Goal: Task Accomplishment & Management: Manage account settings

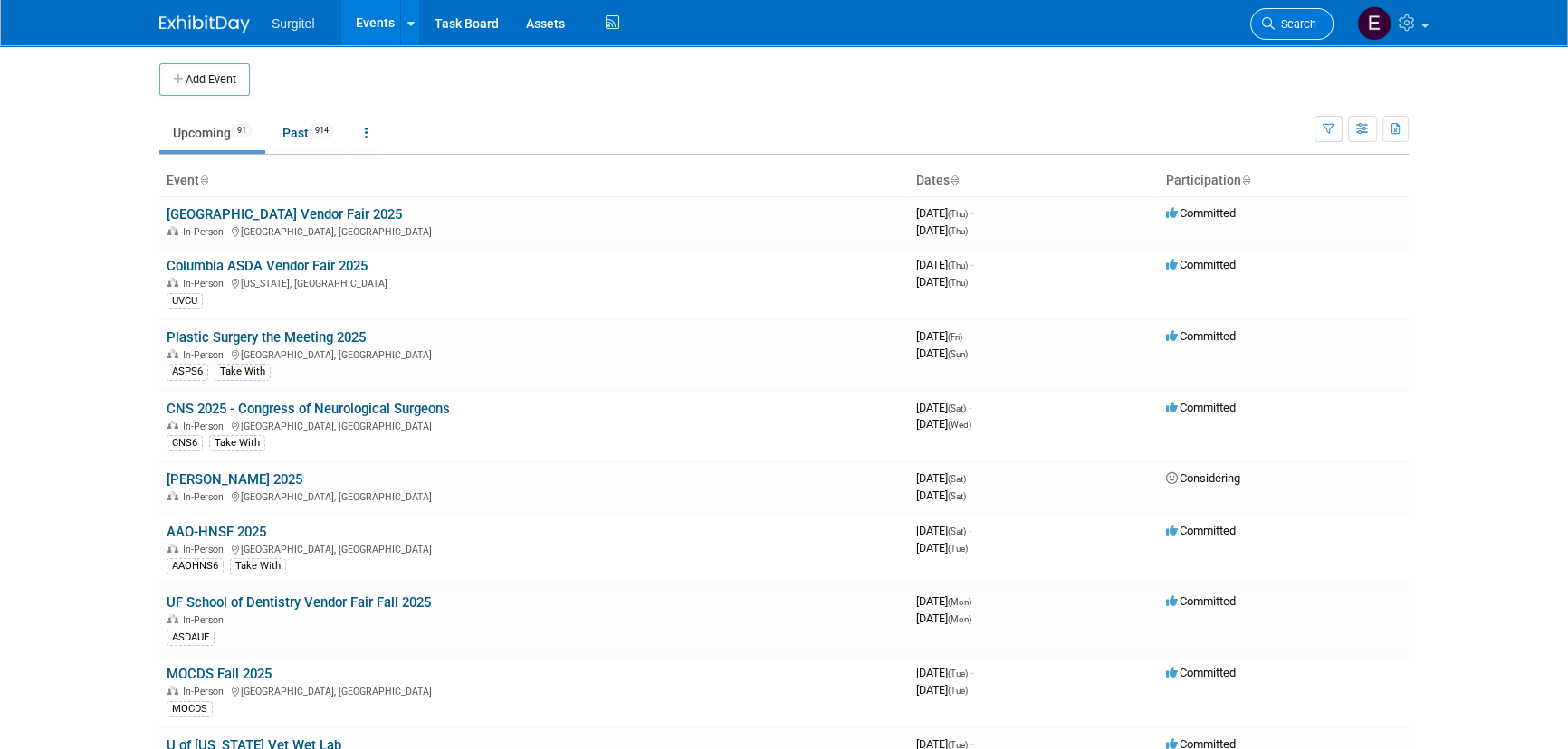
click at [1289, 29] on span "Search" at bounding box center [1295, 24] width 42 height 14
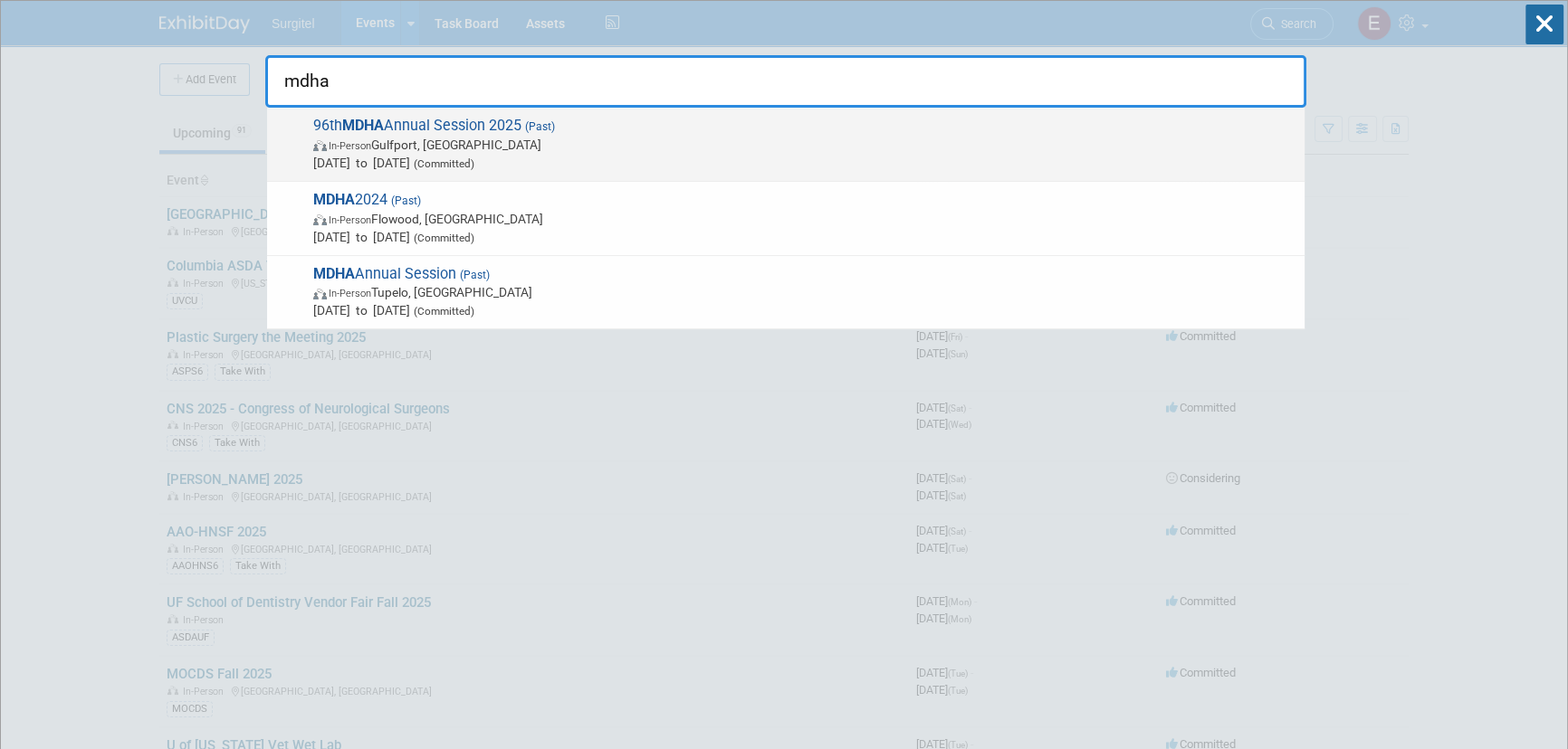
type input "mdha"
click at [407, 131] on span "96th MDHA Annual Session 2025 (Past) In-Person [GEOGRAPHIC_DATA], [GEOGRAPHIC_D…" at bounding box center [801, 144] width 988 height 55
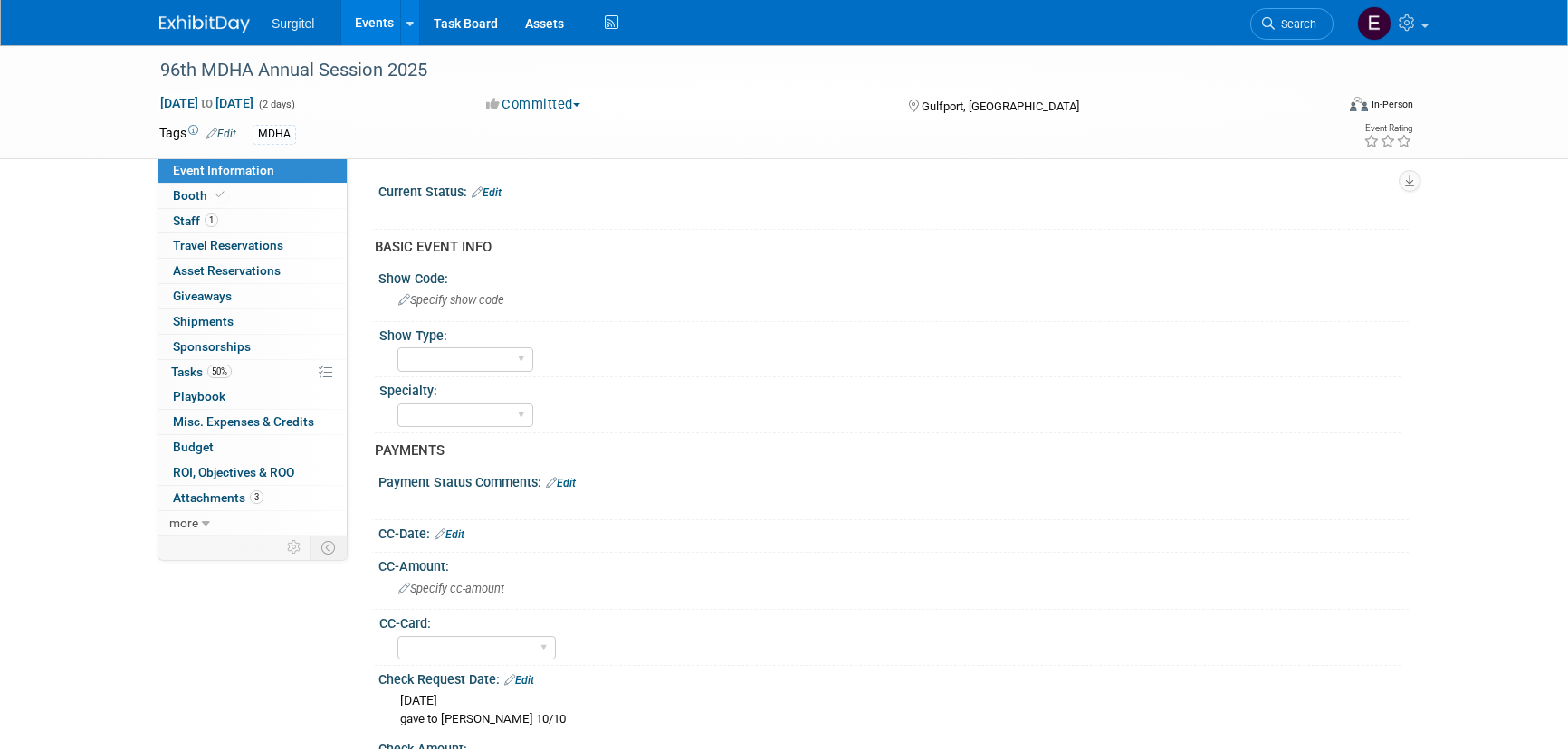
select select "Yes"
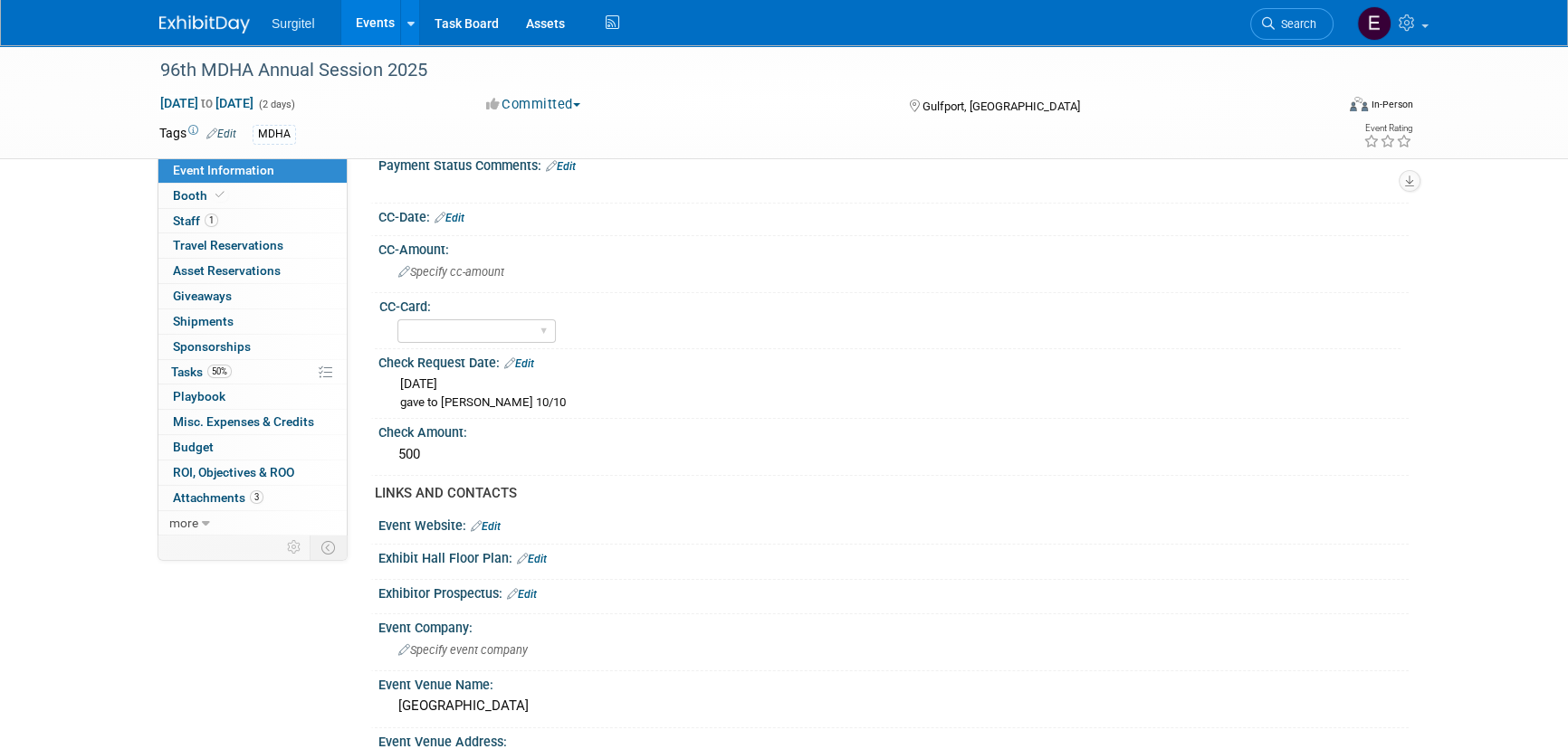
scroll to position [411, 0]
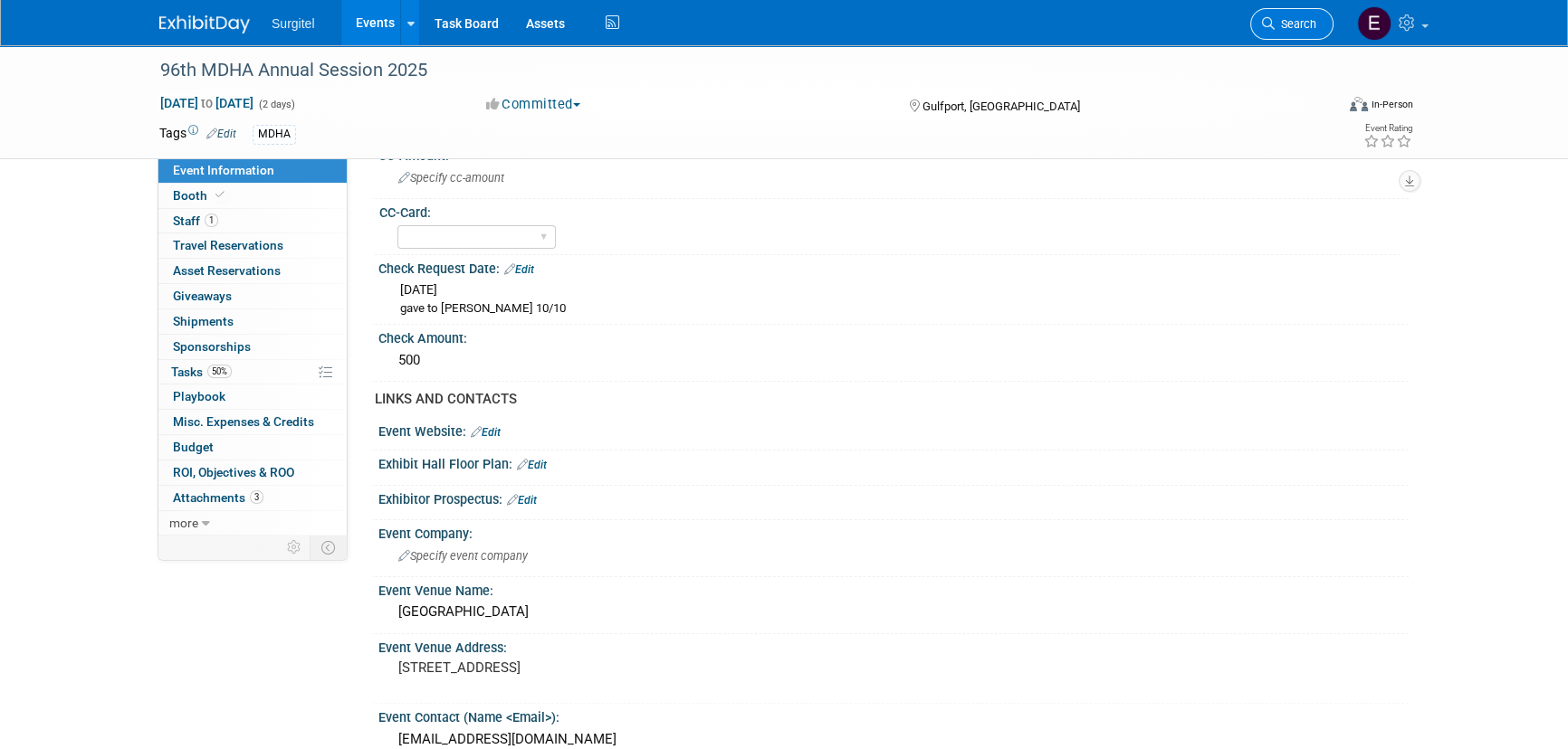
click at [1297, 9] on link "Search" at bounding box center [1292, 23] width 83 height 32
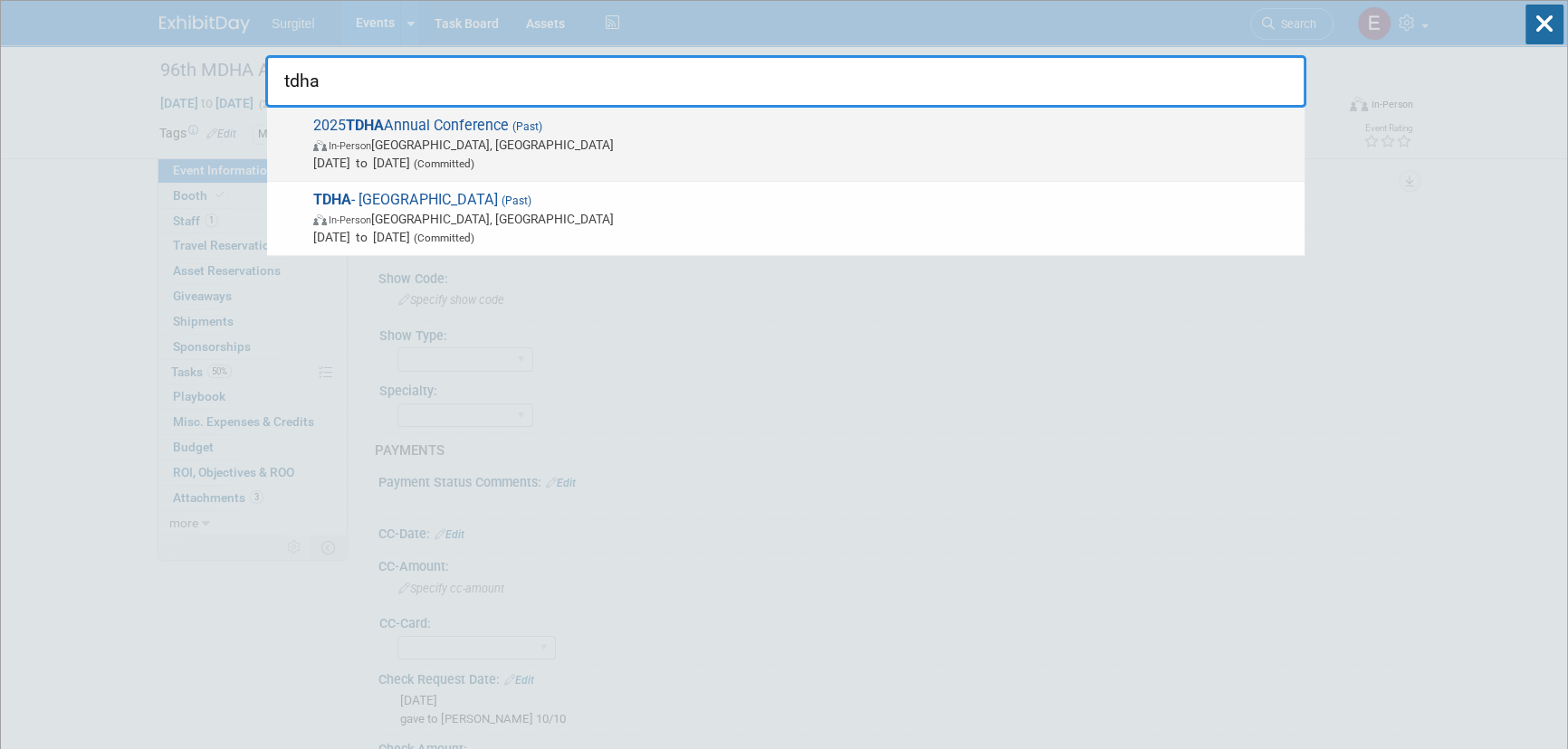
type input "tdha"
click at [369, 152] on span "In-Person San Marcos, TX" at bounding box center [804, 144] width 982 height 18
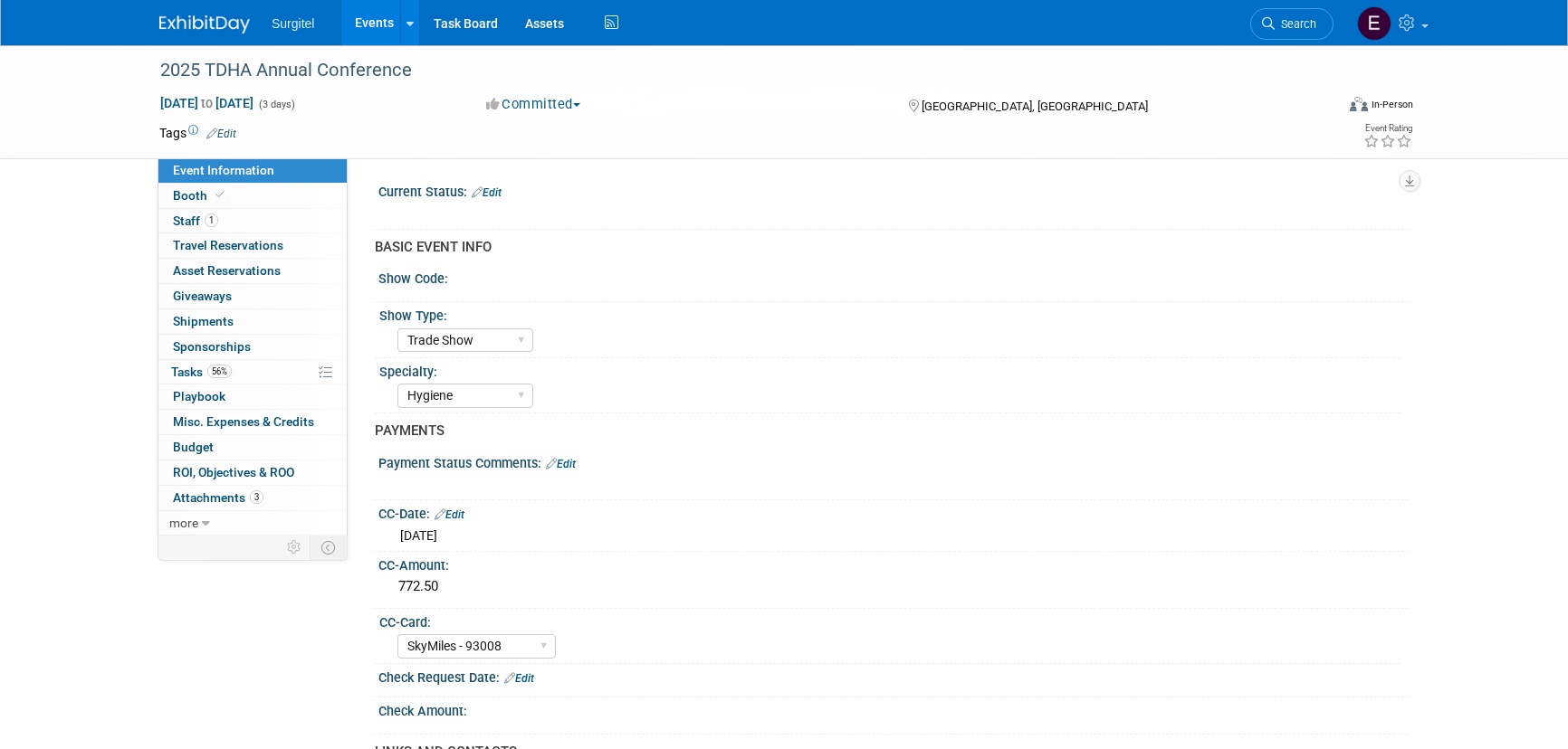
select select "Trade Show"
select select "Hygiene"
select select "SkyMiles - 93008"
select select "Yes"
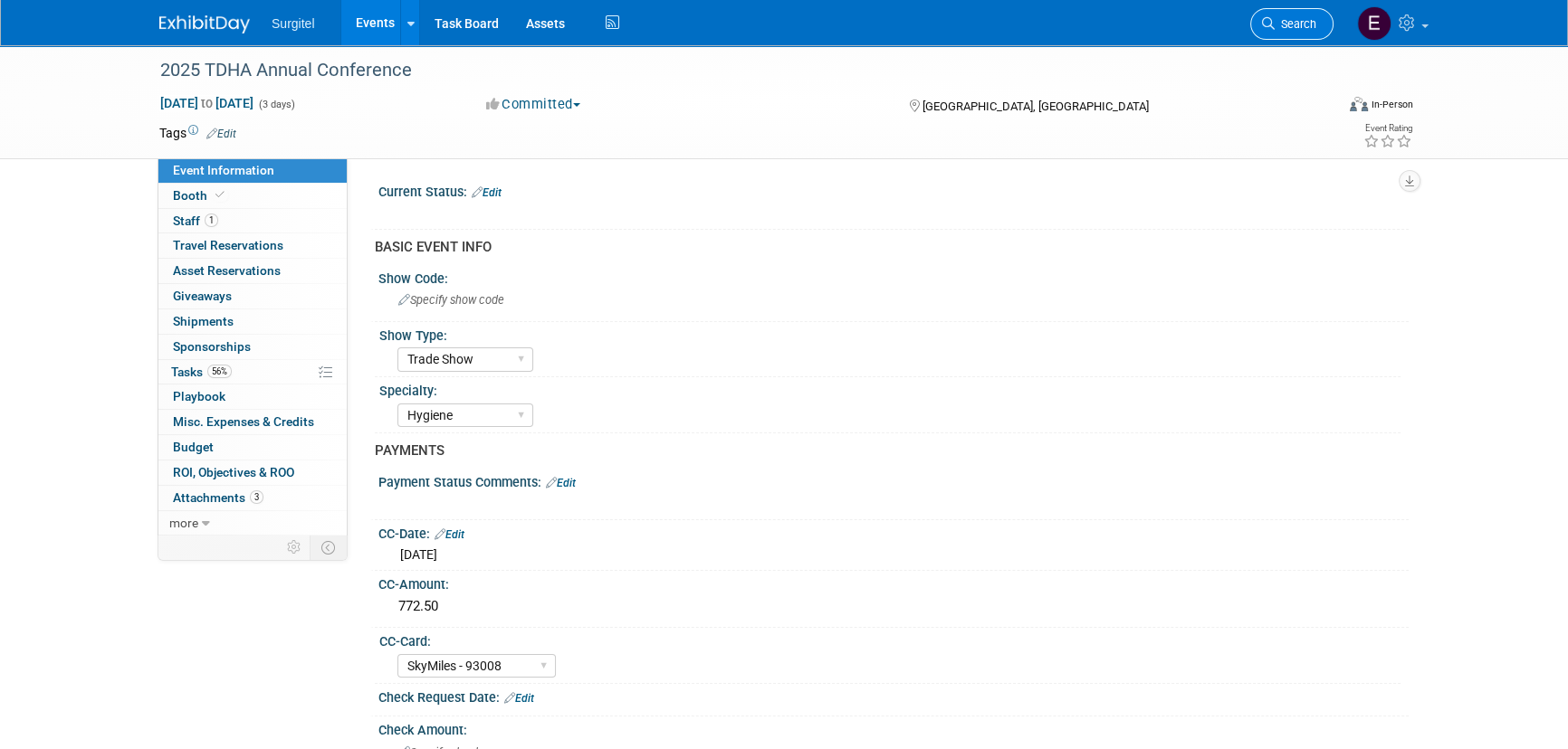
click at [1311, 26] on span "Search" at bounding box center [1295, 24] width 42 height 14
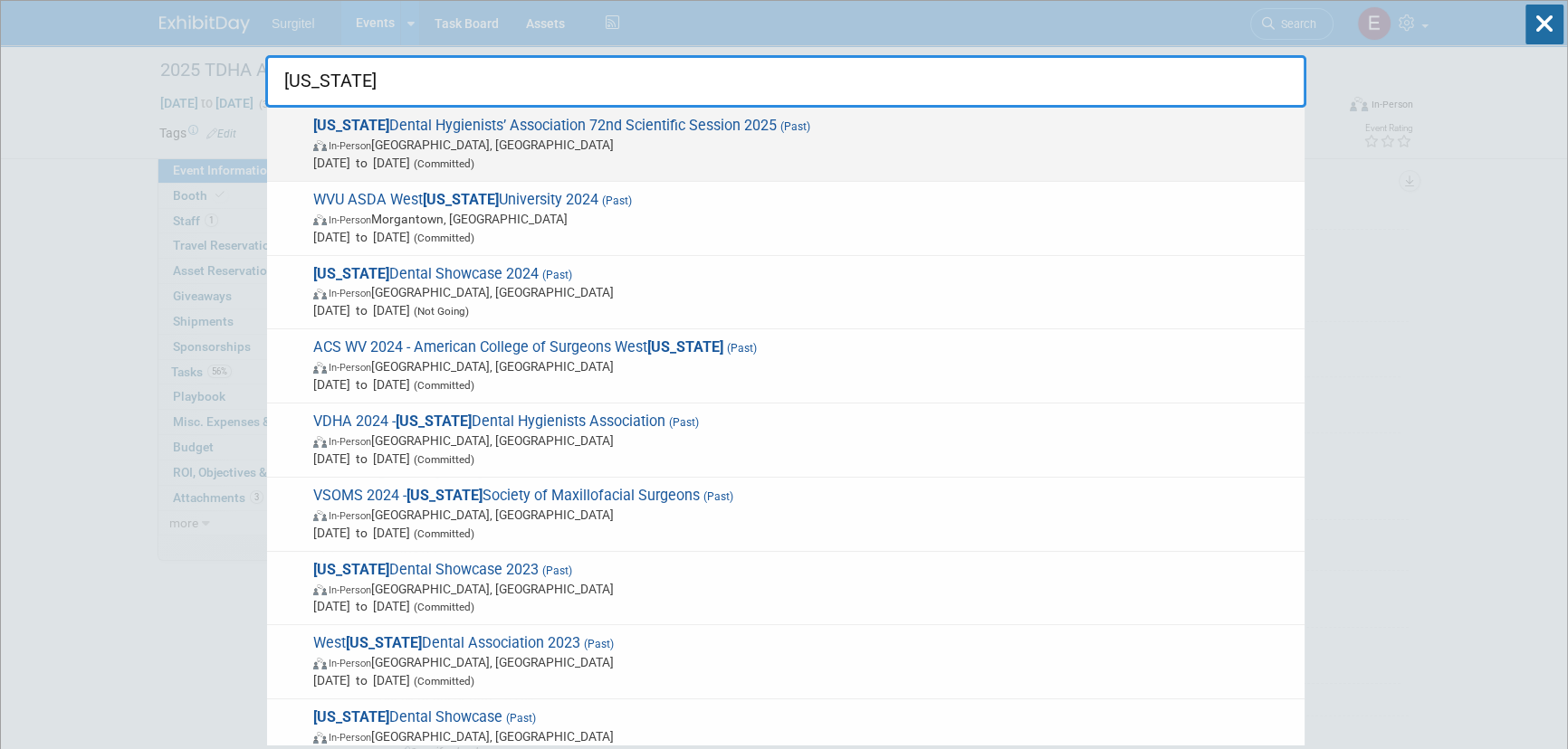
type input "virginia"
drag, startPoint x: 506, startPoint y: 111, endPoint x: 504, endPoint y: 122, distance: 11.2
click at [504, 122] on div "Virginia Dental Hygienists’ Association 72nd Scientific Session 2025 (Past) In-…" at bounding box center [785, 144] width 1037 height 74
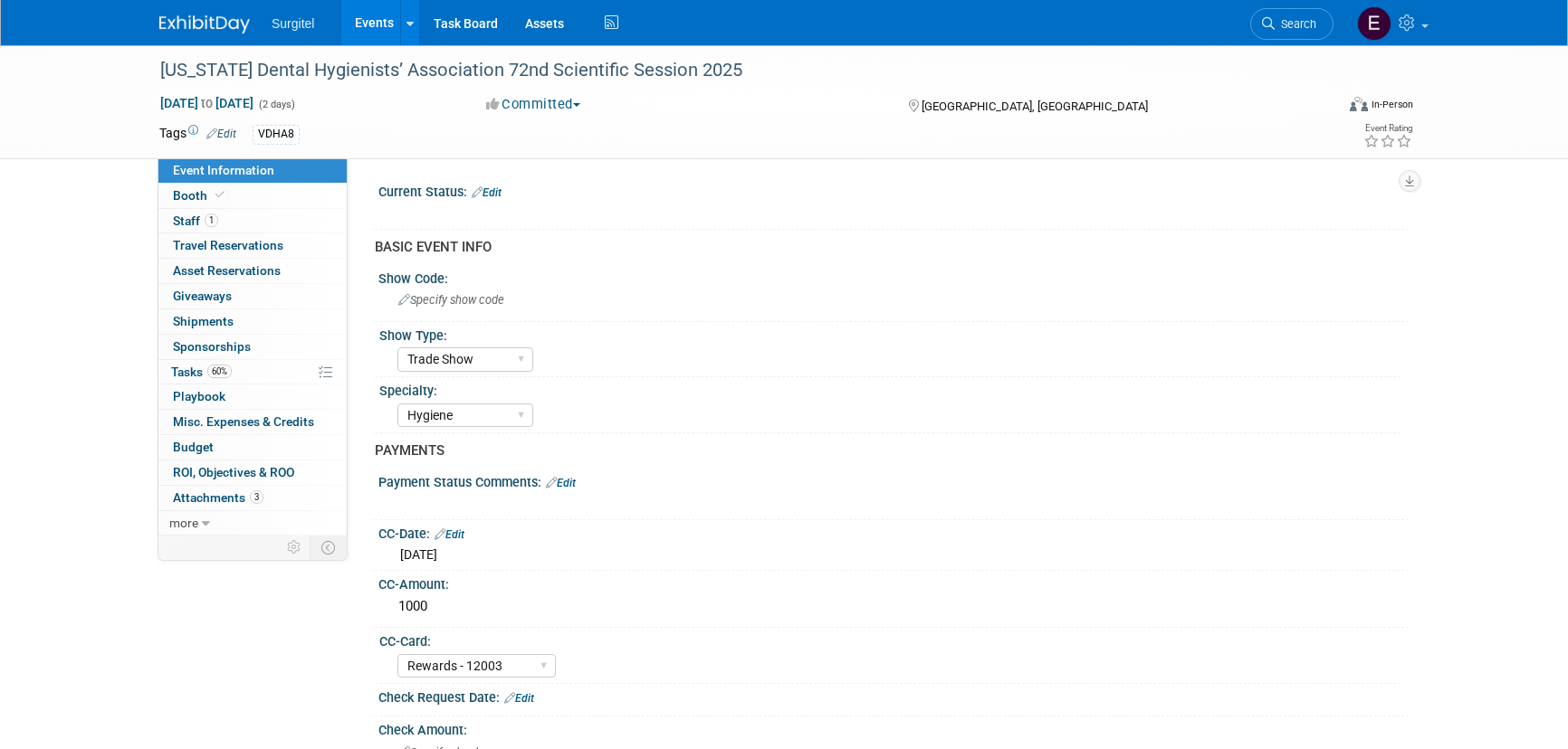
select select "Trade Show"
select select "Hygiene"
select select "Rewards - 12003"
select select "No"
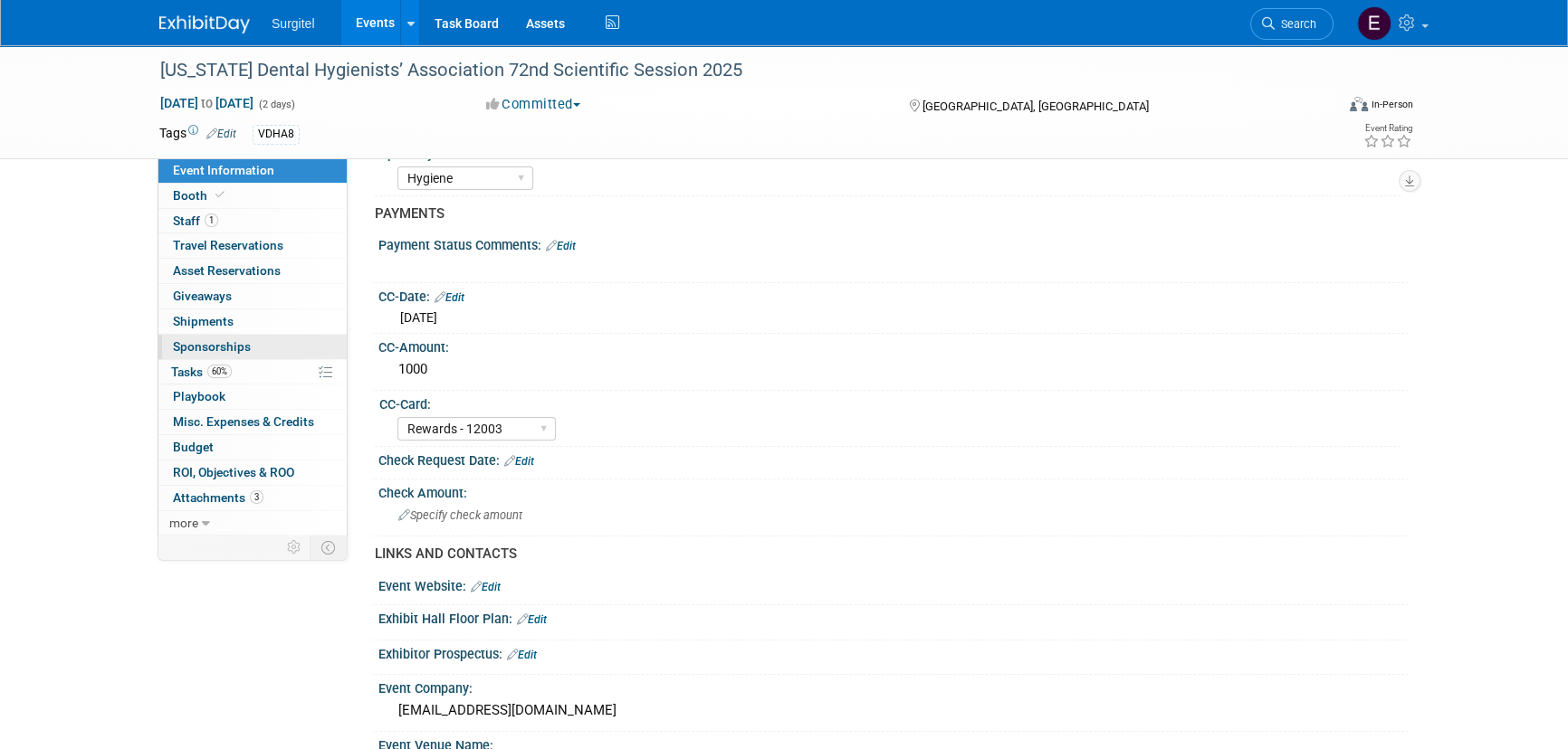
scroll to position [246, 0]
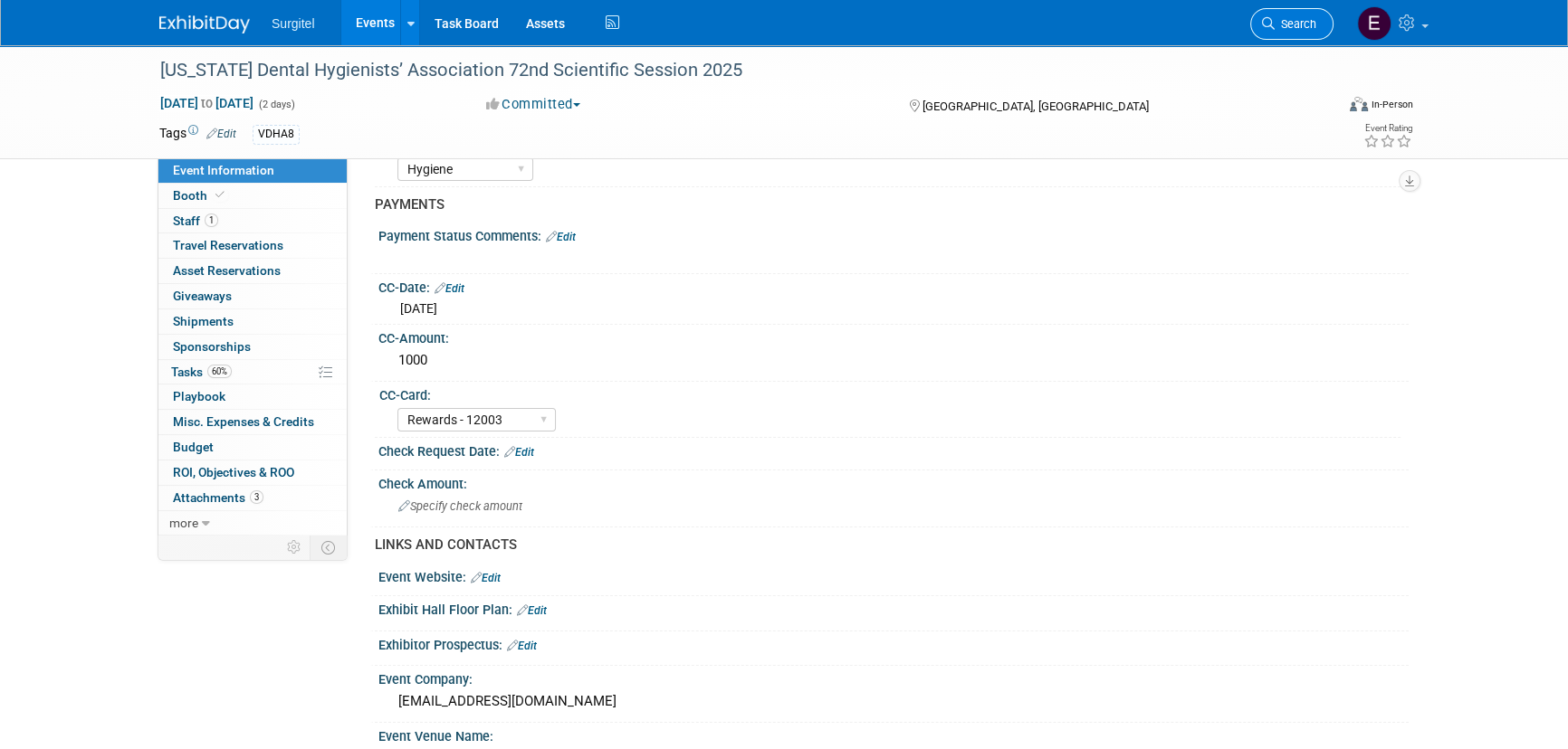
click at [1277, 32] on link "Search" at bounding box center [1292, 23] width 83 height 32
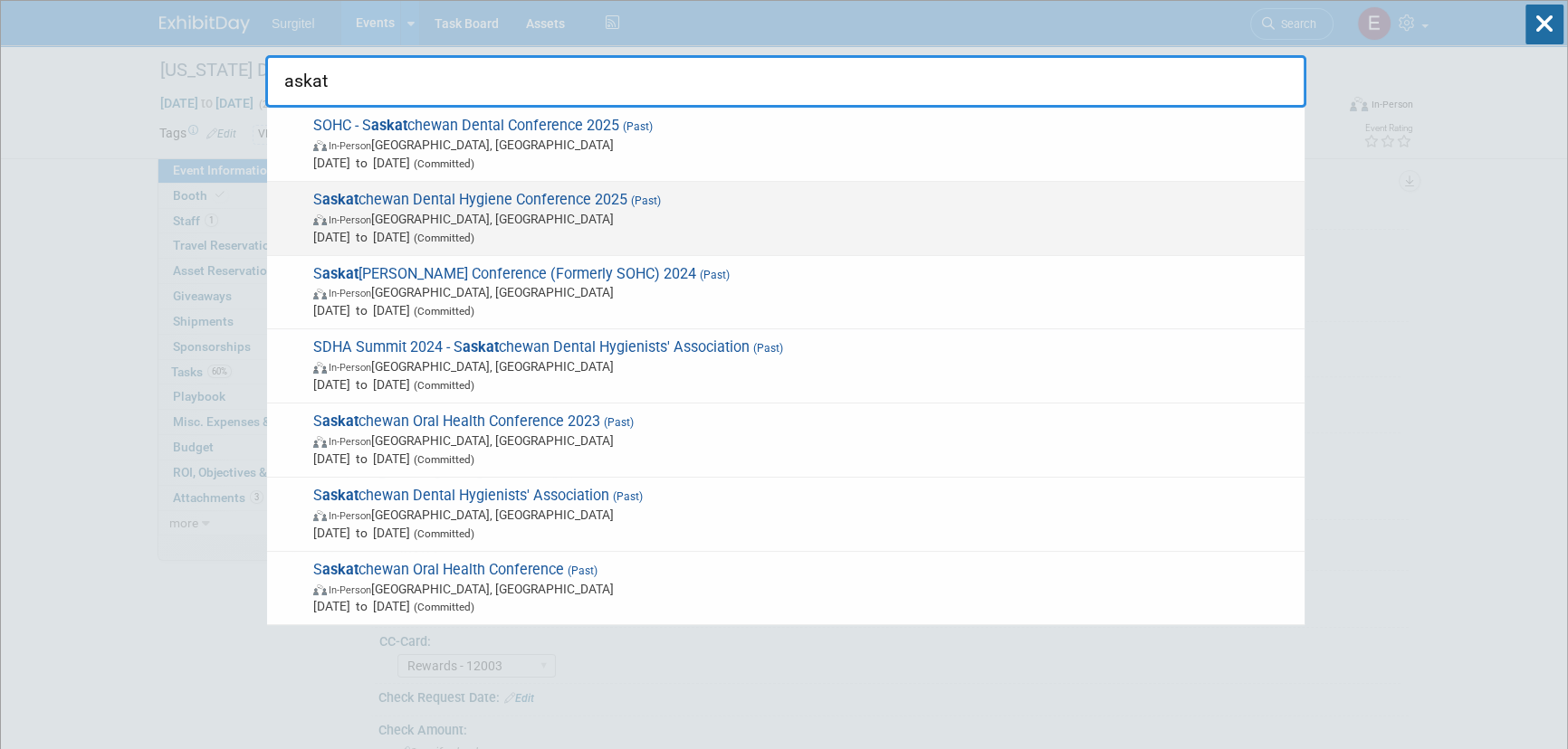
type input "askat"
click at [466, 197] on span "S askat chewan Dental Hygiene Conference 2025 (Past) In-Person Regina, Canada A…" at bounding box center [801, 218] width 988 height 55
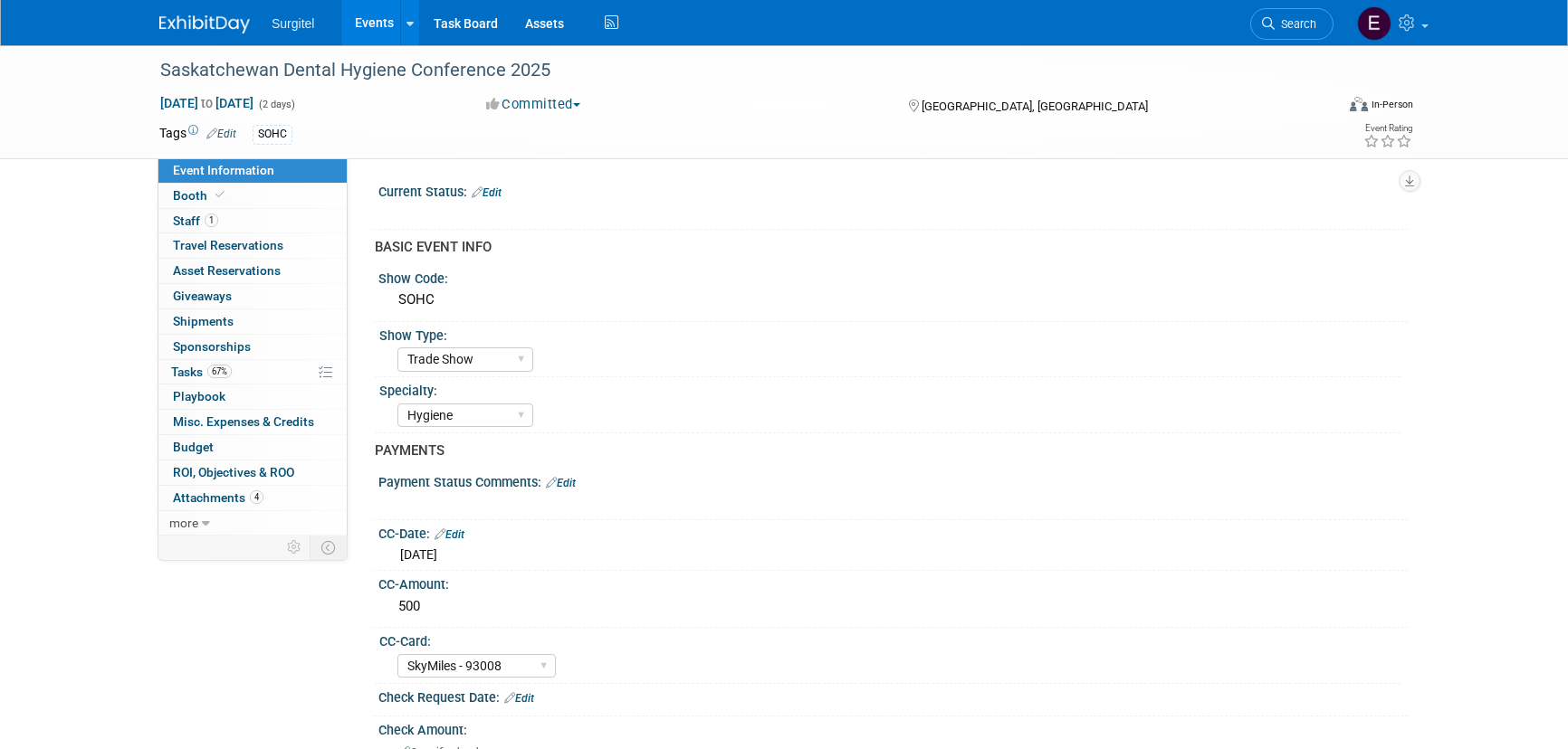
select select "Trade Show"
select select "Hygiene"
select select "SkyMiles - 93008"
select select "Yes"
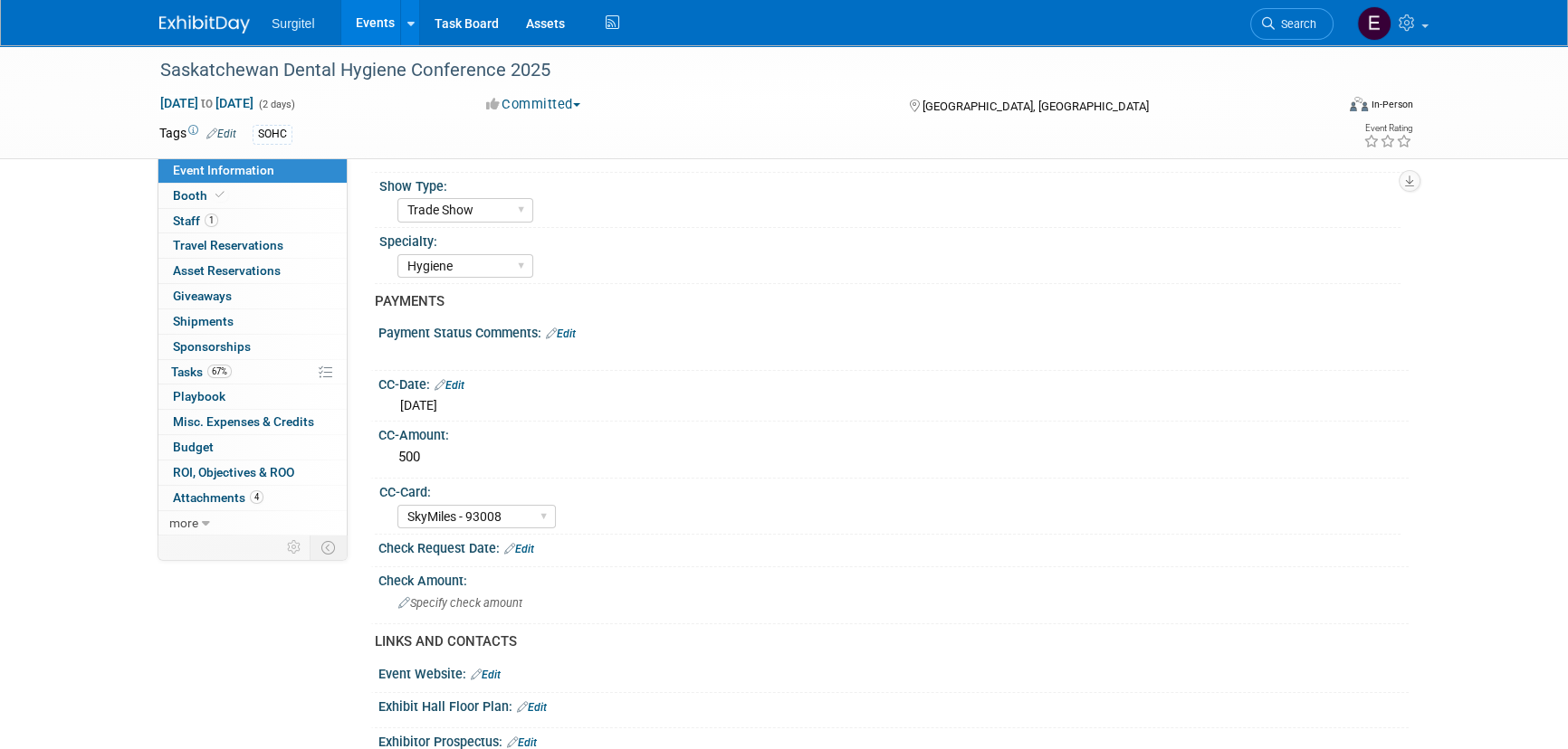
scroll to position [164, 0]
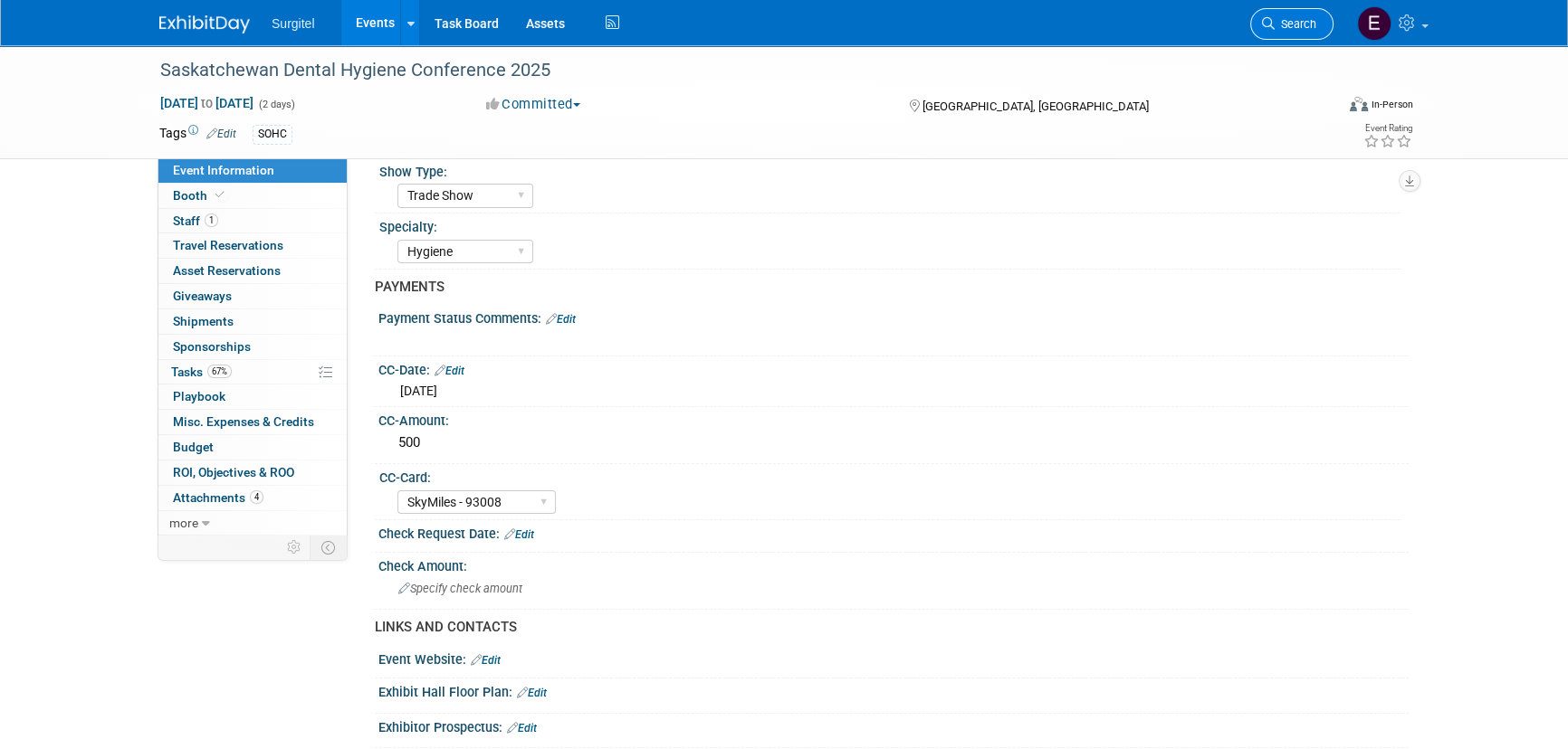
click at [1302, 21] on span "Search" at bounding box center [1295, 24] width 42 height 14
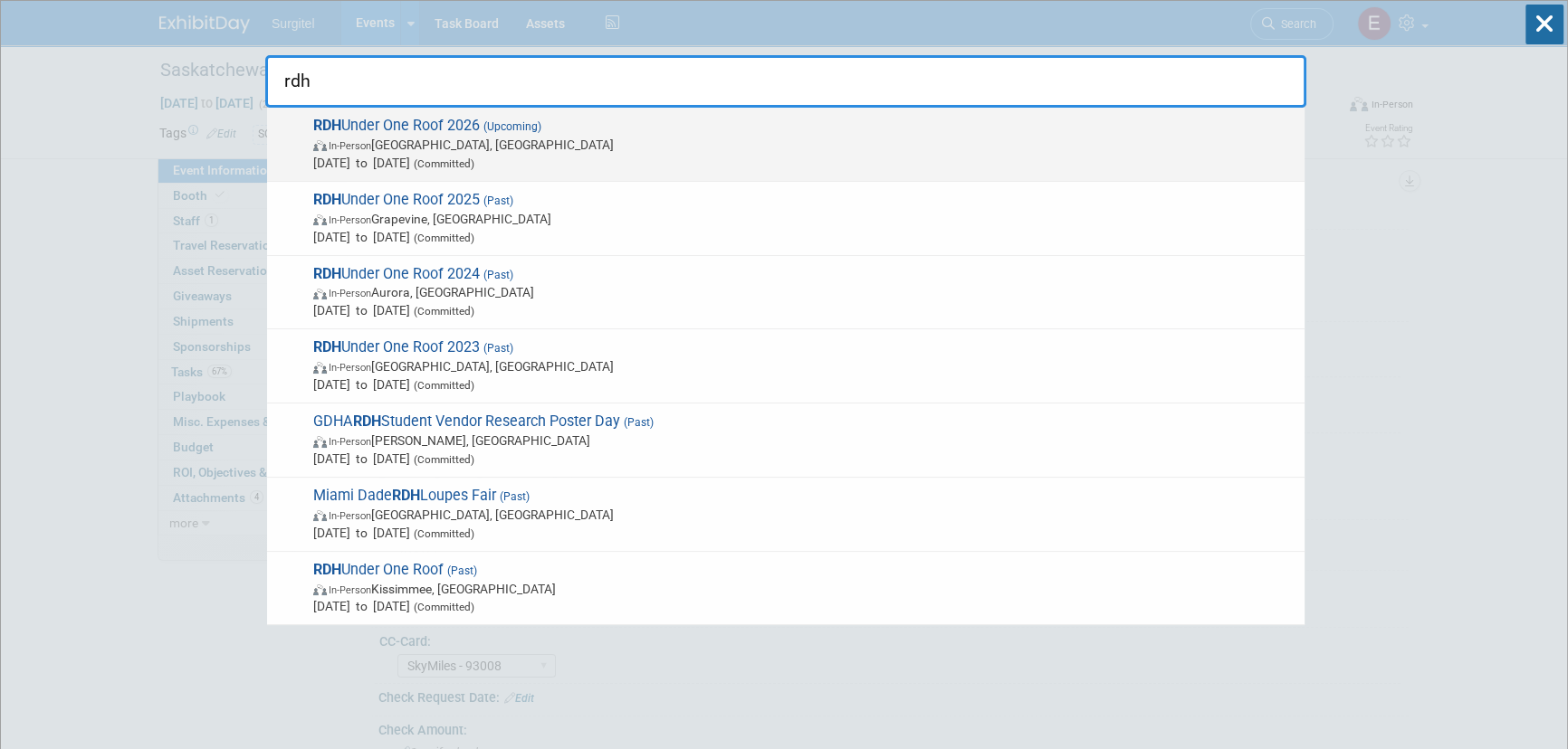
type input "rdh"
click at [449, 165] on span "Jul 16, 2026 to Jul 18, 2026 (Committed)" at bounding box center [804, 162] width 982 height 18
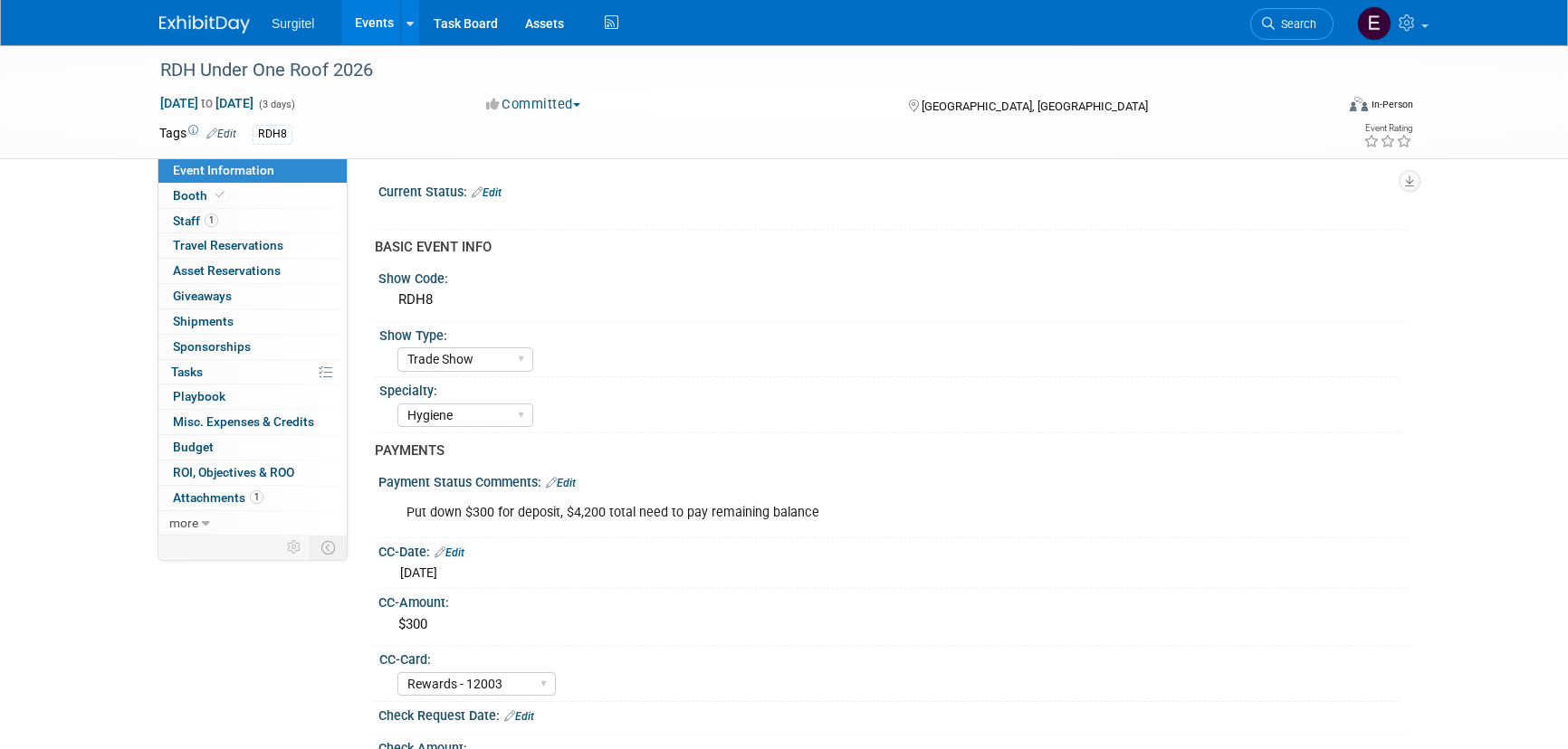
select select "Trade Show"
select select "Hygiene"
select select "Rewards - 12003"
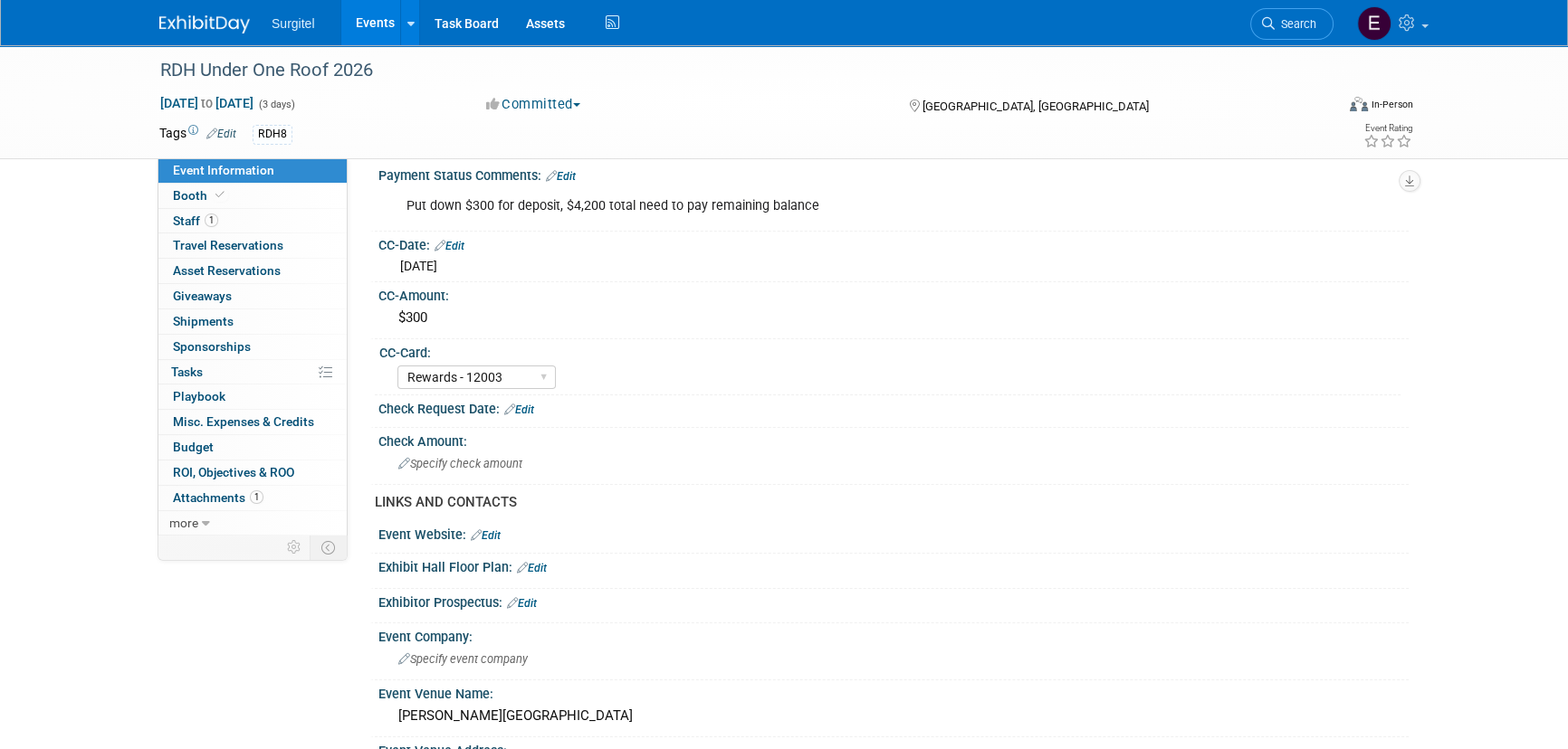
scroll to position [411, 0]
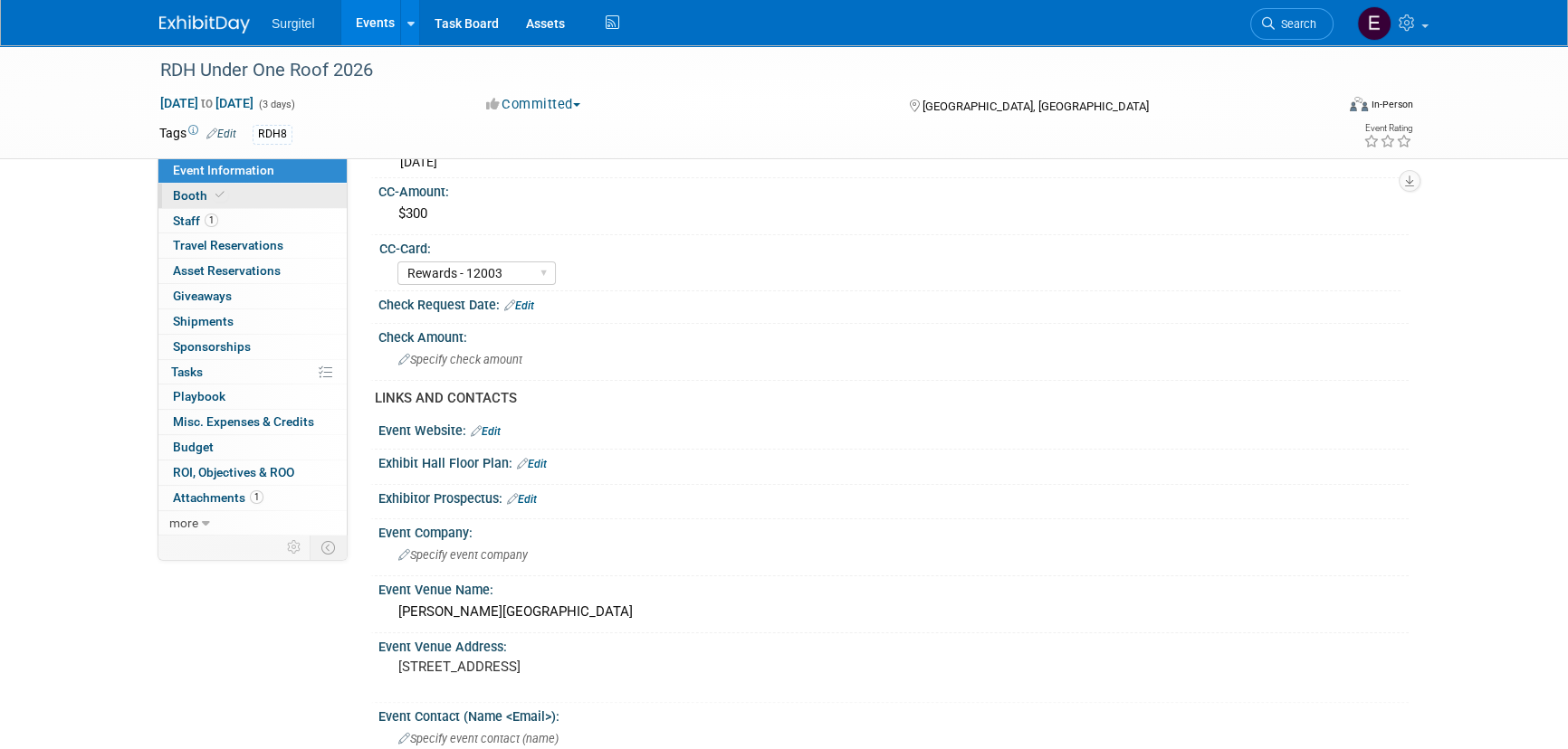
click at [227, 191] on link "Booth" at bounding box center [252, 195] width 189 height 24
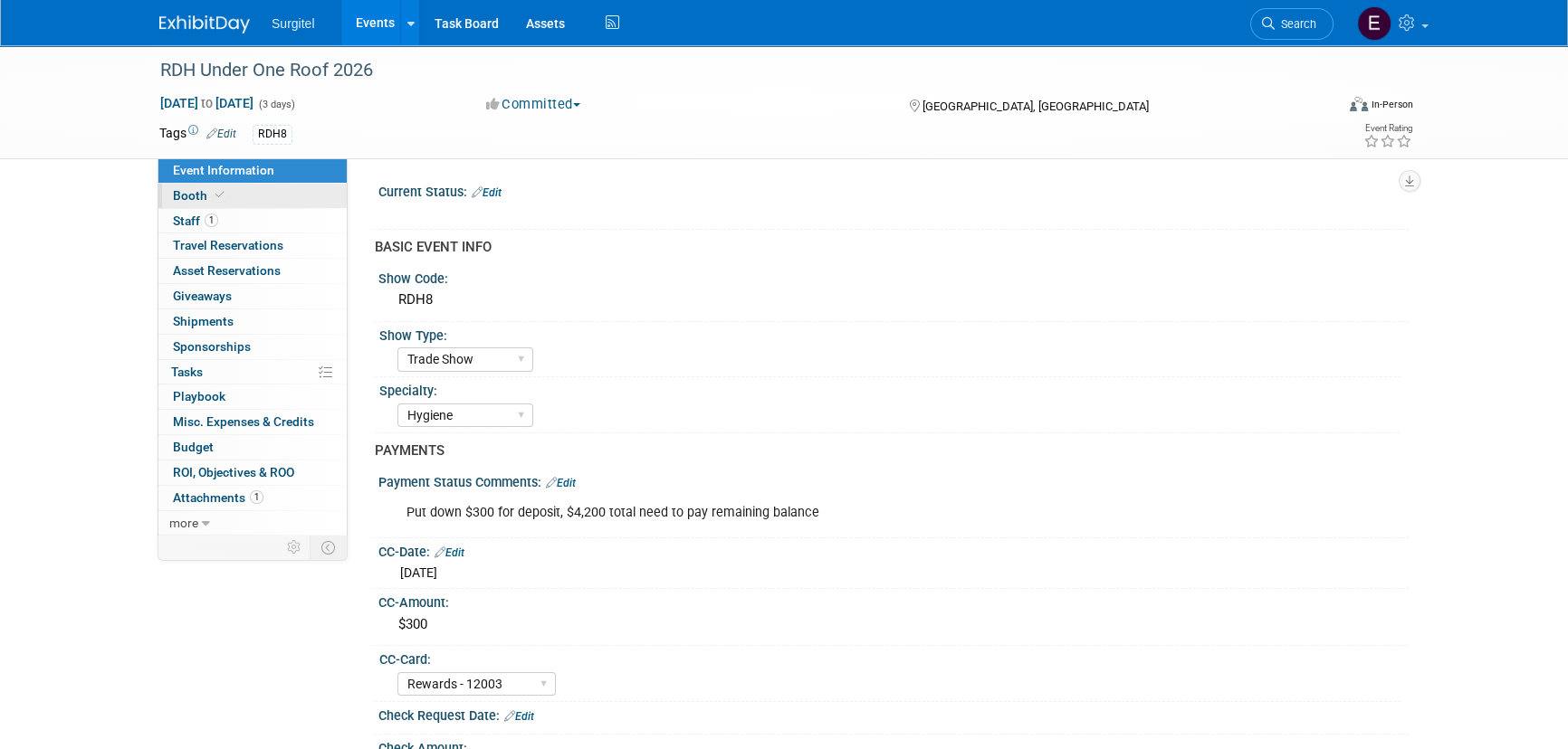
select select "8' Fabric Popup"
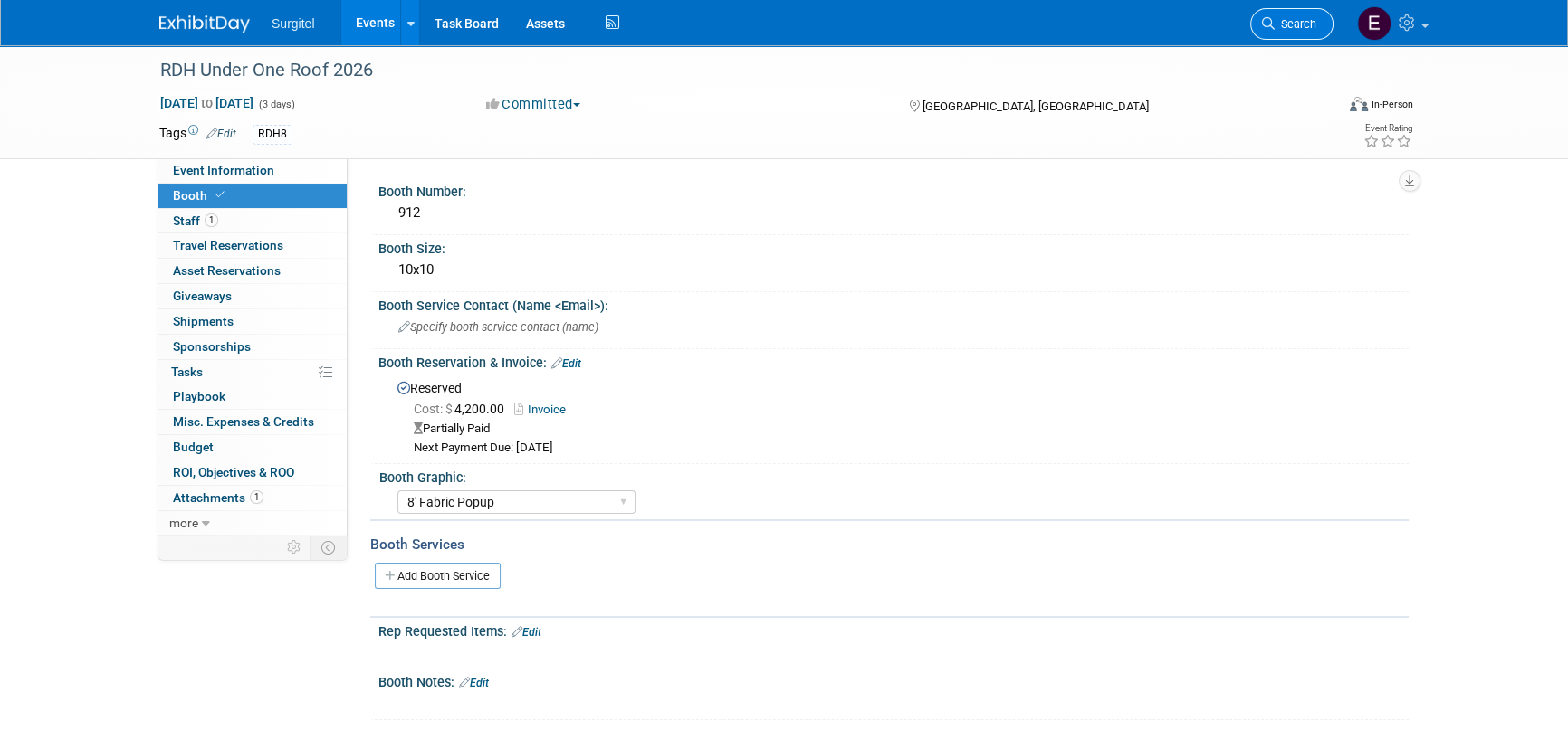
click at [1299, 12] on link "Search" at bounding box center [1292, 23] width 83 height 32
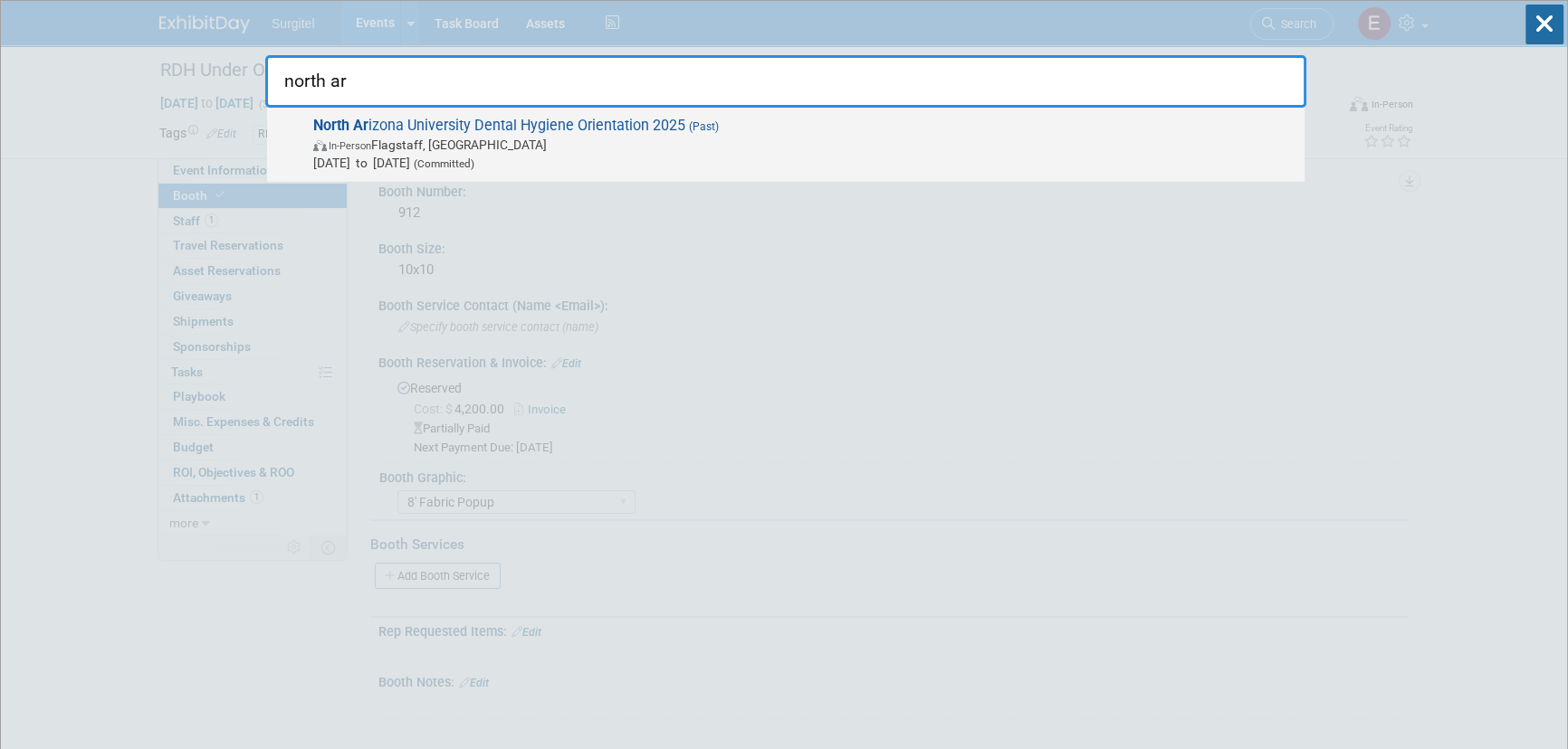
type input "north ar"
click at [592, 130] on span "North Ar izona University Dental Hygiene Orientation 2025 (Past) In-Person Flag…" at bounding box center [801, 144] width 988 height 55
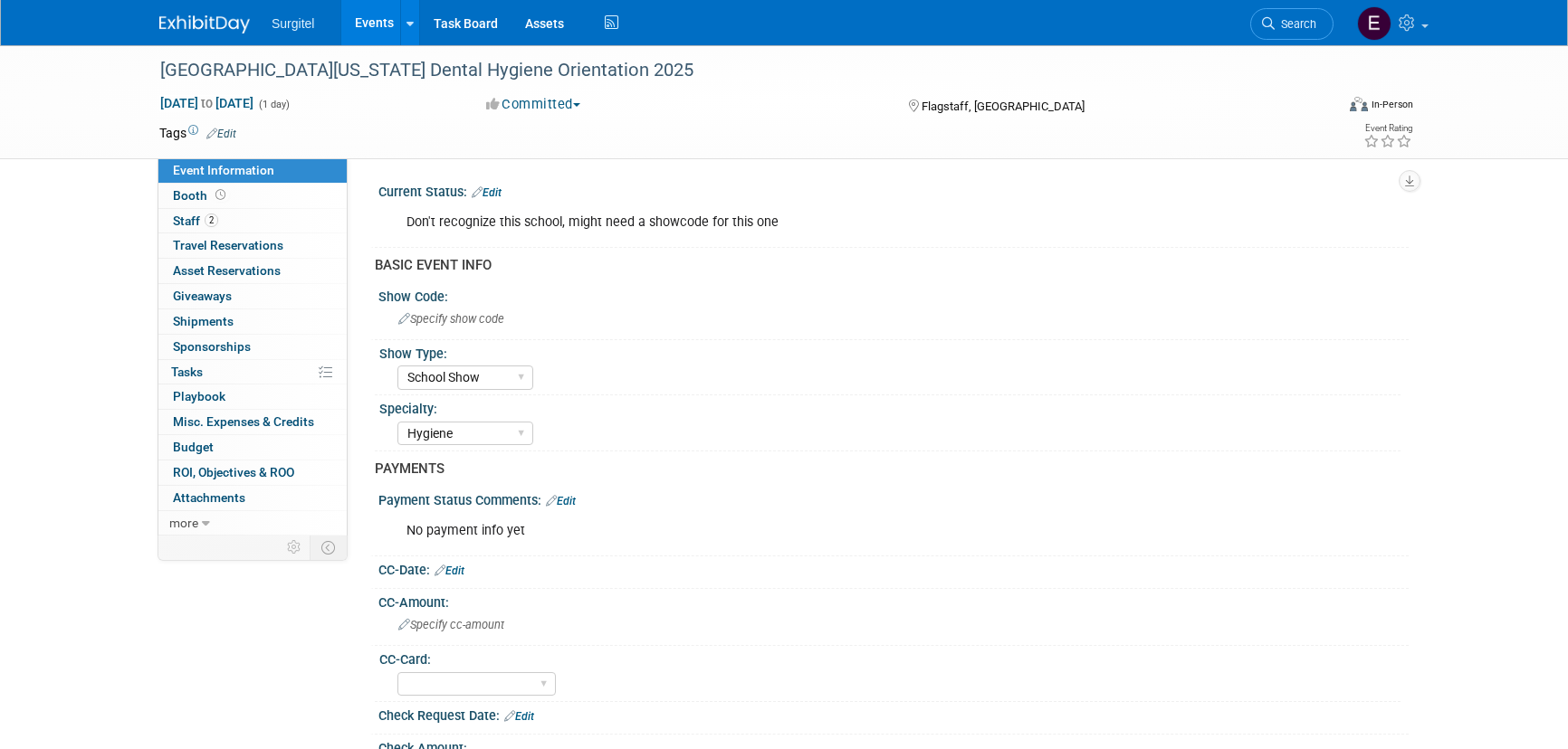
select select "School Show"
select select "Hygiene"
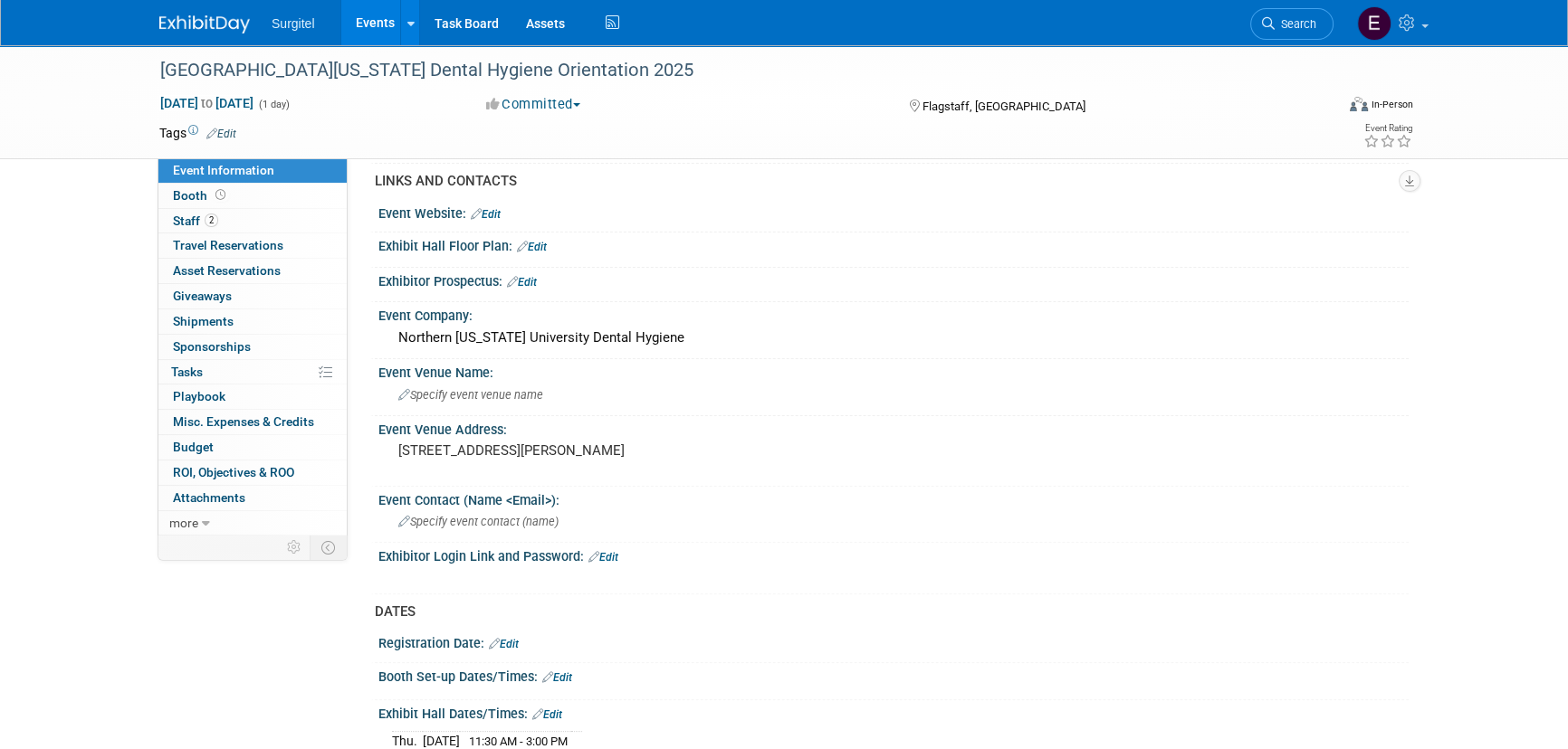
scroll to position [658, 0]
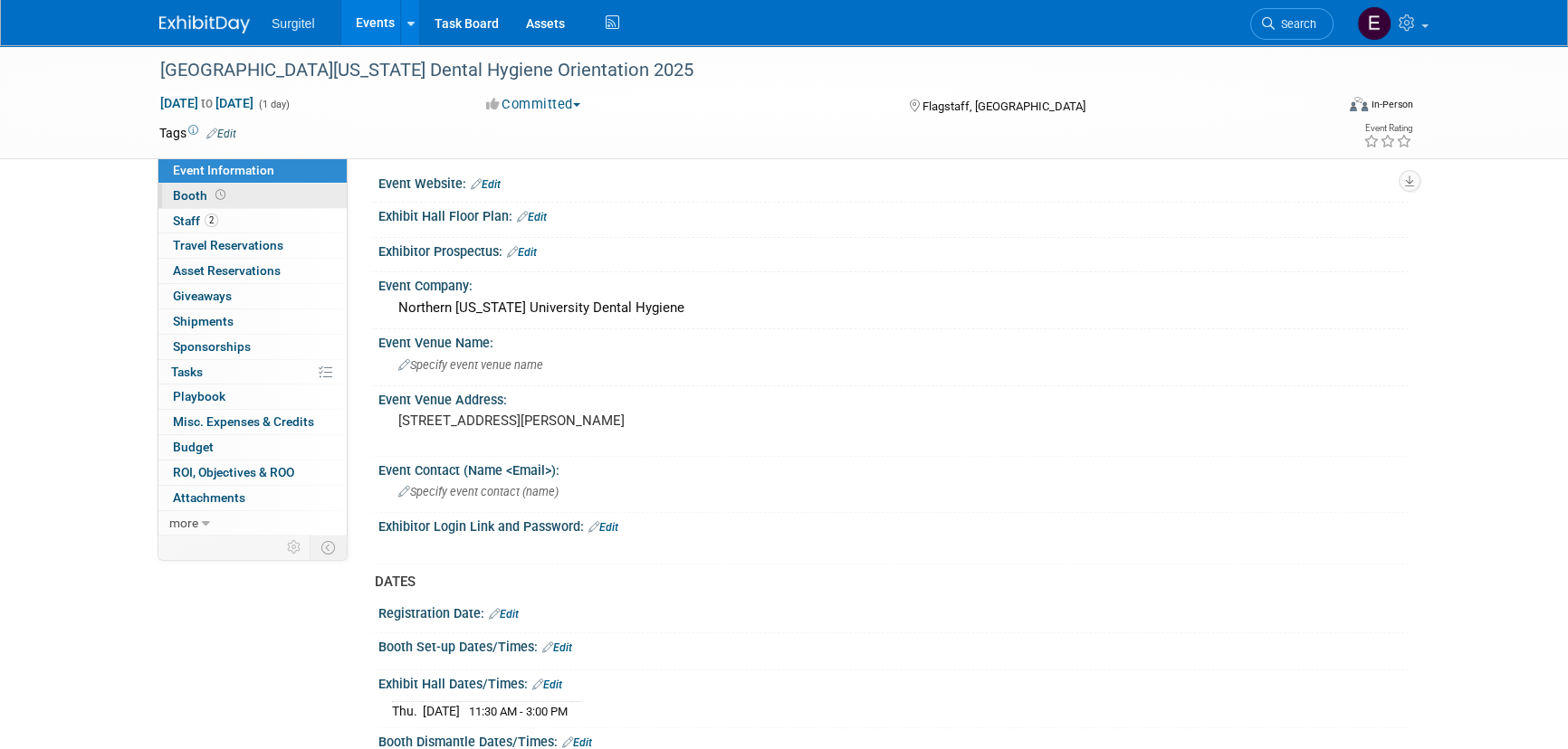
click at [178, 189] on span "Booth" at bounding box center [201, 195] width 56 height 14
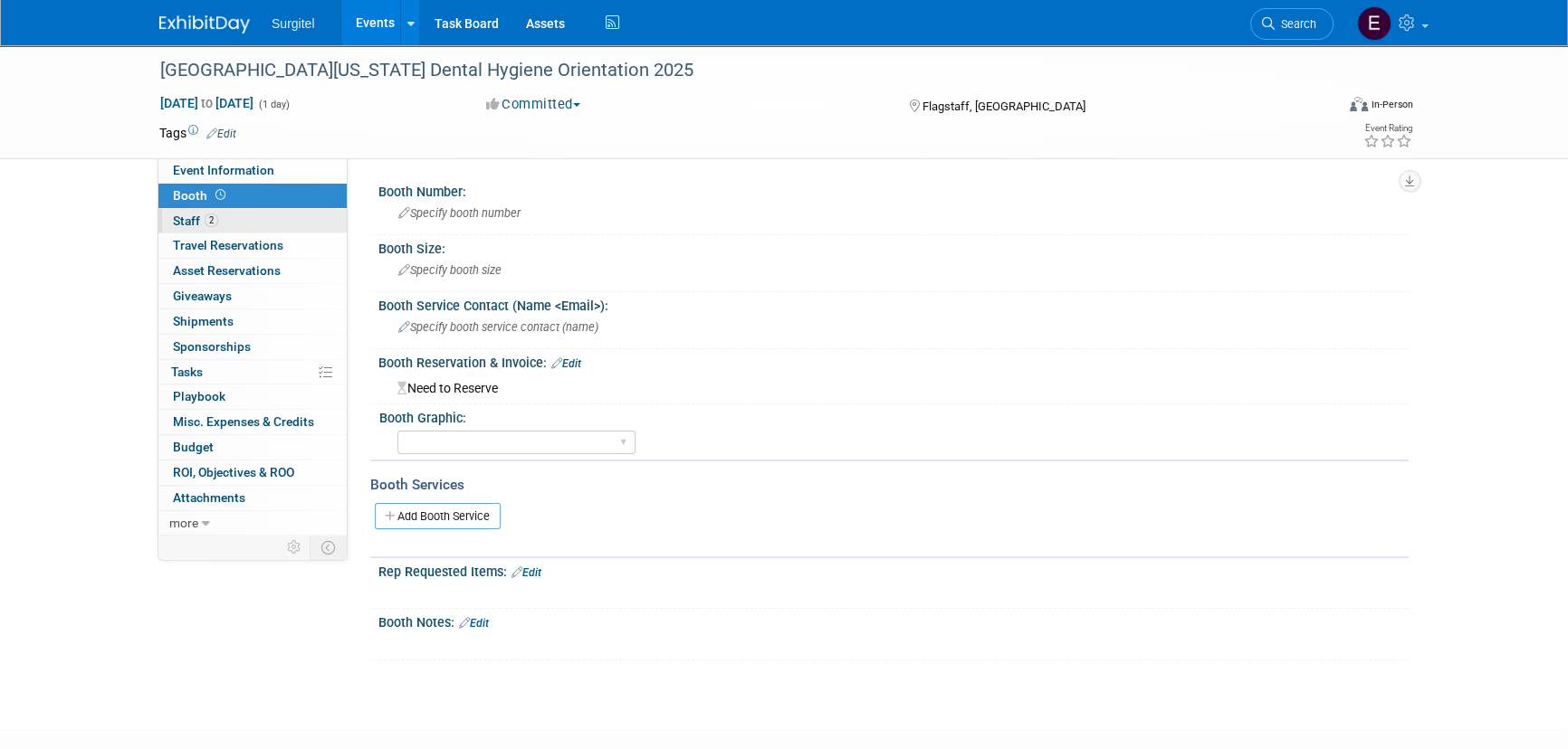
click at [249, 213] on link "2 Staff 2" at bounding box center [252, 220] width 189 height 24
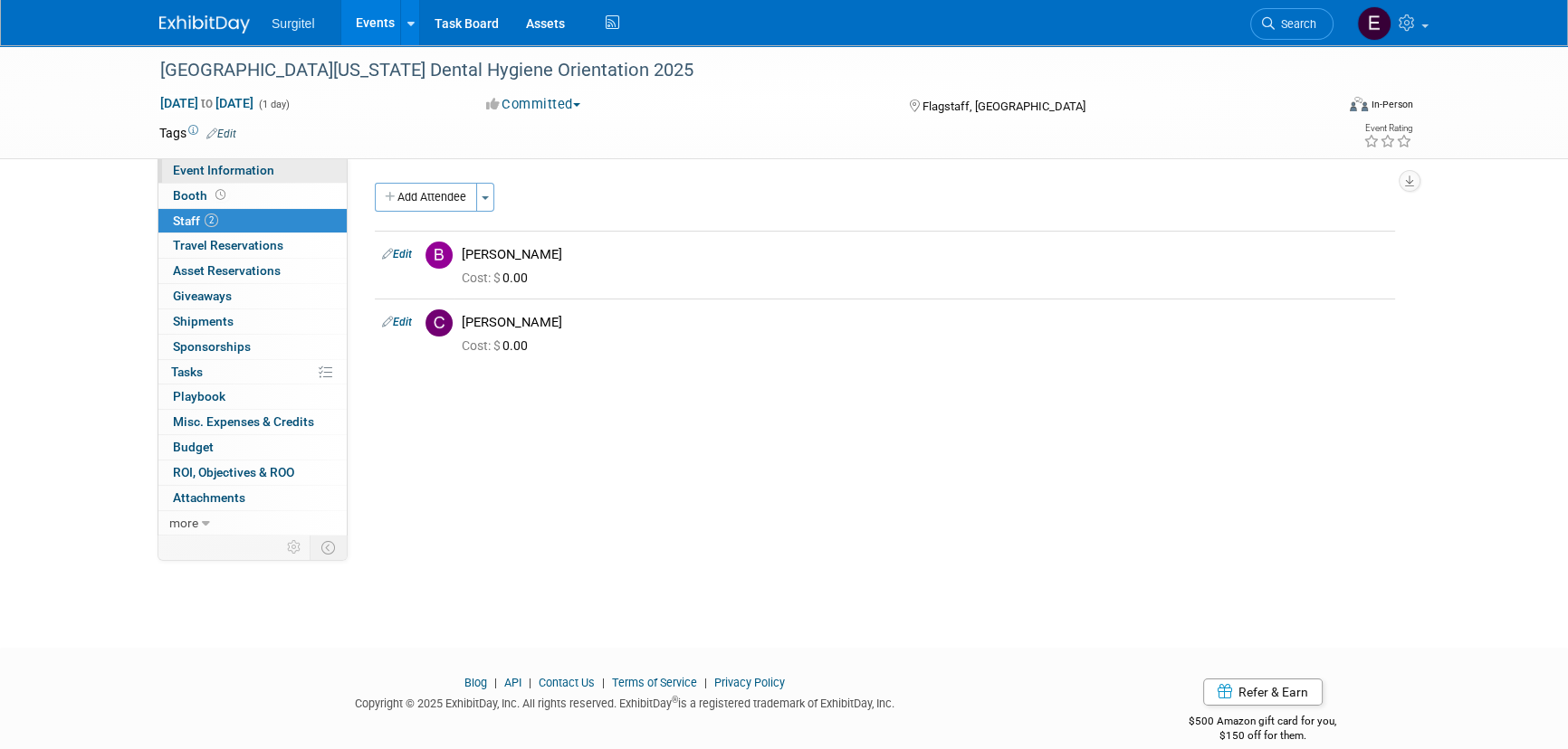
click at [264, 176] on span "Event Information" at bounding box center [223, 170] width 102 height 14
select select "School Show"
select select "Hygiene"
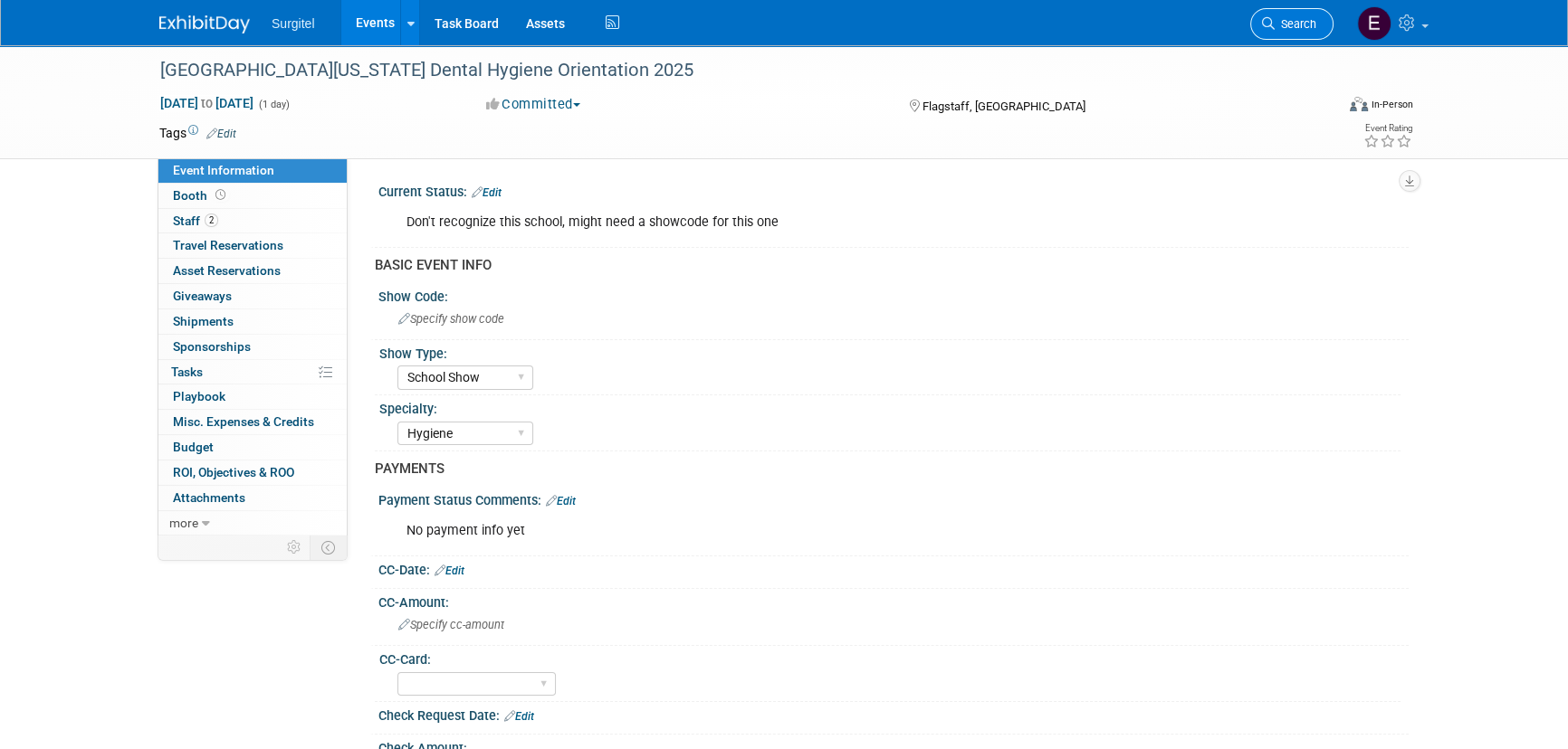
click at [1321, 29] on link "Search" at bounding box center [1292, 23] width 83 height 32
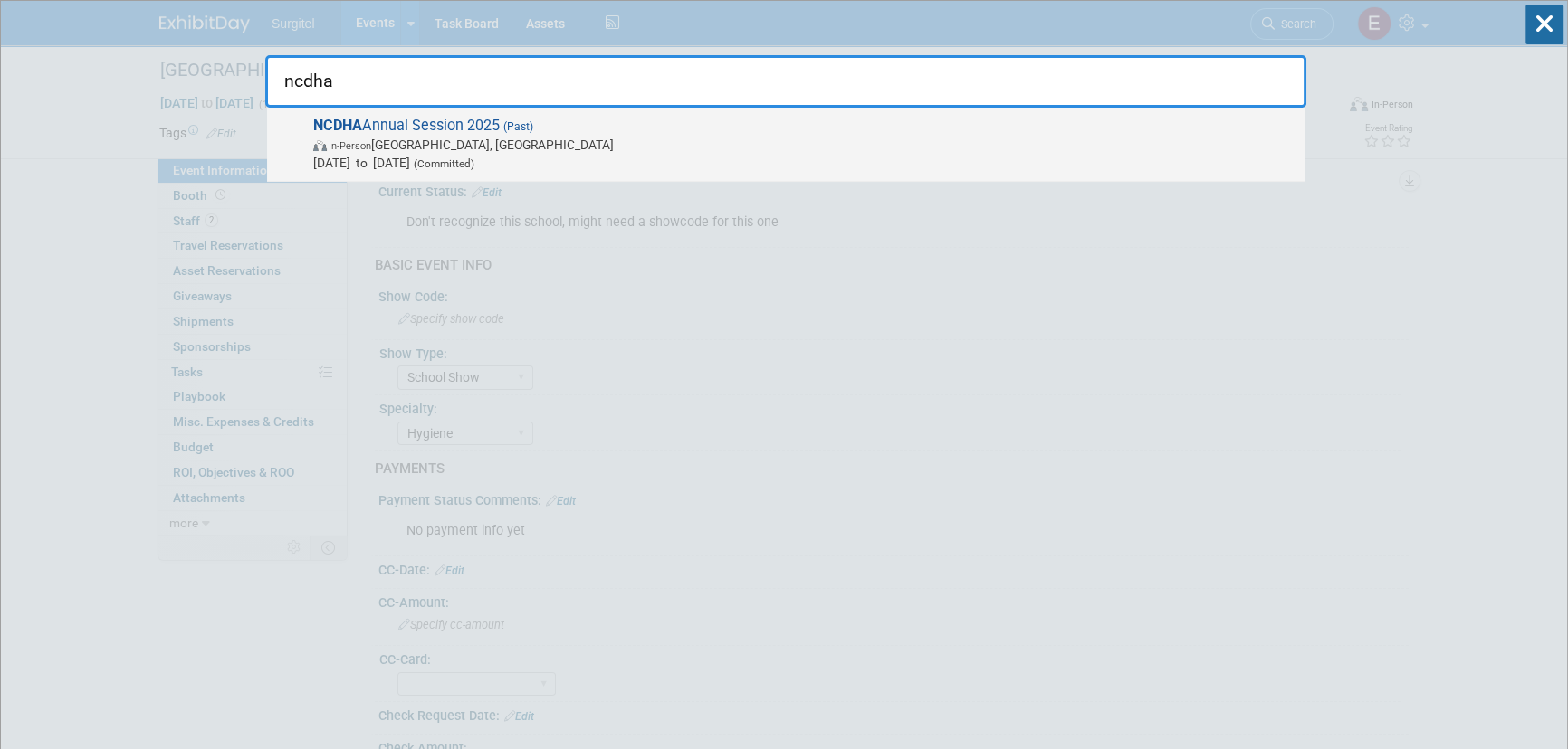
type input "ncdha"
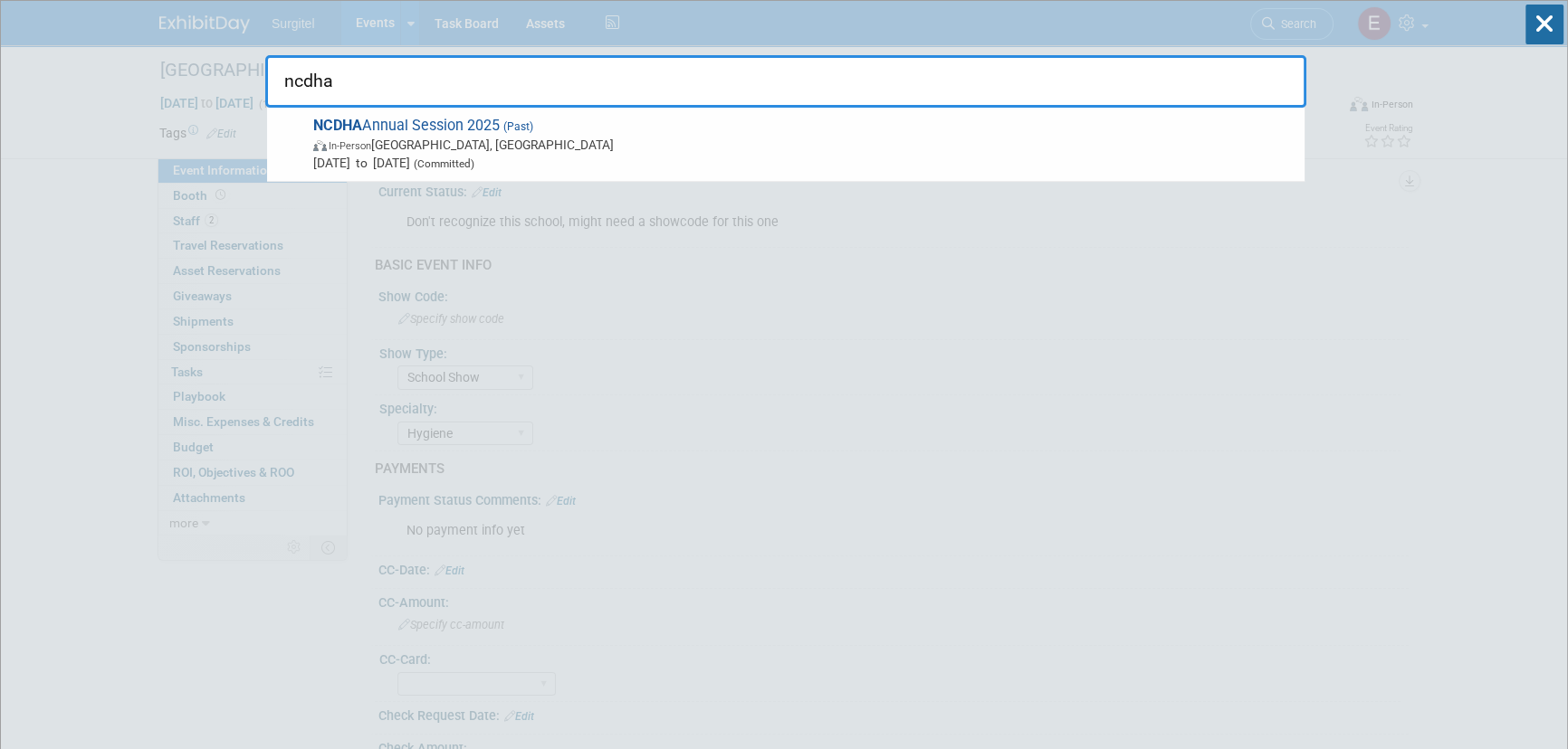
click at [473, 158] on span "Sep 12, 2025 to Sep 13, 2025 (Committed)" at bounding box center [804, 162] width 982 height 18
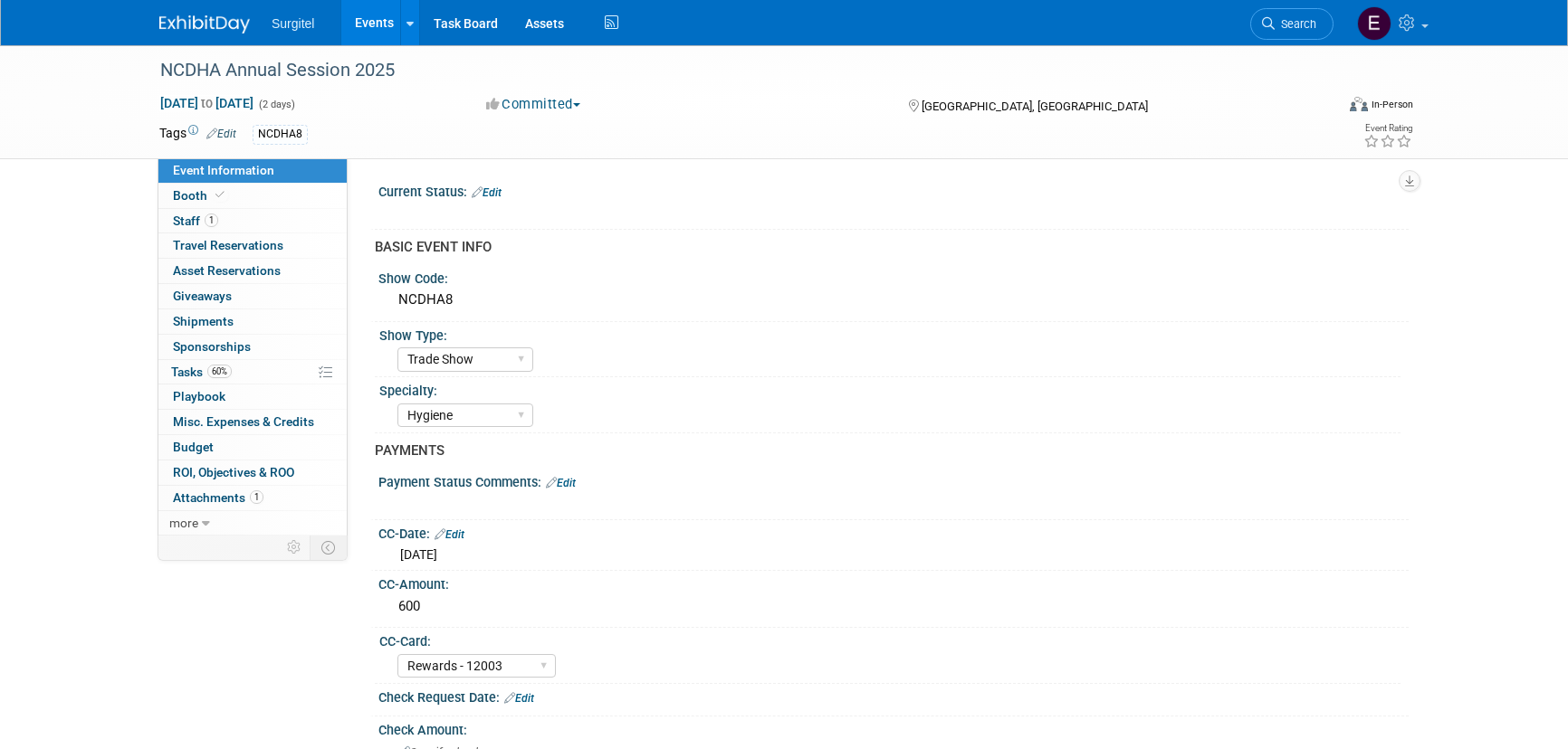
select select "Trade Show"
select select "Hygiene"
select select "Rewards - 12003"
select select "No"
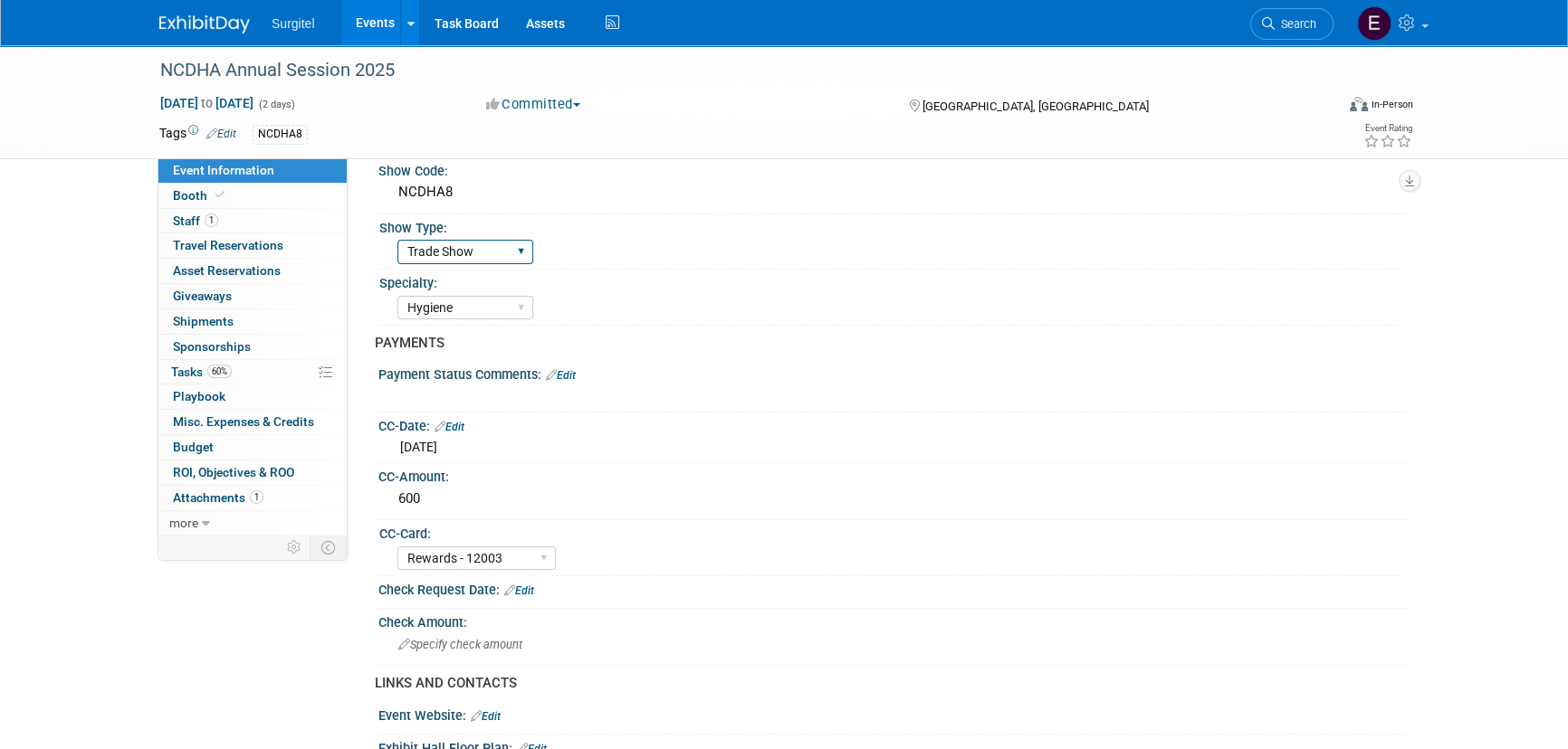
scroll to position [329, 0]
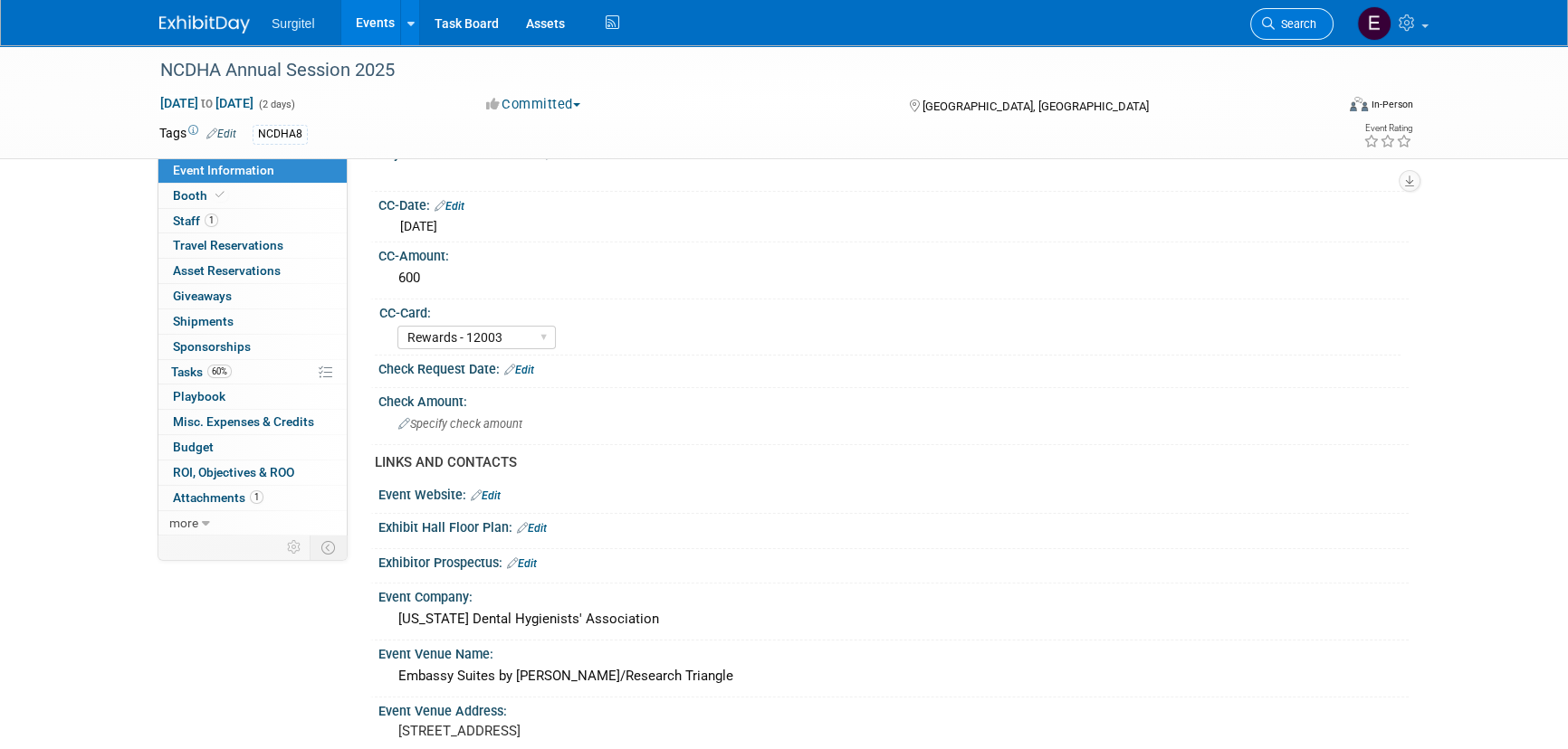
click at [1301, 13] on link "Search" at bounding box center [1292, 23] width 83 height 32
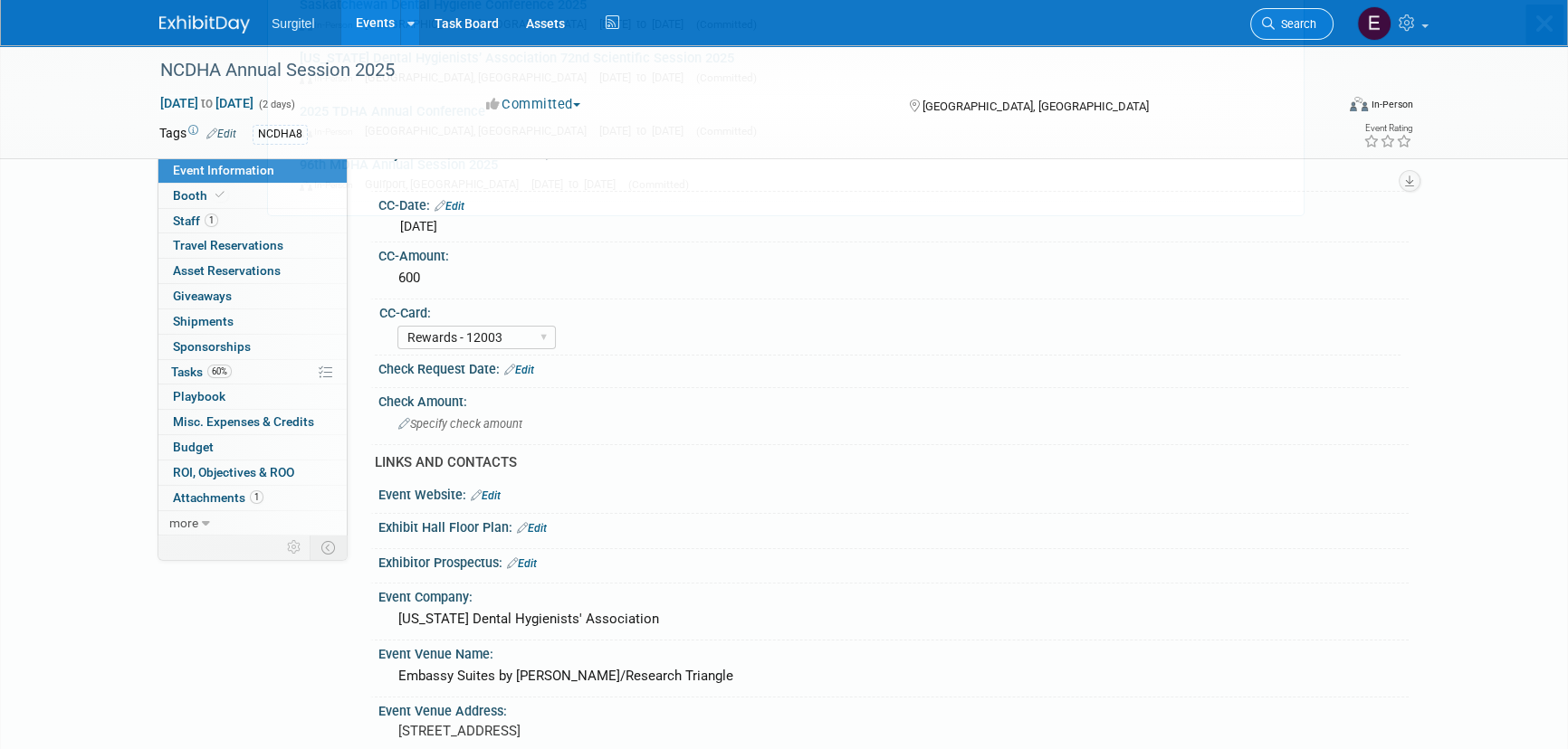
scroll to position [0, 0]
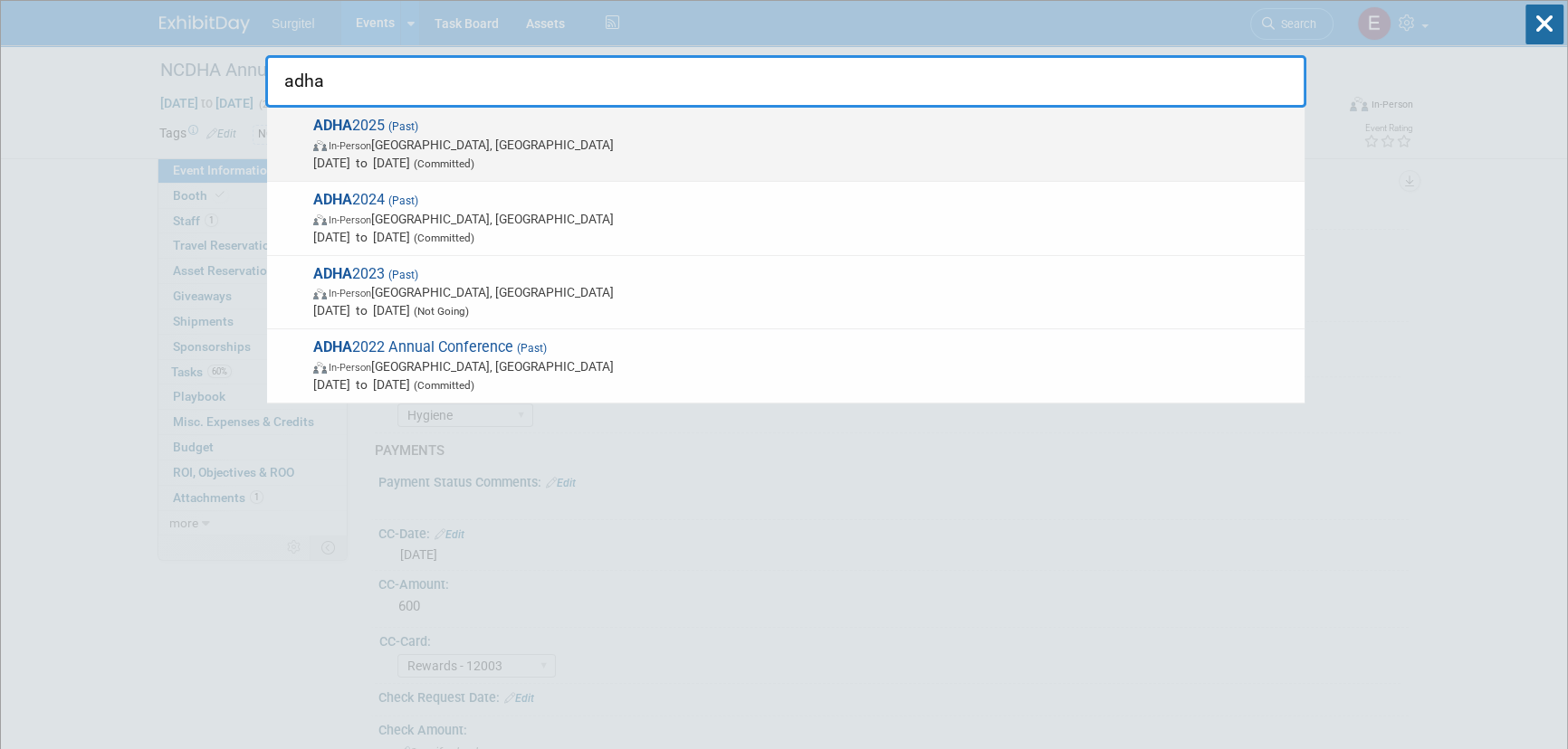
type input "adha"
click at [352, 140] on span "In-Person" at bounding box center [350, 146] width 43 height 12
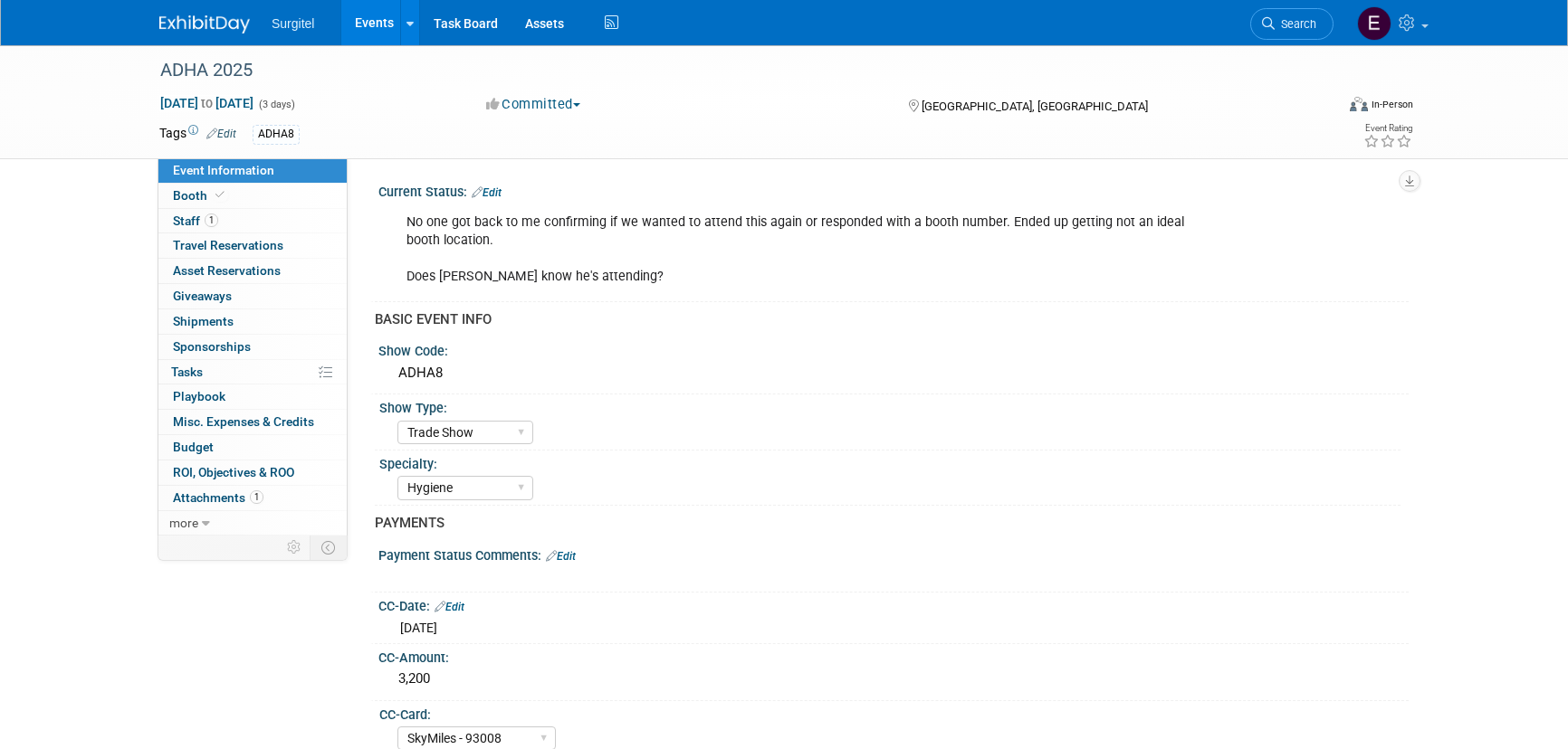
select select "Trade Show"
select select "Hygiene"
select select "SkyMiles - 93008"
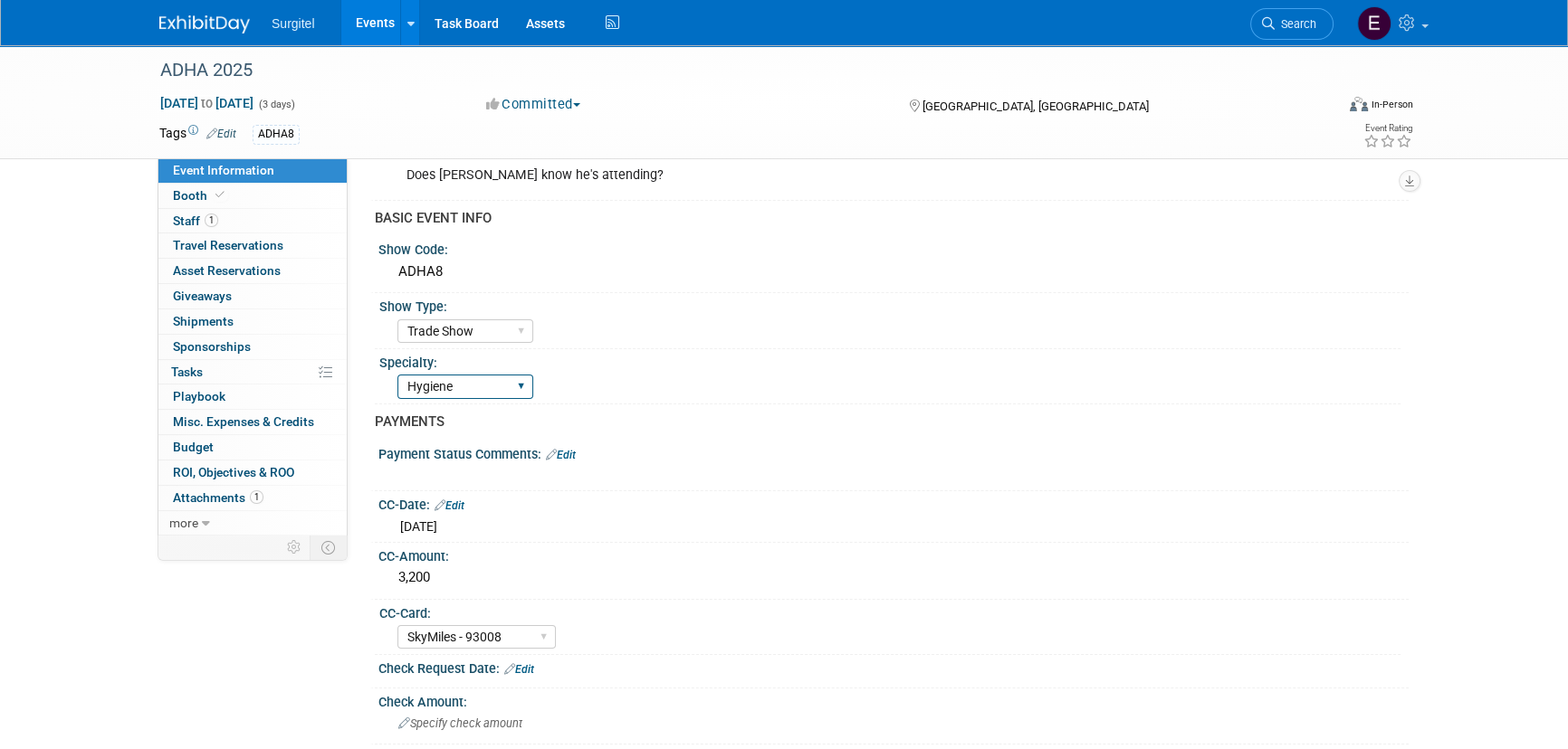
scroll to position [246, 0]
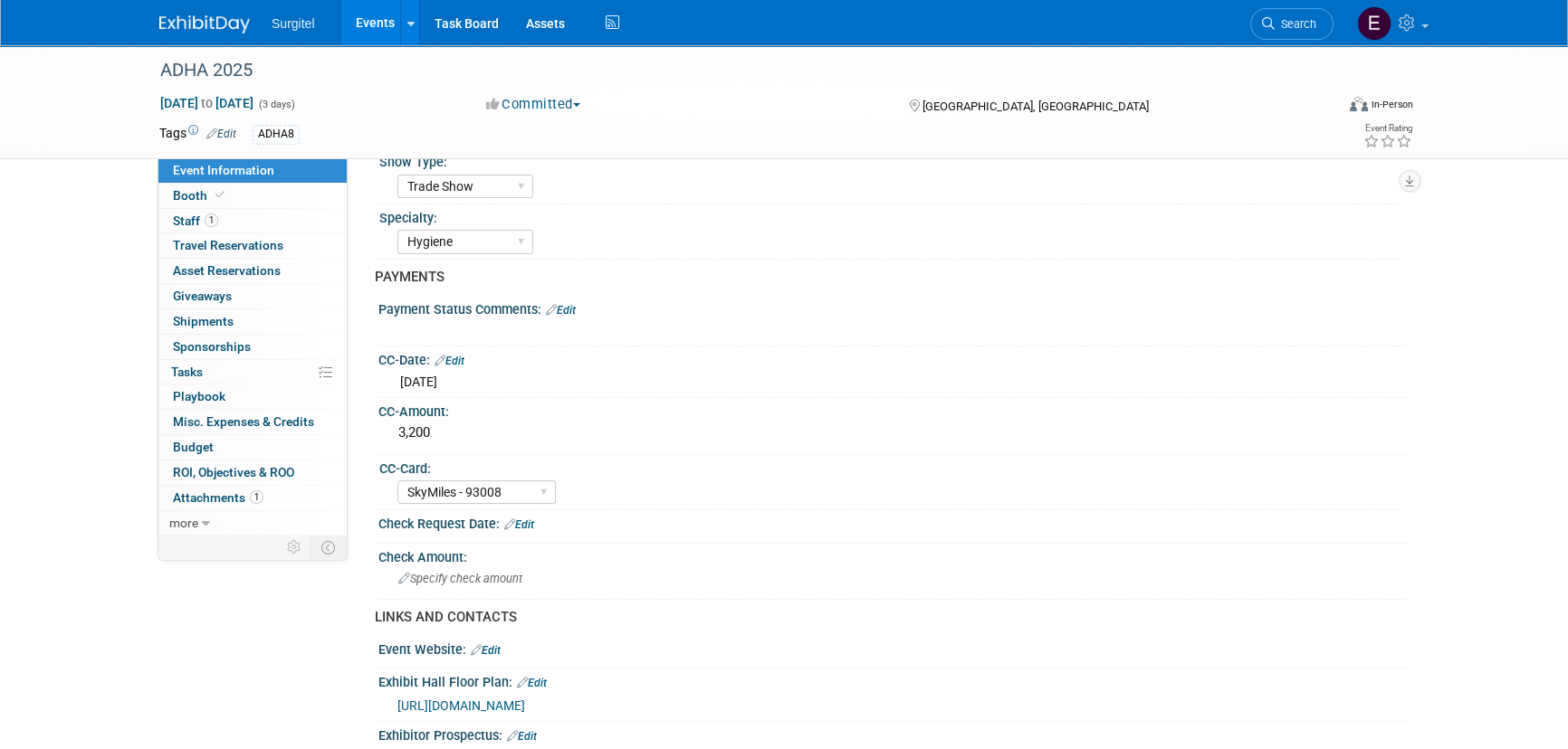
click at [1273, 43] on li "Search" at bounding box center [1292, 22] width 83 height 44
click at [1315, 17] on span "Search" at bounding box center [1295, 24] width 42 height 14
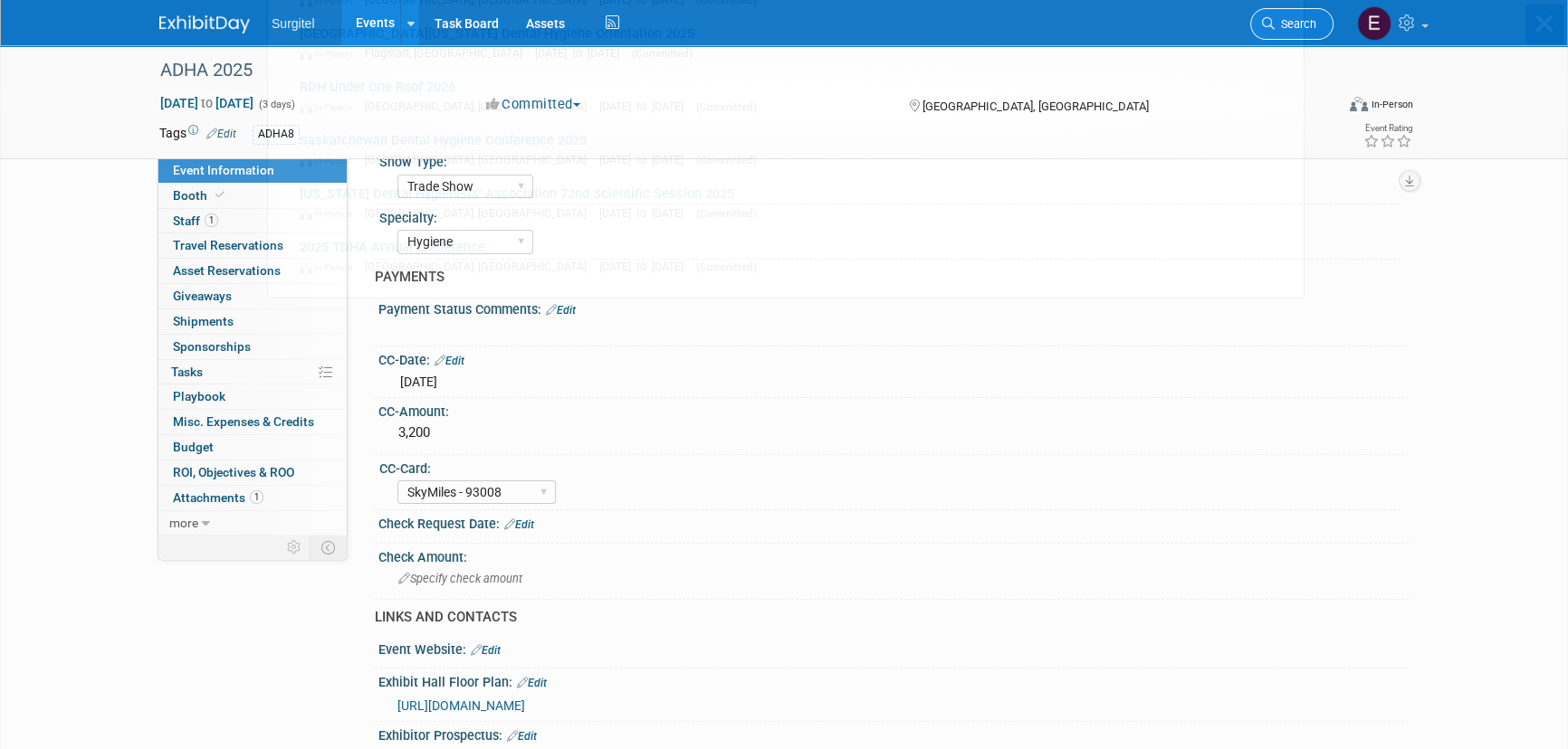
scroll to position [0, 0]
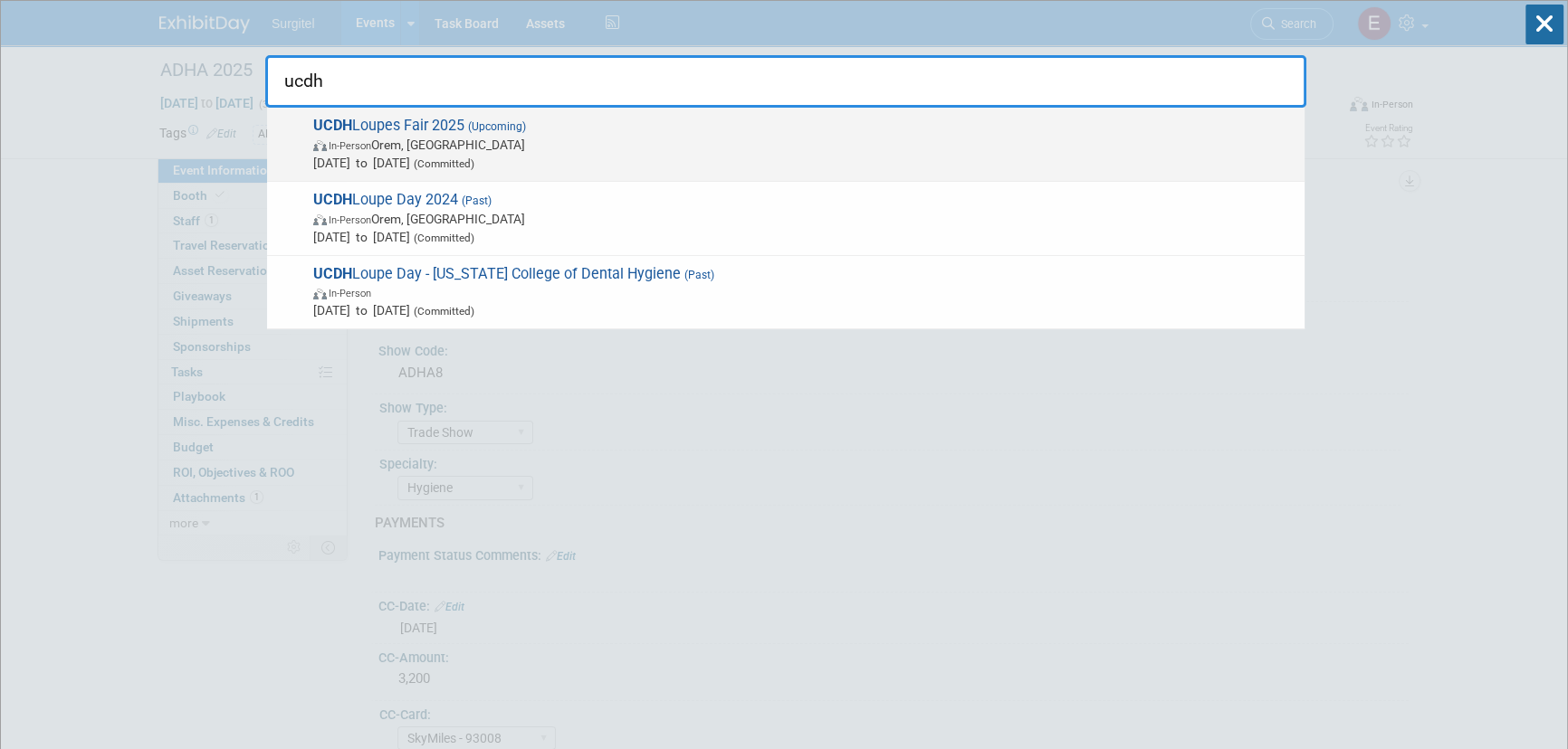
type input "ucdh"
click at [430, 135] on span "UCDH Loupes Fair 2025 (Upcoming) In-Person Orem, UT Nov 17, 2025 to Nov 17, 202…" at bounding box center [801, 144] width 988 height 55
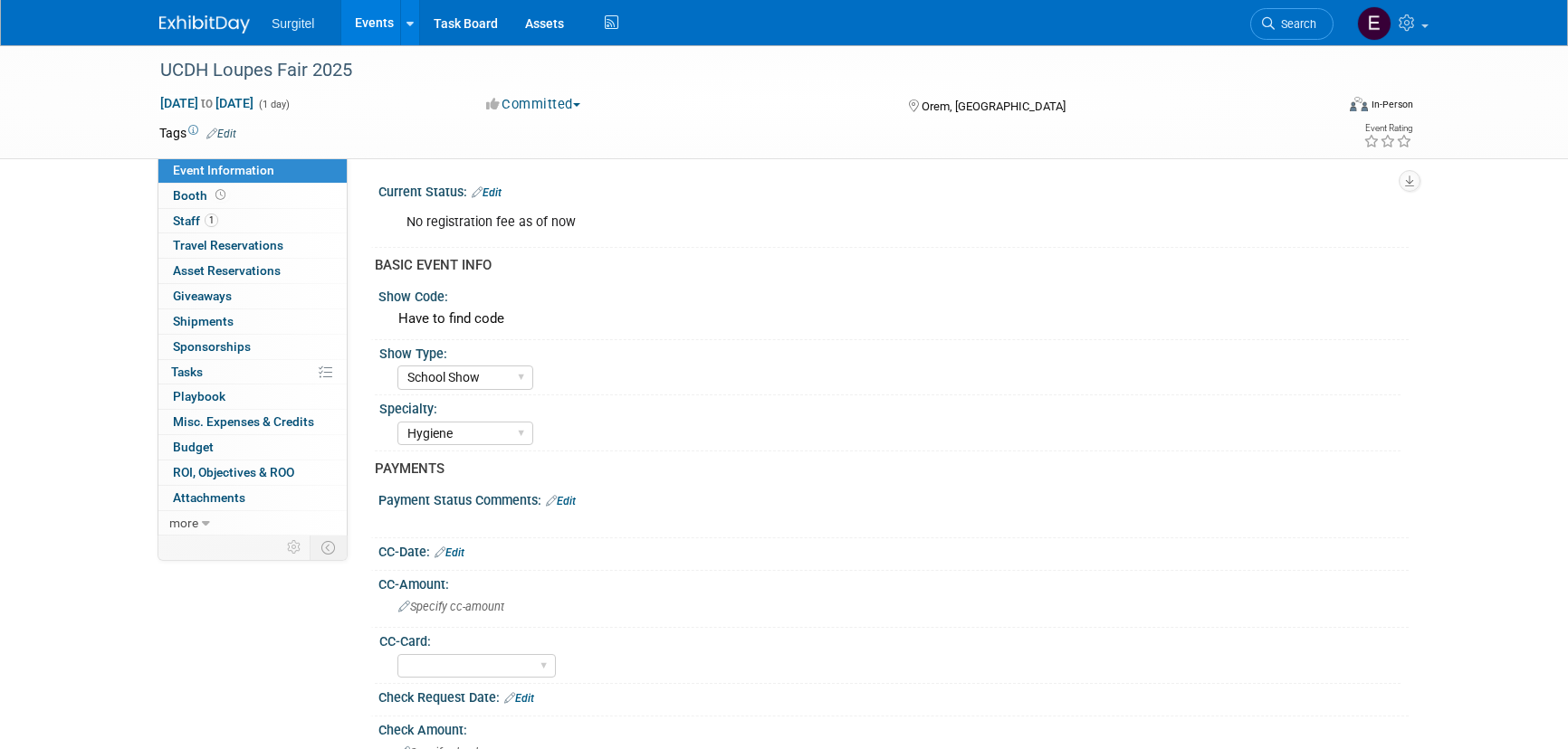
select select "School Show"
select select "Hygiene"
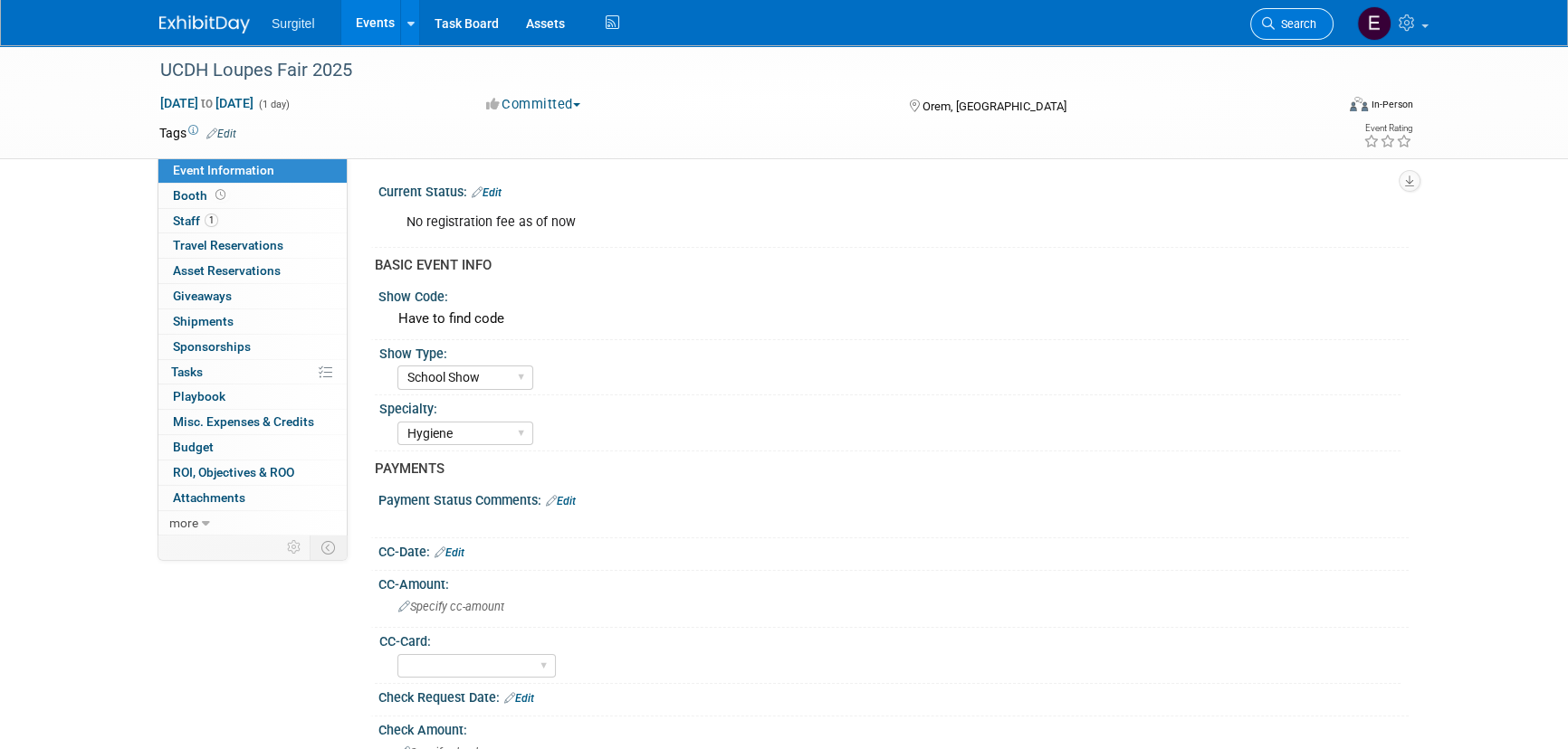
click at [1283, 37] on link "Search" at bounding box center [1292, 23] width 83 height 32
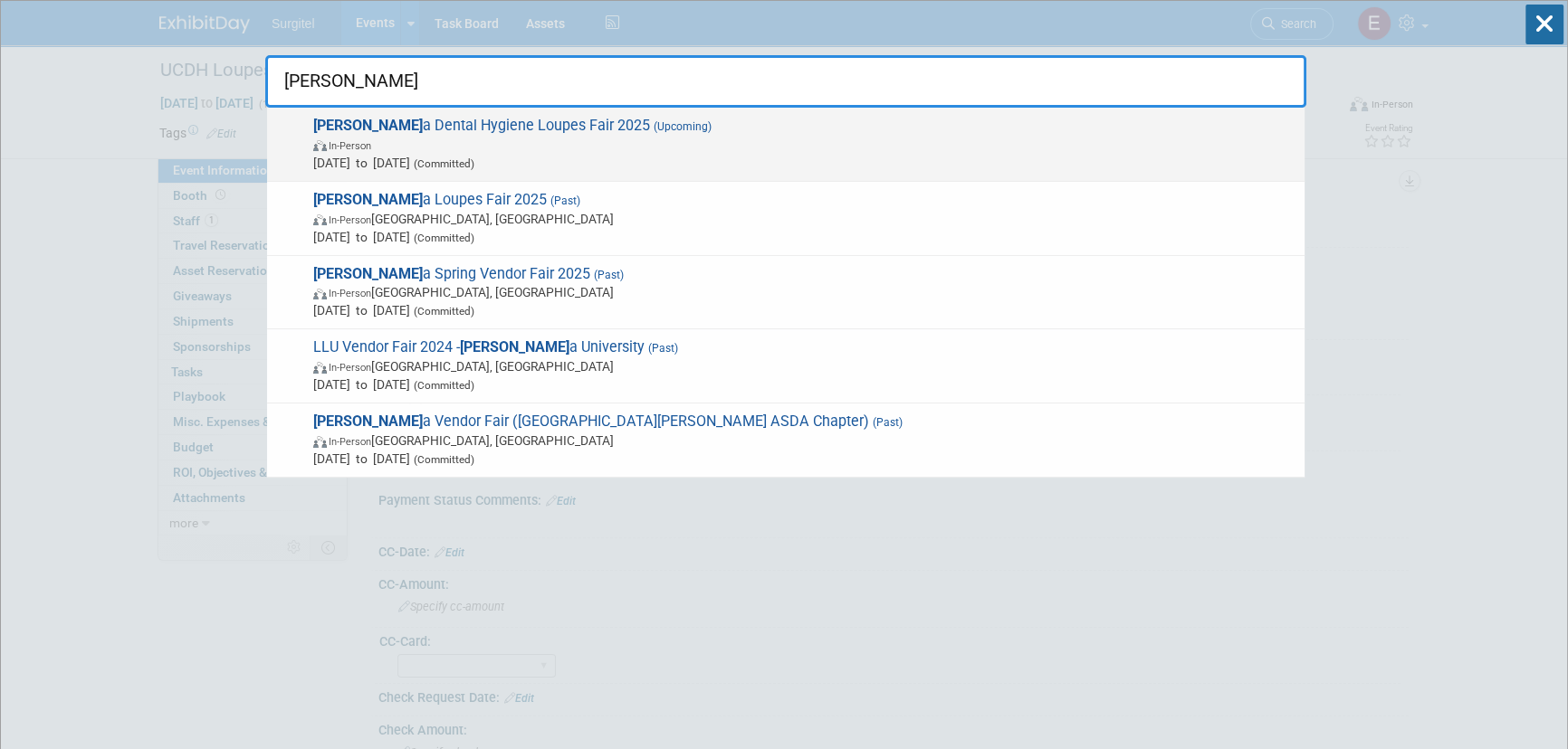
type input "loma lind"
click at [433, 132] on span "Loma Lind a Dental Hygiene Loupes Fair 2025 (Upcoming) In-Person Nov 24, 2025 t…" at bounding box center [801, 144] width 988 height 55
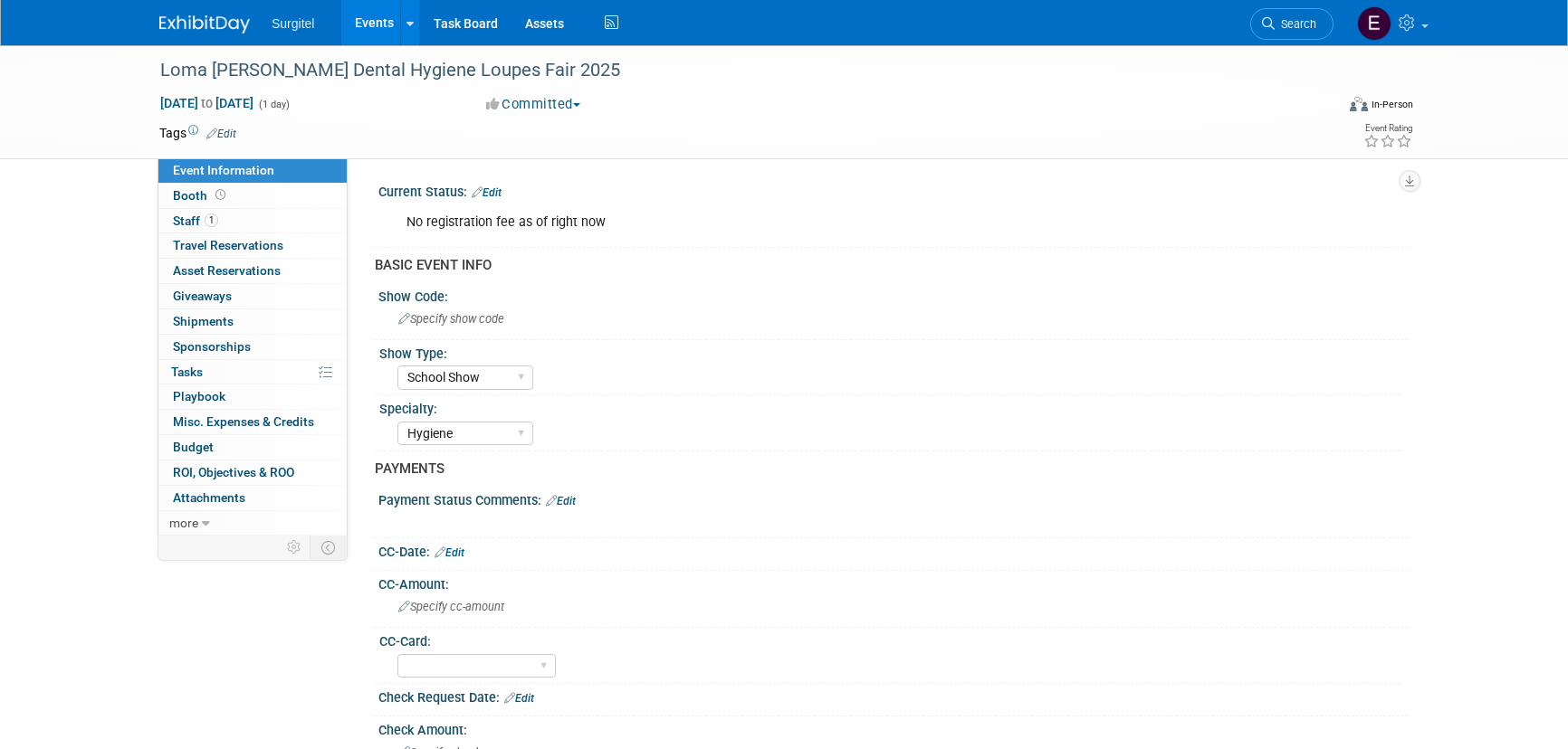
select select "School Show"
select select "Hygiene"
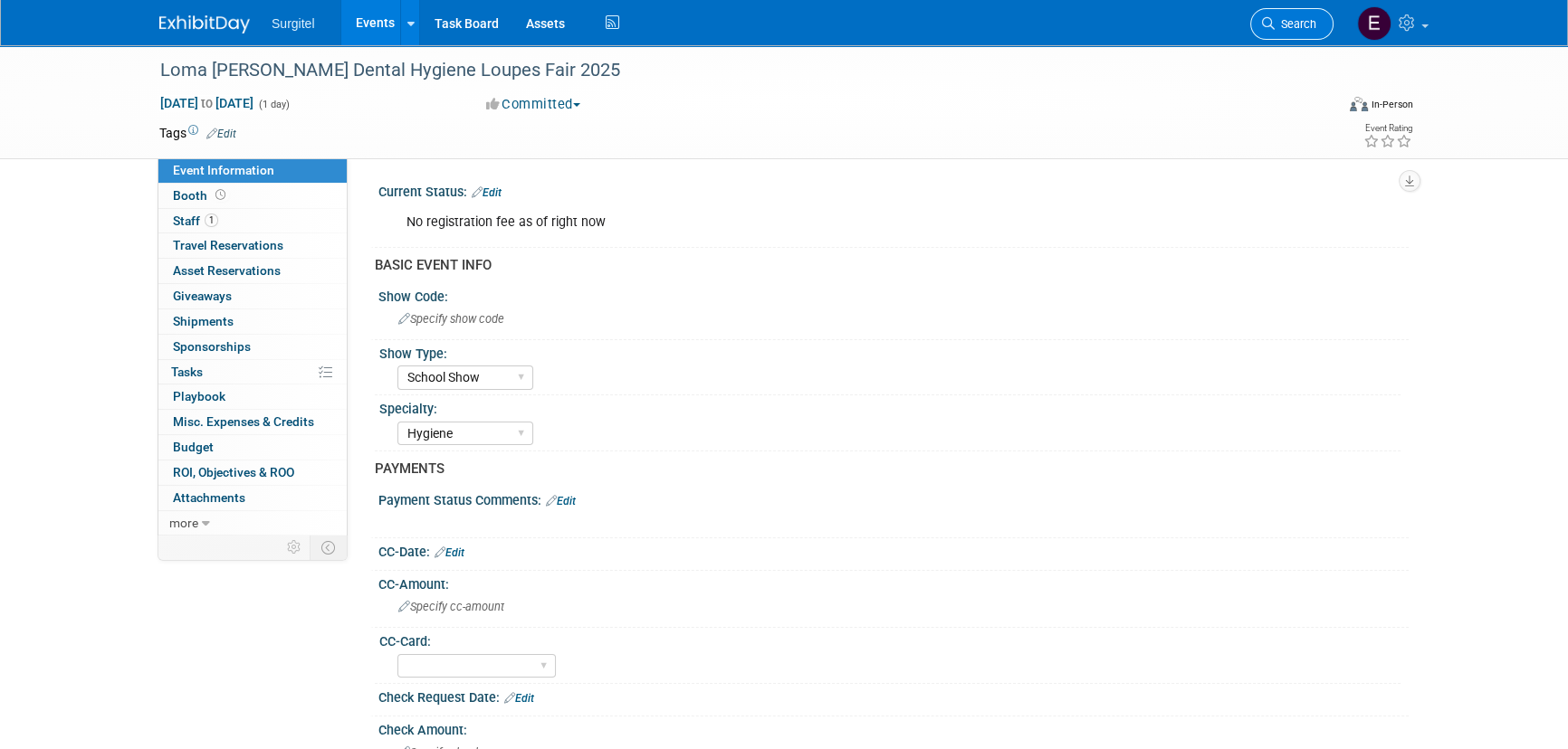
click at [1272, 36] on link "Search" at bounding box center [1292, 23] width 83 height 32
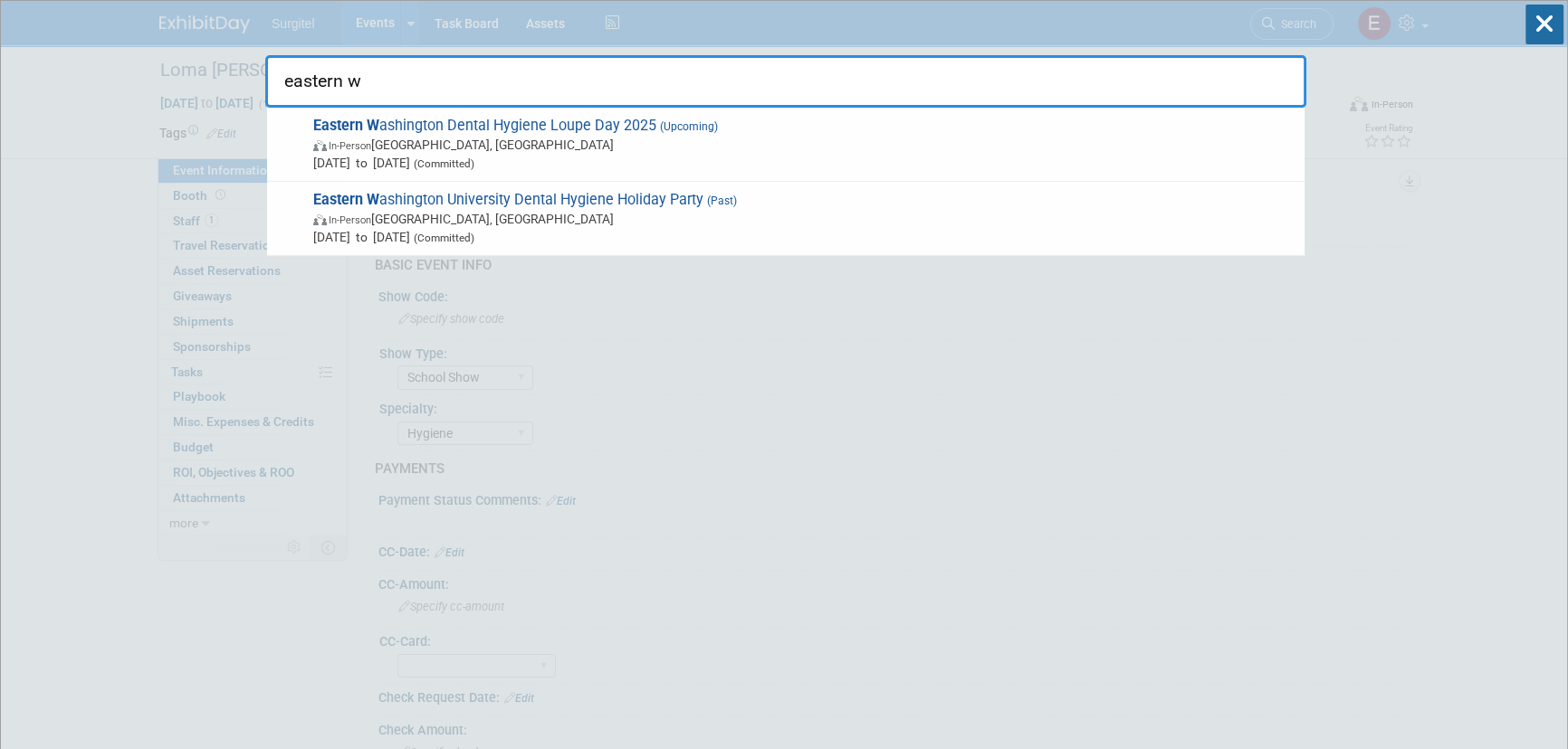
type input "eastern w"
click at [338, 143] on span "In-Person" at bounding box center [350, 146] width 43 height 12
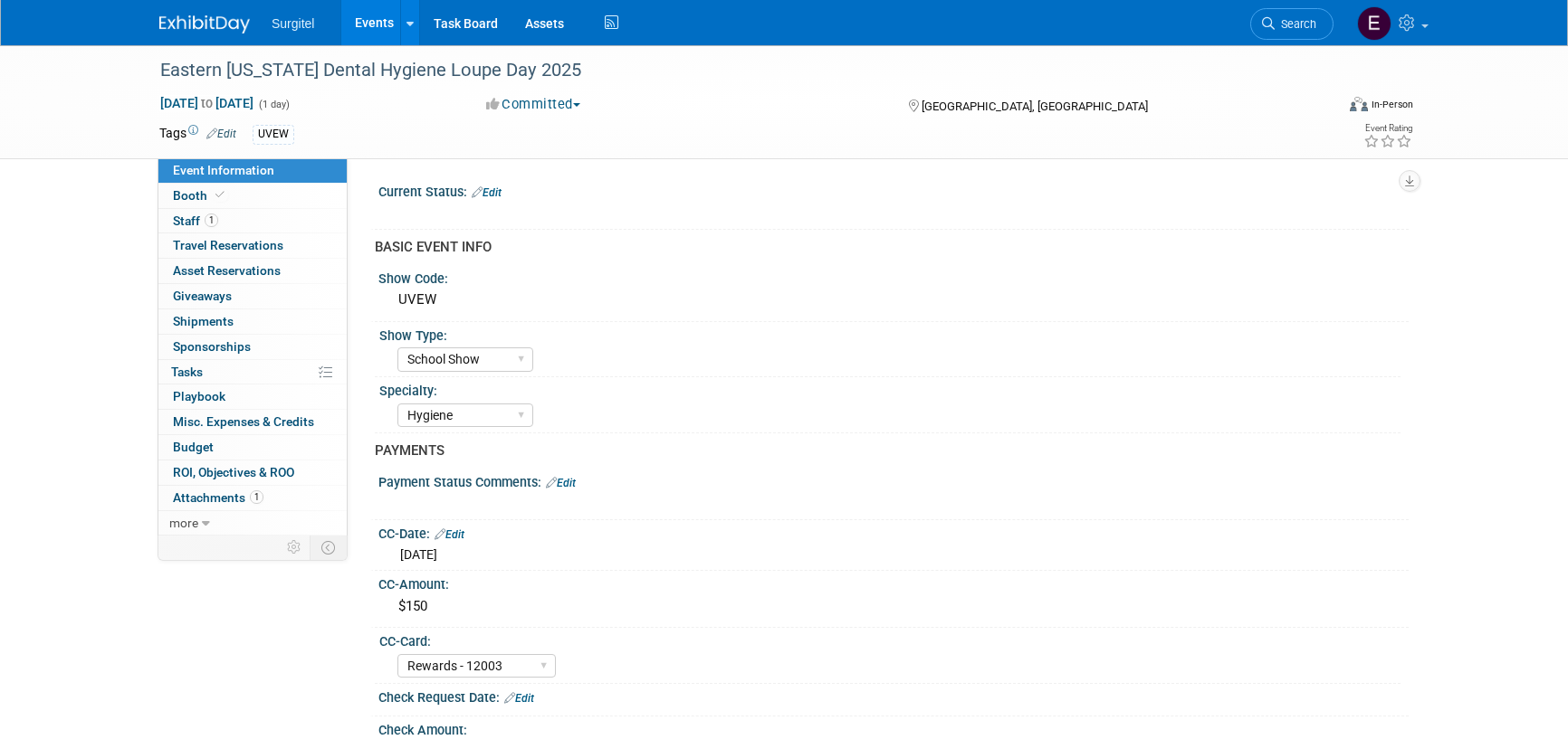
select select "School Show"
select select "Hygiene"
select select "Rewards - 12003"
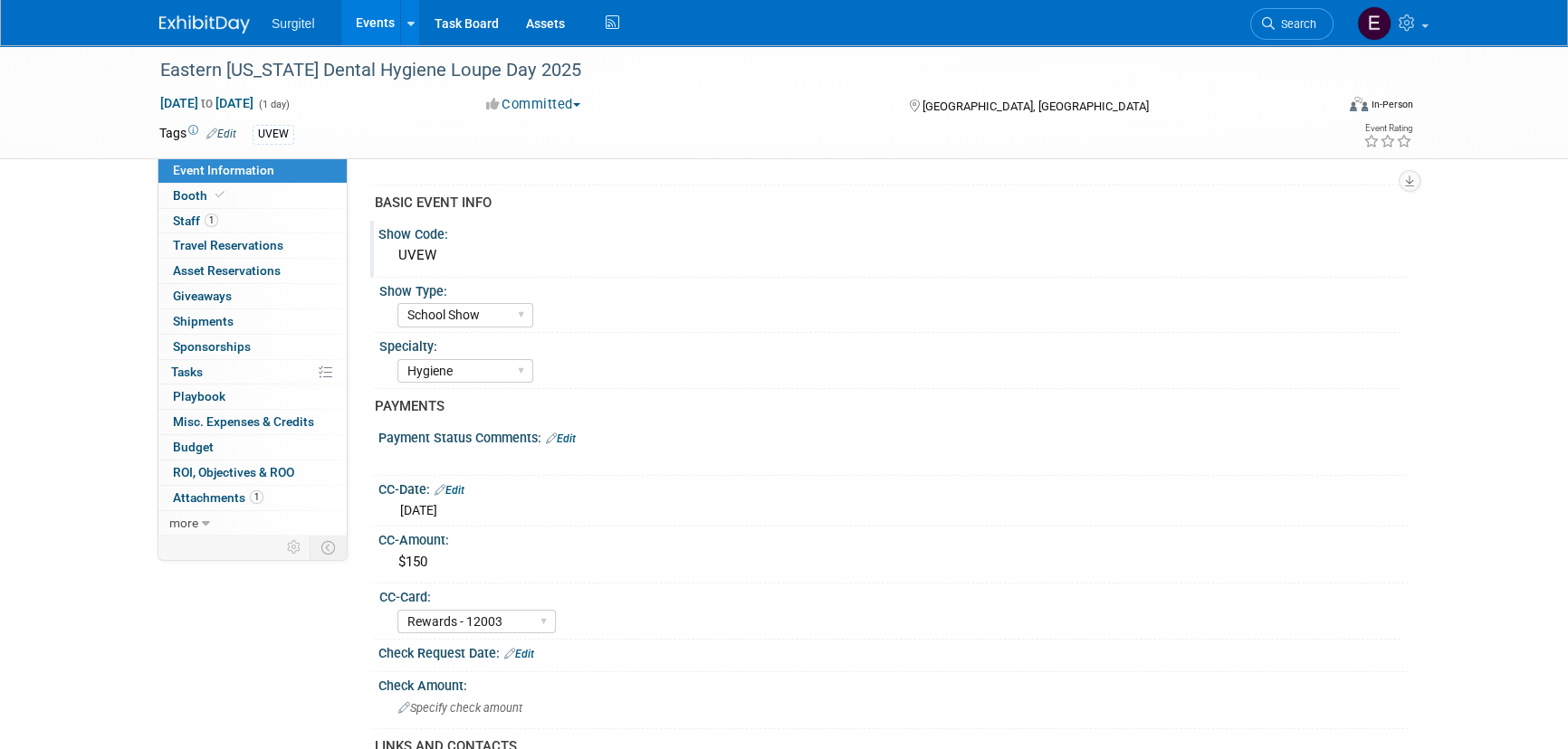
scroll to position [81, 0]
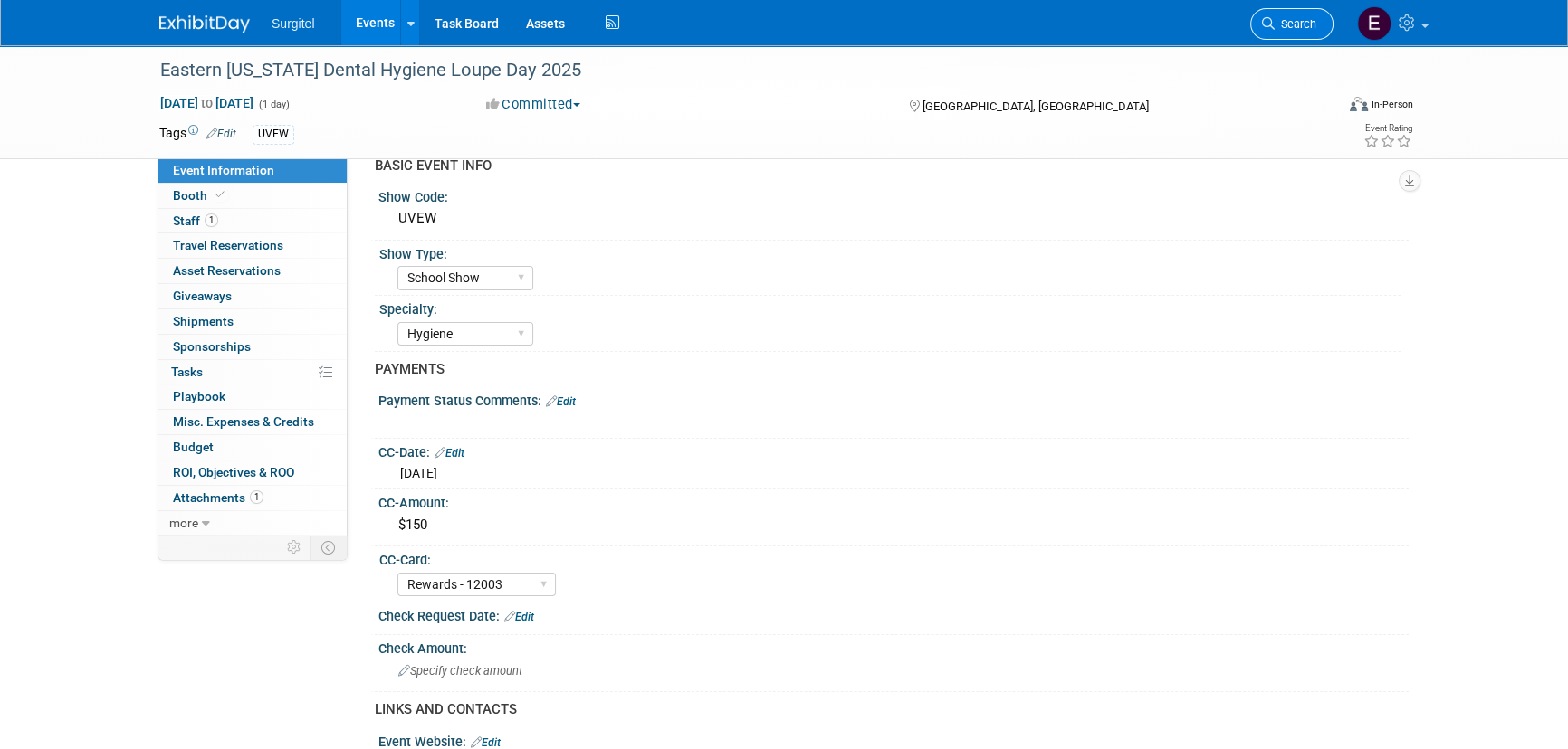
click at [1259, 18] on link "Search" at bounding box center [1292, 23] width 83 height 32
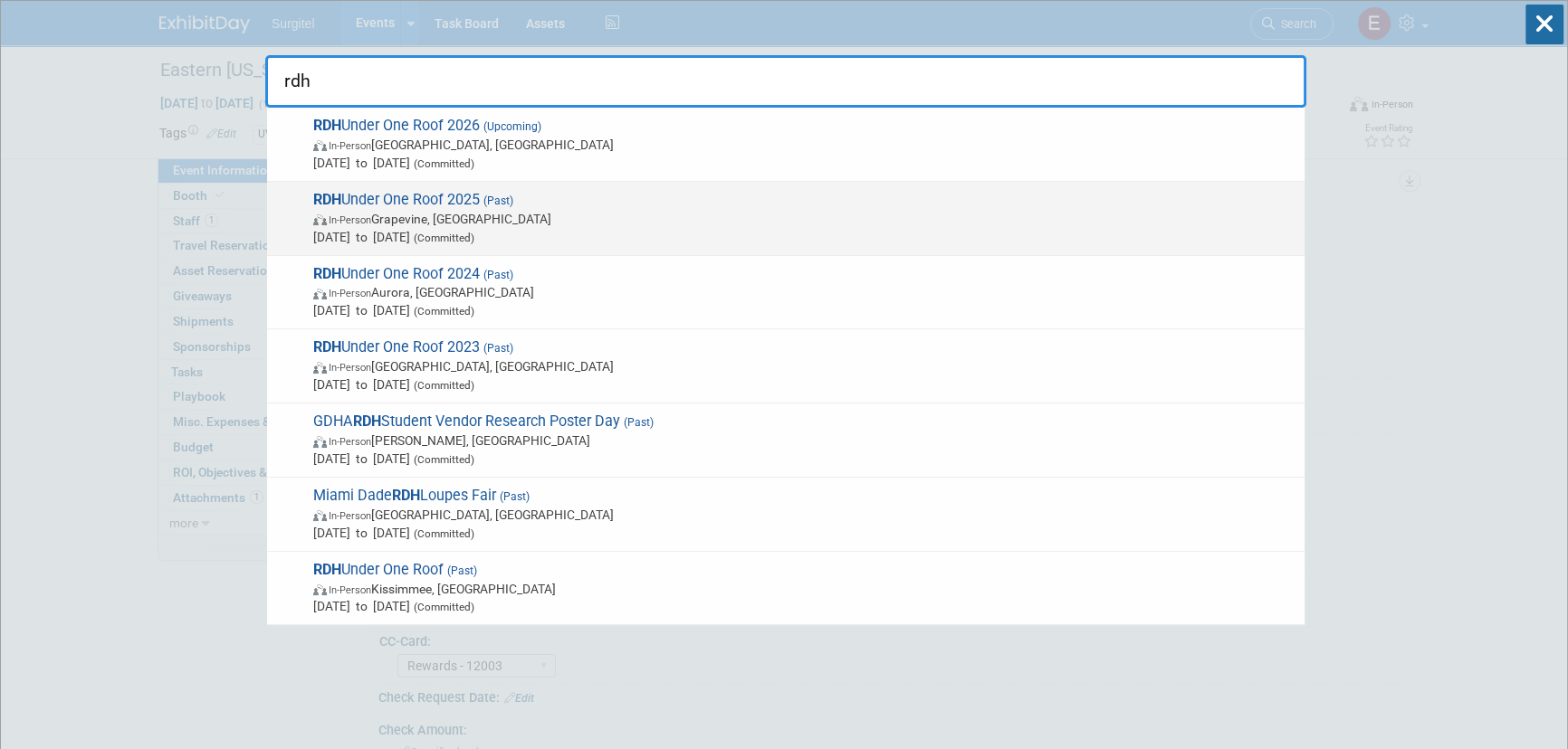
type input "rdh"
click at [411, 239] on span "Jul 18, 2025 to Jul 20, 2025 (Committed)" at bounding box center [804, 237] width 982 height 18
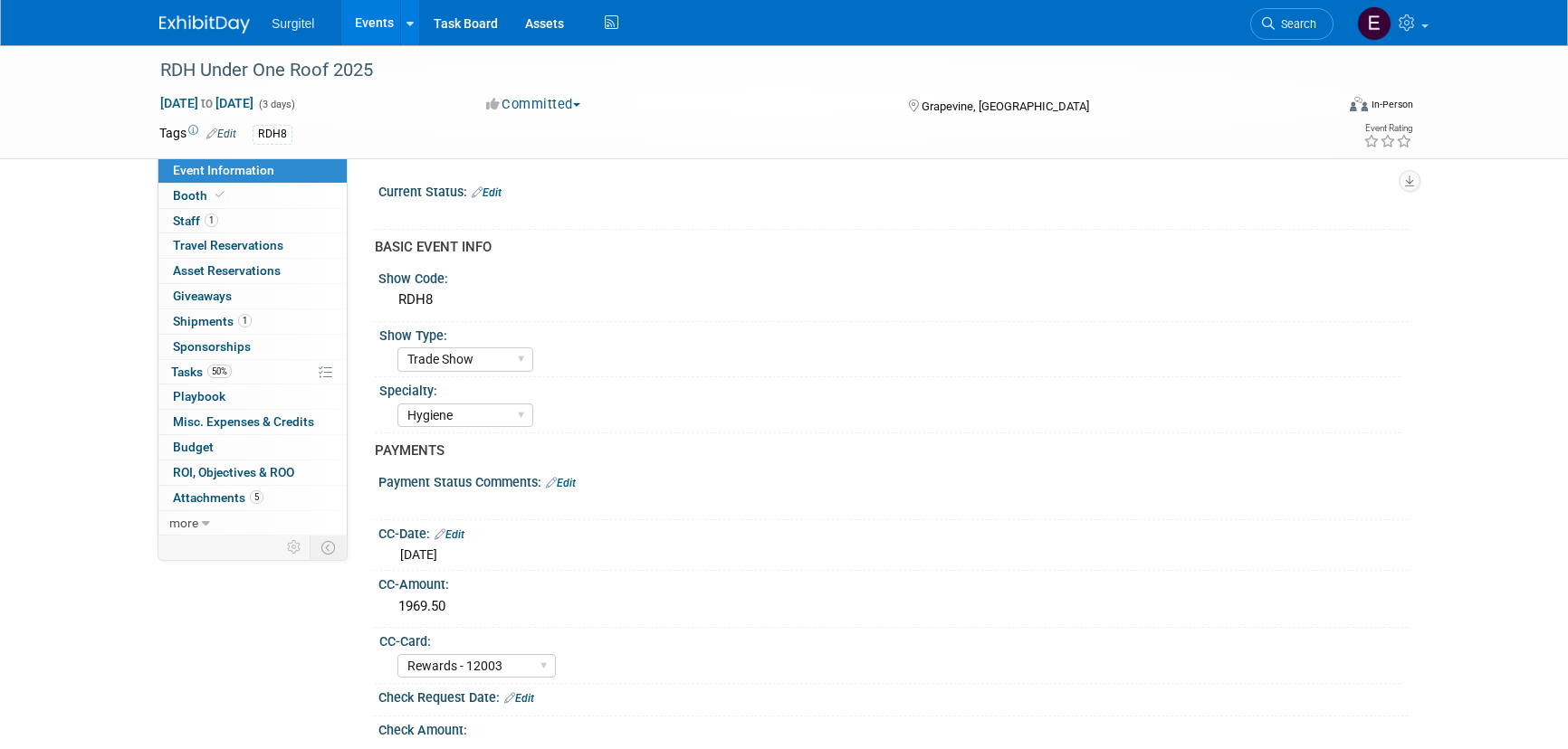
select select "Trade Show"
select select "Hygiene"
select select "Rewards - 12003"
select select "No"
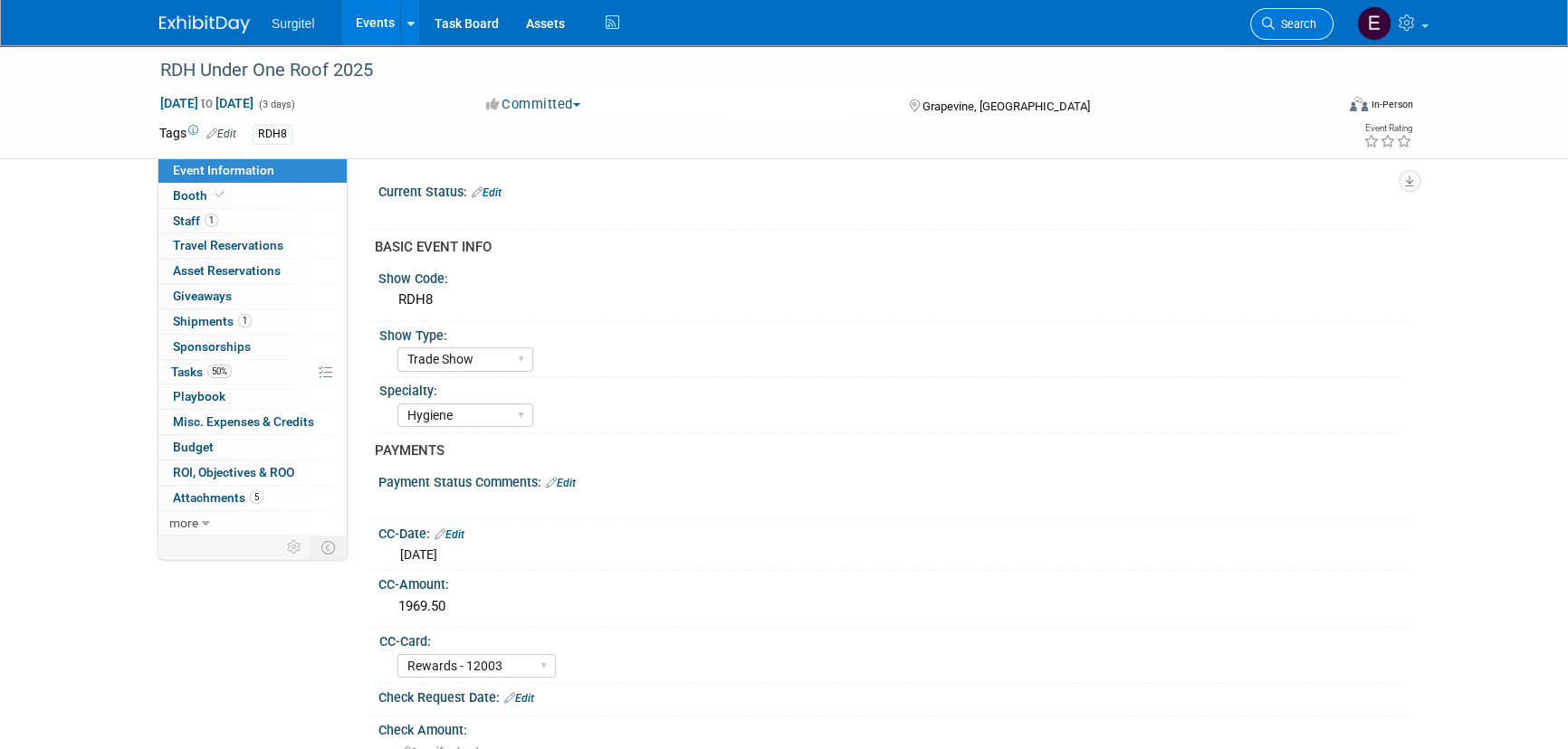
click at [1275, 19] on span "Search" at bounding box center [1295, 24] width 42 height 14
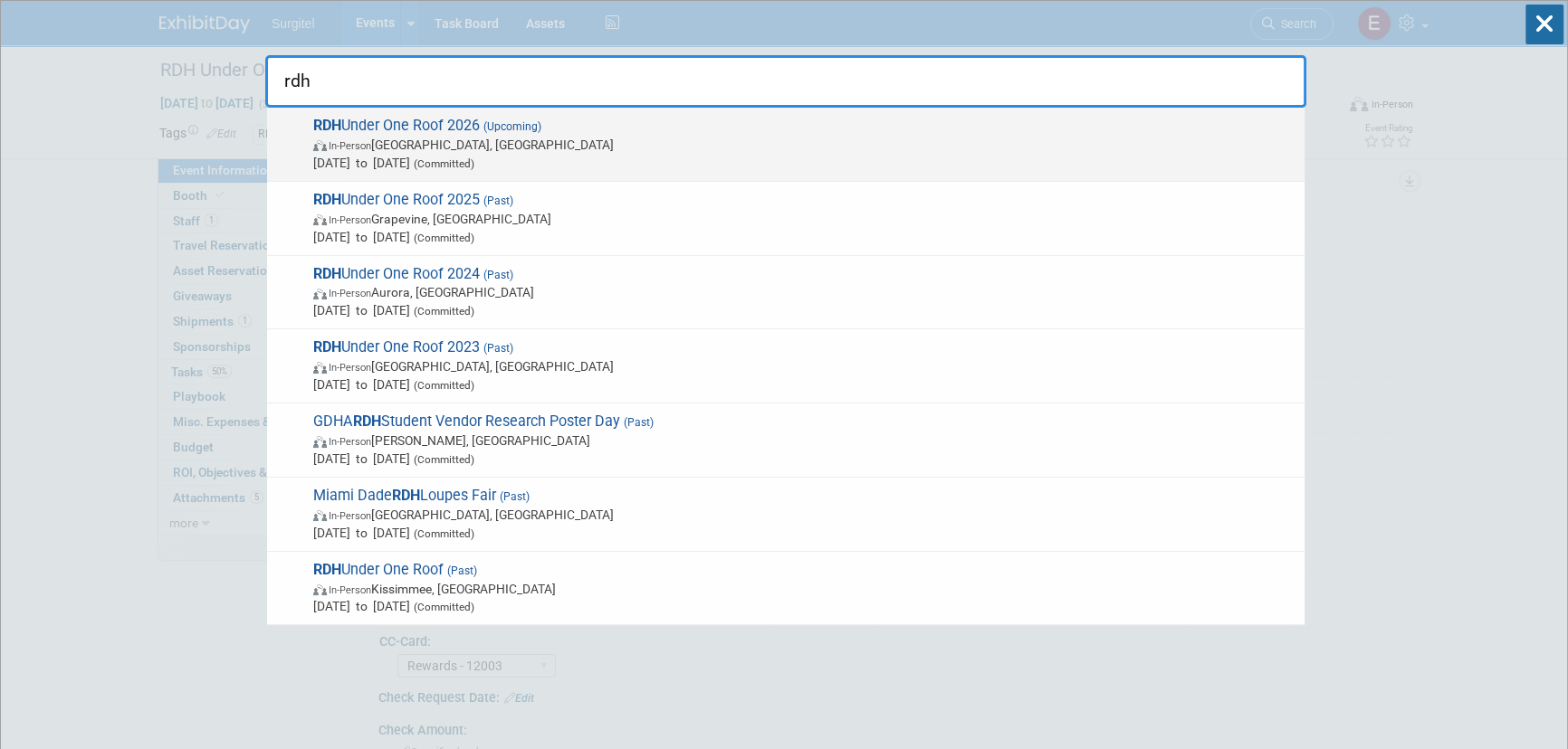
type input "rdh"
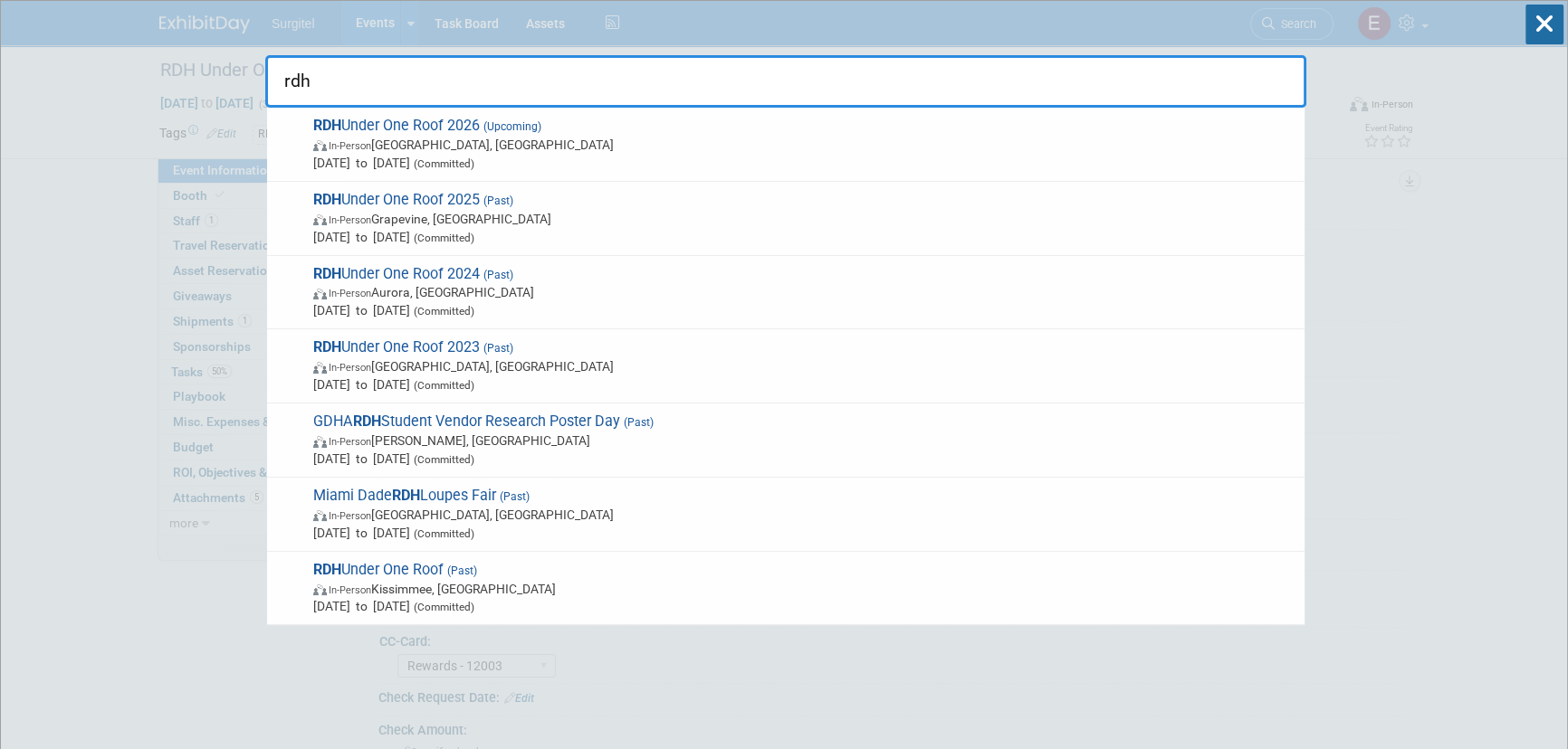
click at [758, 150] on span "In-Person Oxon Hill, MD" at bounding box center [804, 144] width 982 height 18
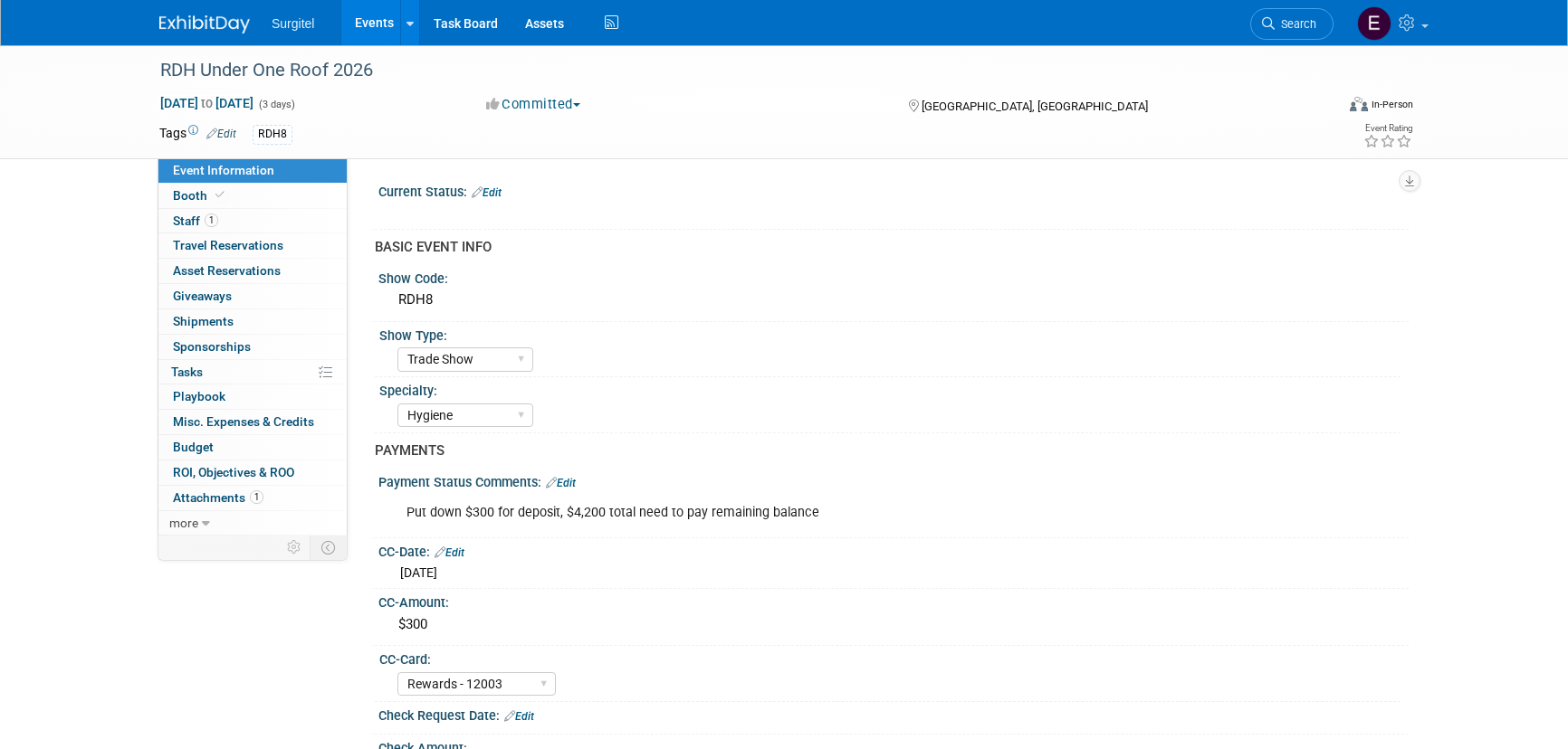
select select "Trade Show"
select select "Hygiene"
select select "Rewards - 12003"
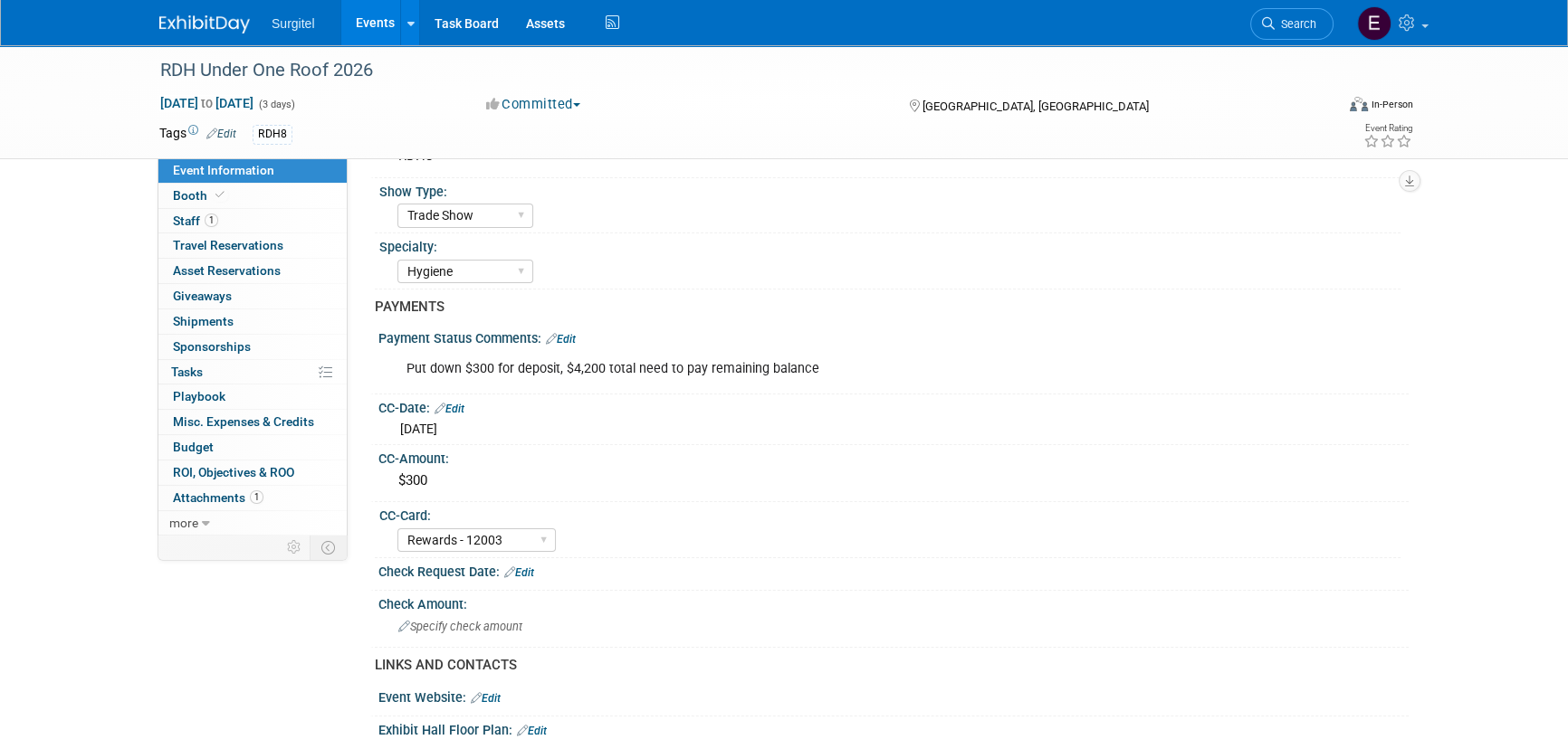
scroll to position [164, 0]
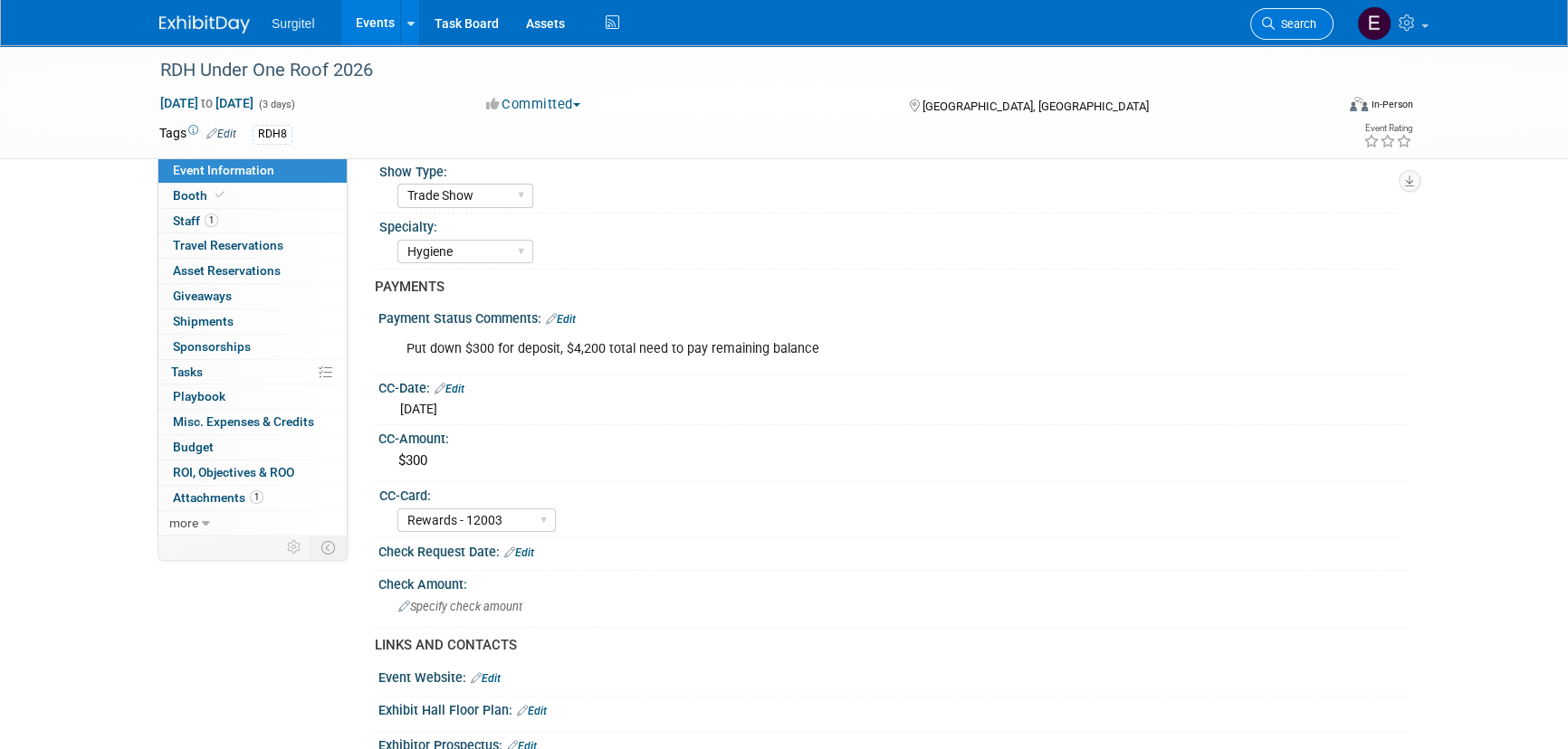
click at [1296, 23] on span "Search" at bounding box center [1295, 24] width 42 height 14
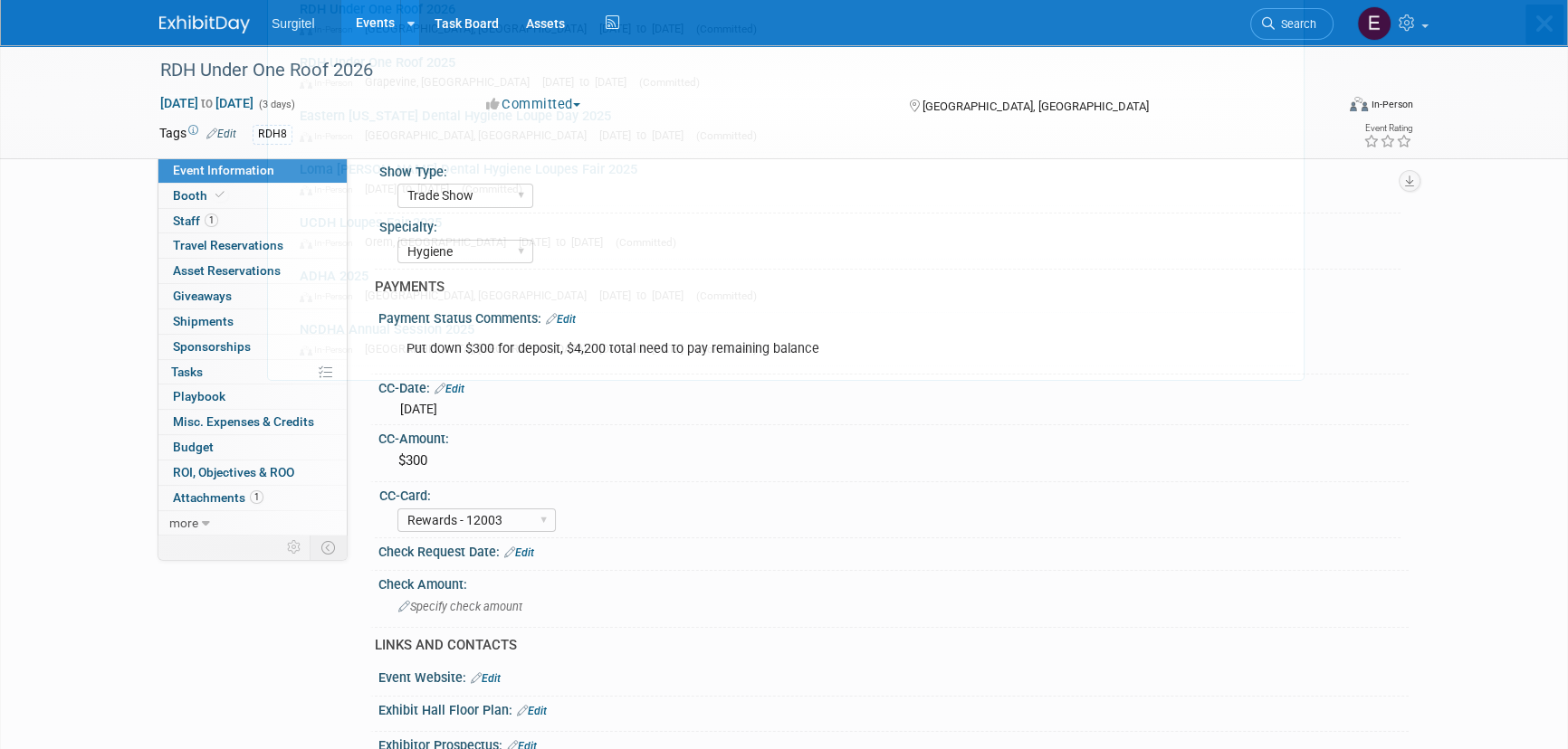
scroll to position [0, 0]
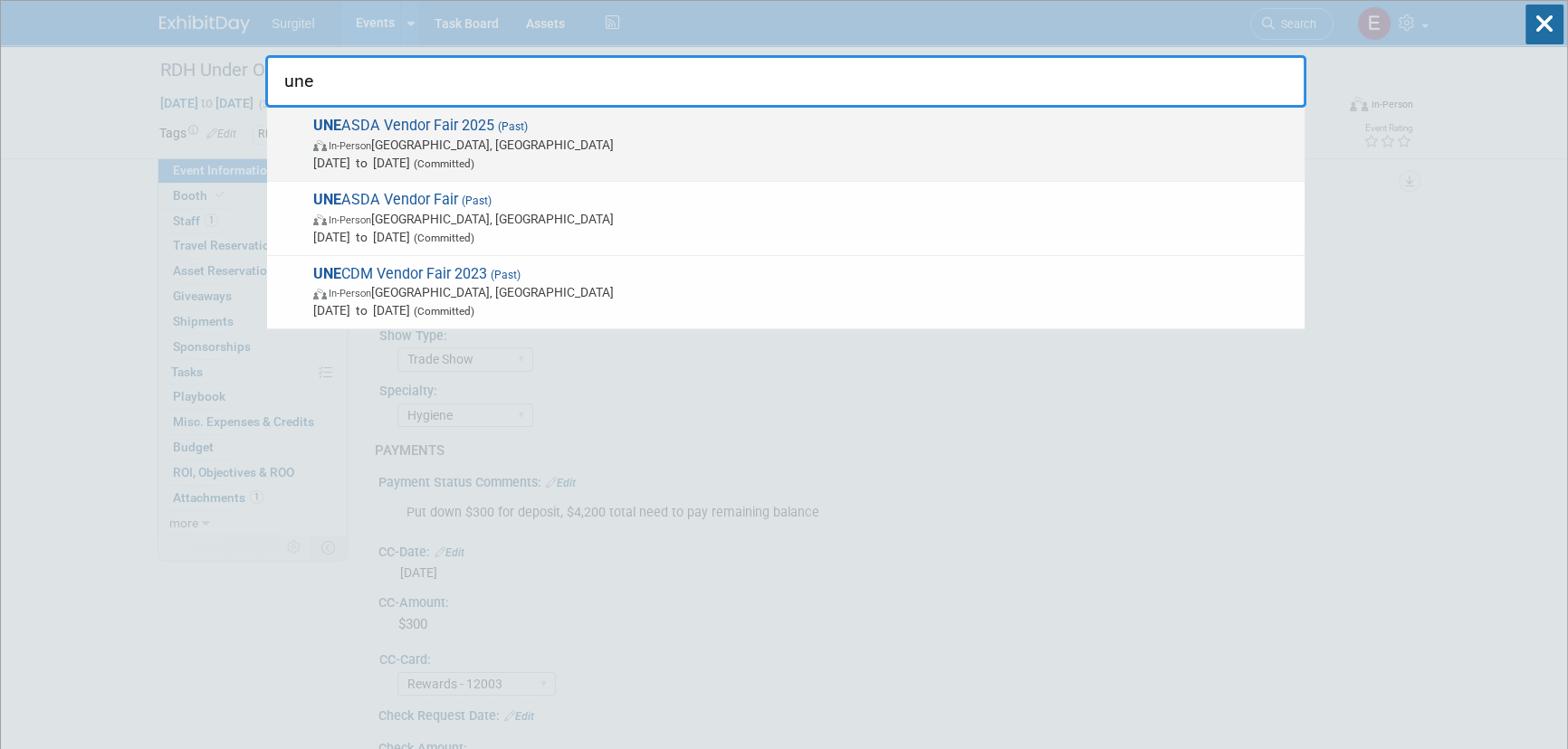
type input "une"
click at [791, 160] on span "Sep 8, 2025 to Sep 8, 2025 (Committed)" at bounding box center [804, 162] width 982 height 18
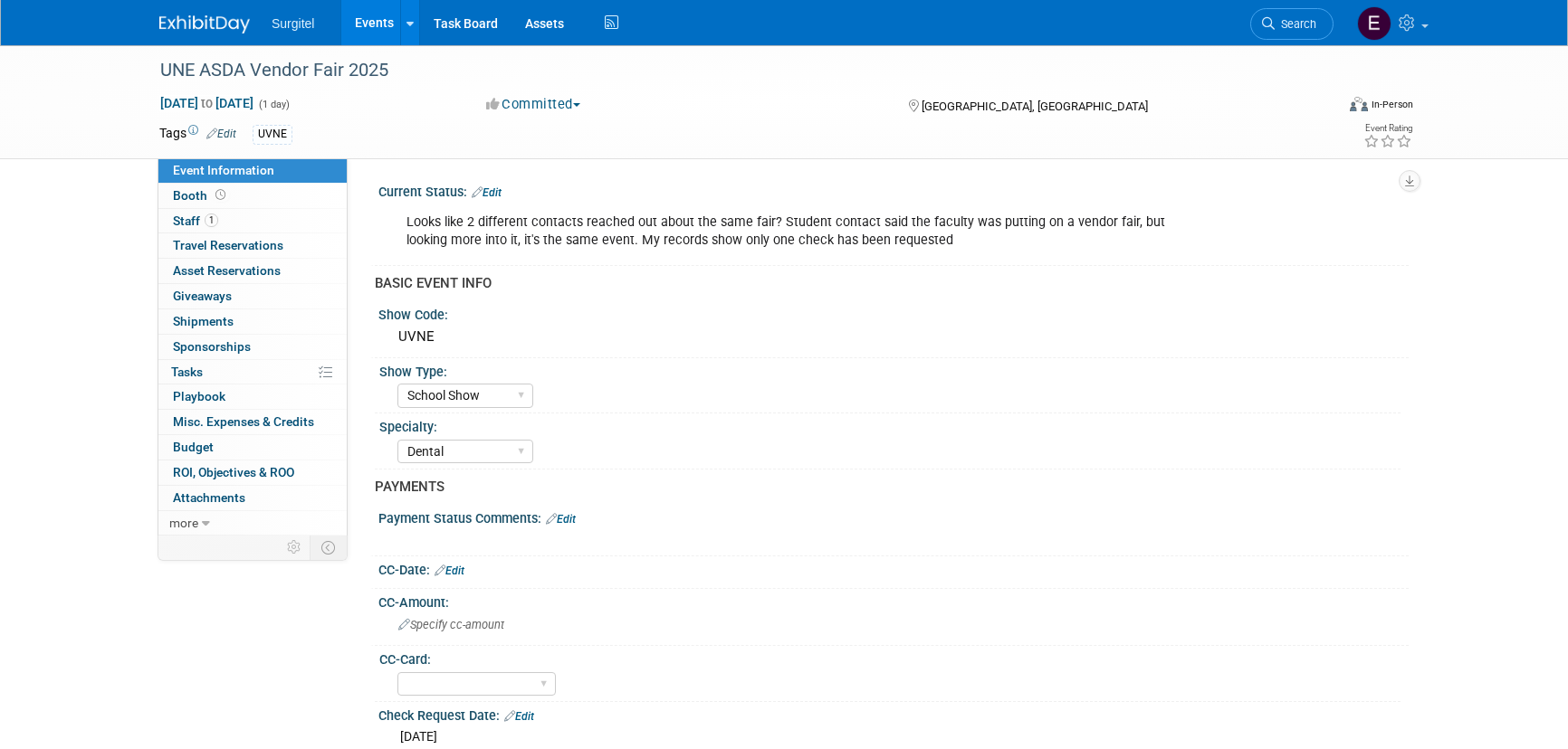
select select "School Show"
select select "Dental"
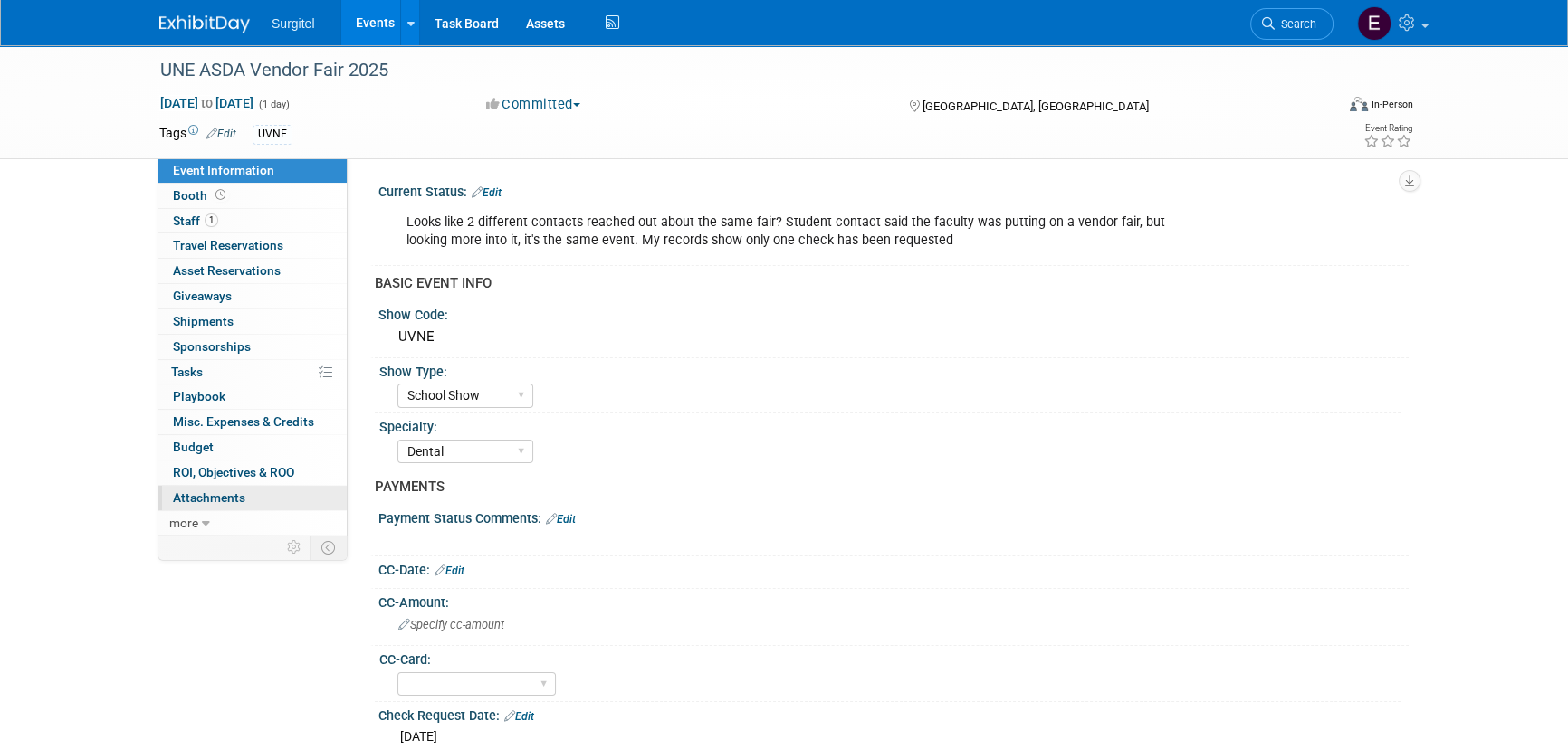
click at [210, 503] on span "Attachments 0" at bounding box center [209, 498] width 73 height 14
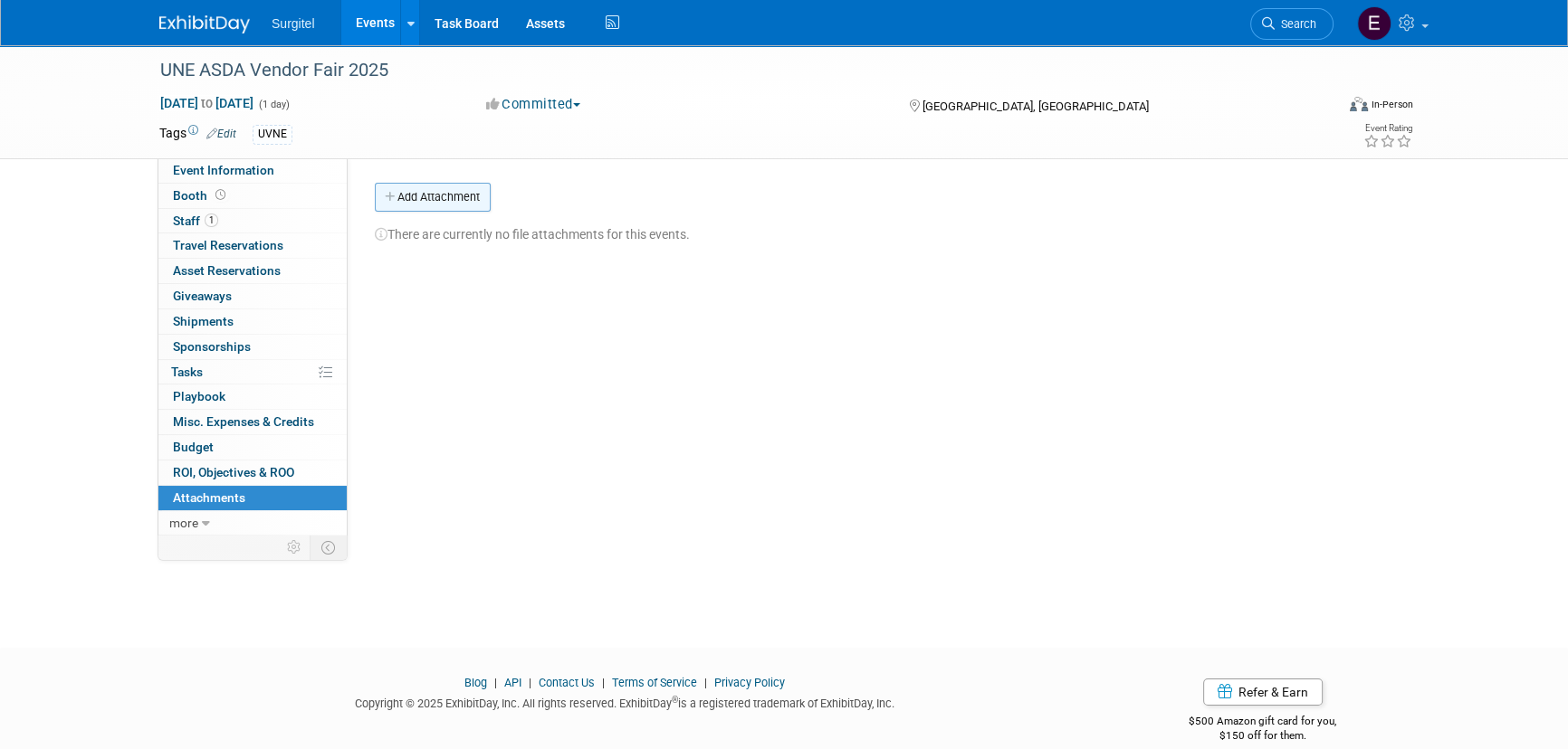
click at [441, 198] on button "Add Attachment" at bounding box center [433, 197] width 116 height 29
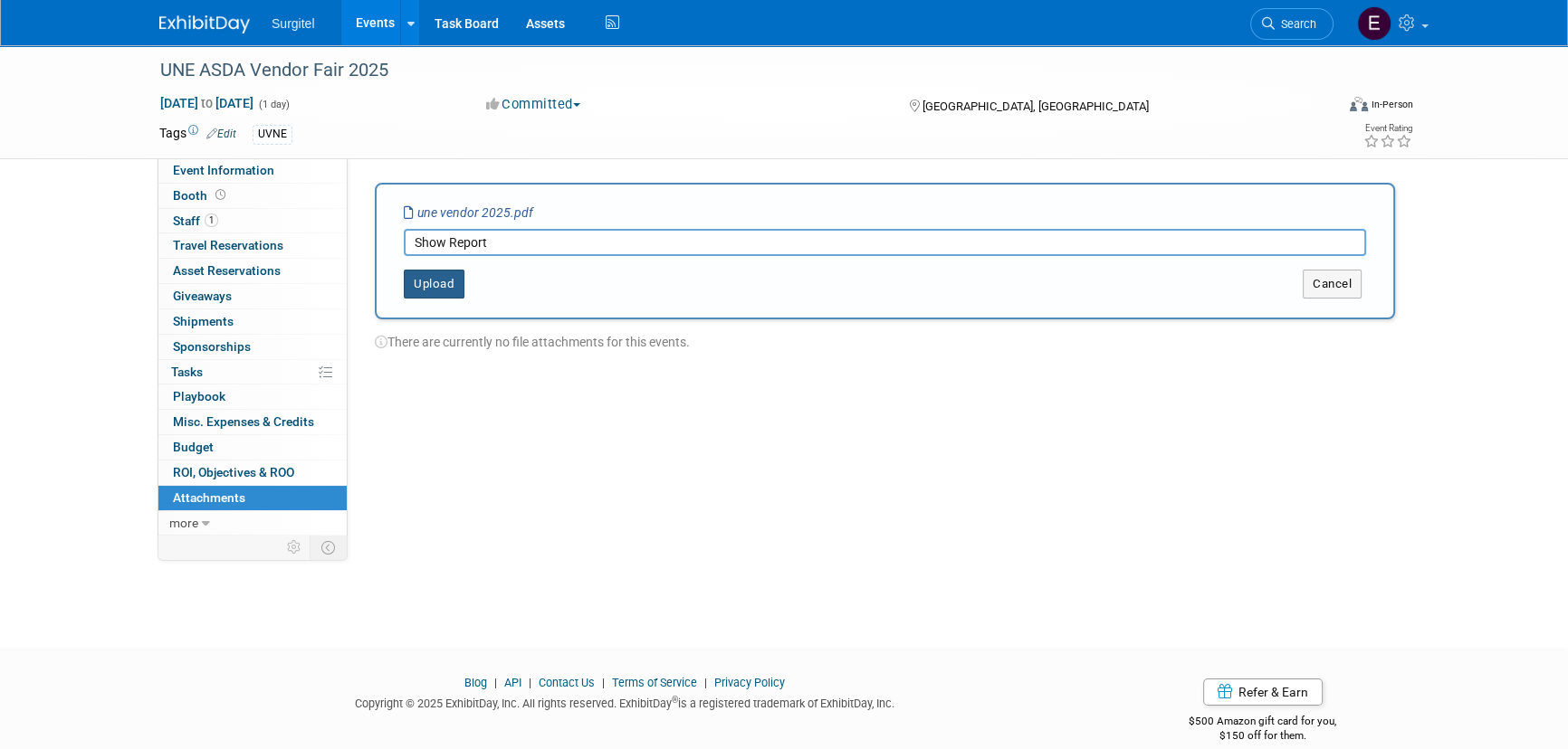
type input "Show Report"
click at [420, 271] on button "Upload" at bounding box center [434, 284] width 61 height 29
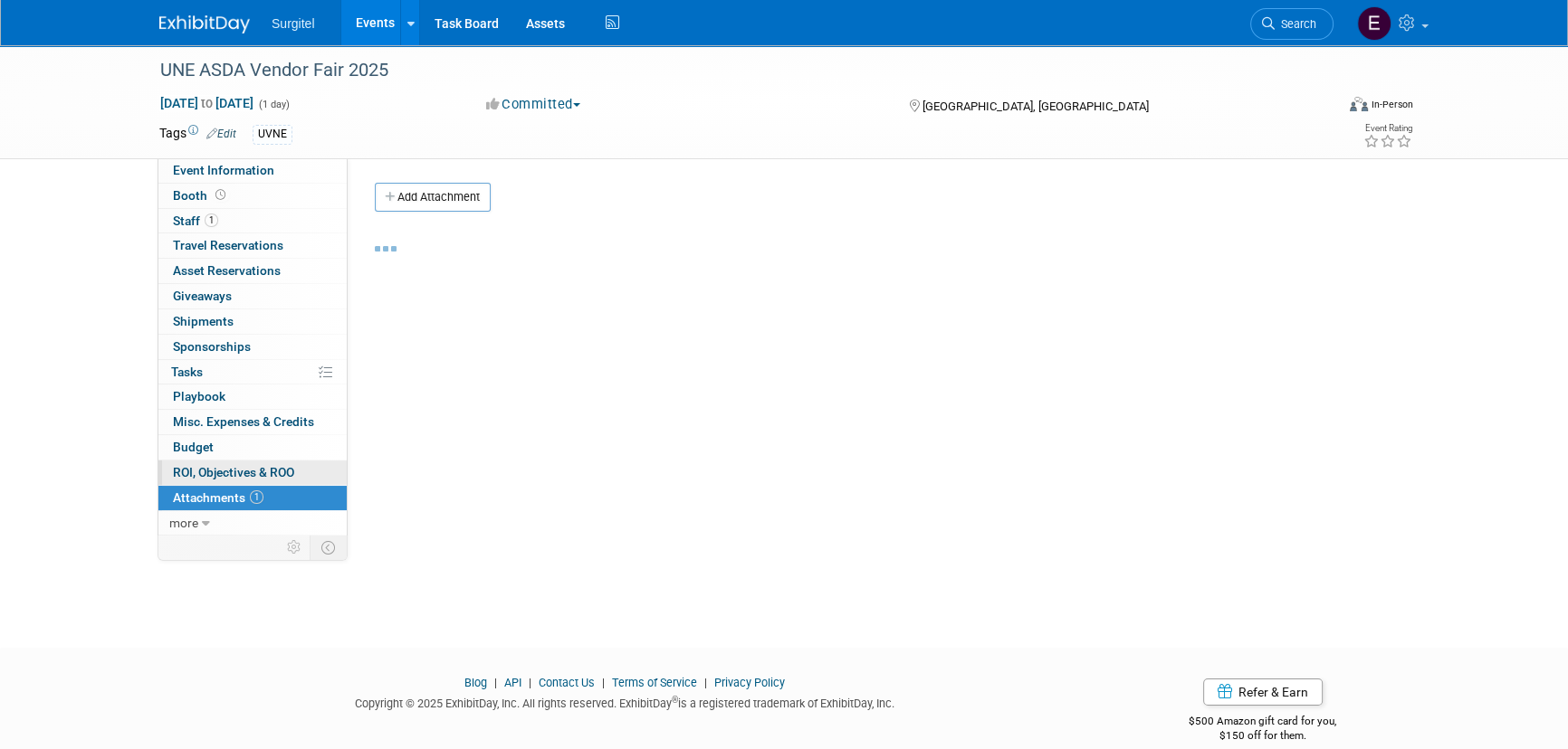
click at [273, 461] on link "0 ROI, Objectives & ROO 0" at bounding box center [252, 473] width 189 height 24
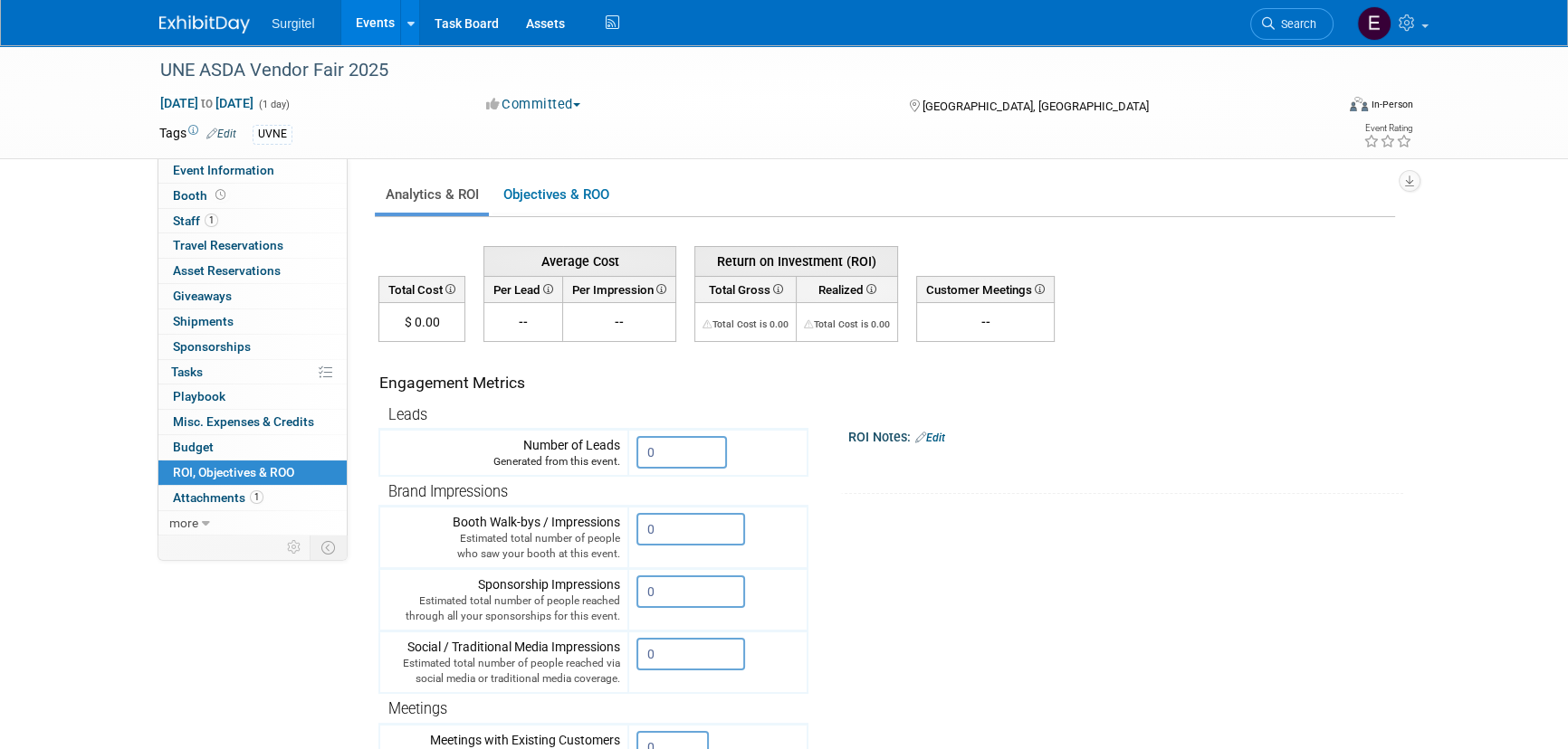
click at [380, 17] on link "Events" at bounding box center [374, 22] width 66 height 45
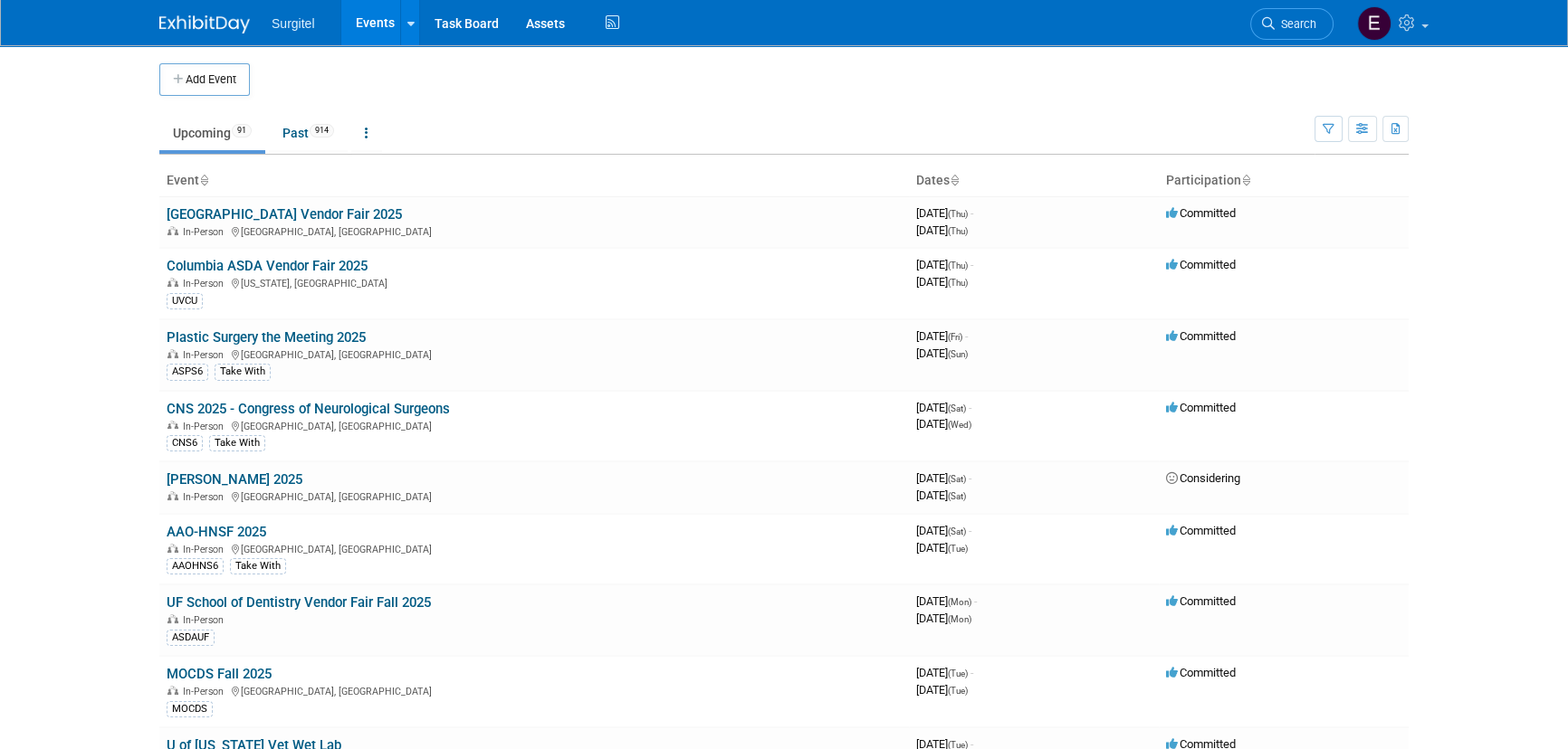
click at [1294, 7] on li "Search" at bounding box center [1292, 22] width 83 height 44
click at [1292, 25] on span "Search" at bounding box center [1295, 24] width 42 height 14
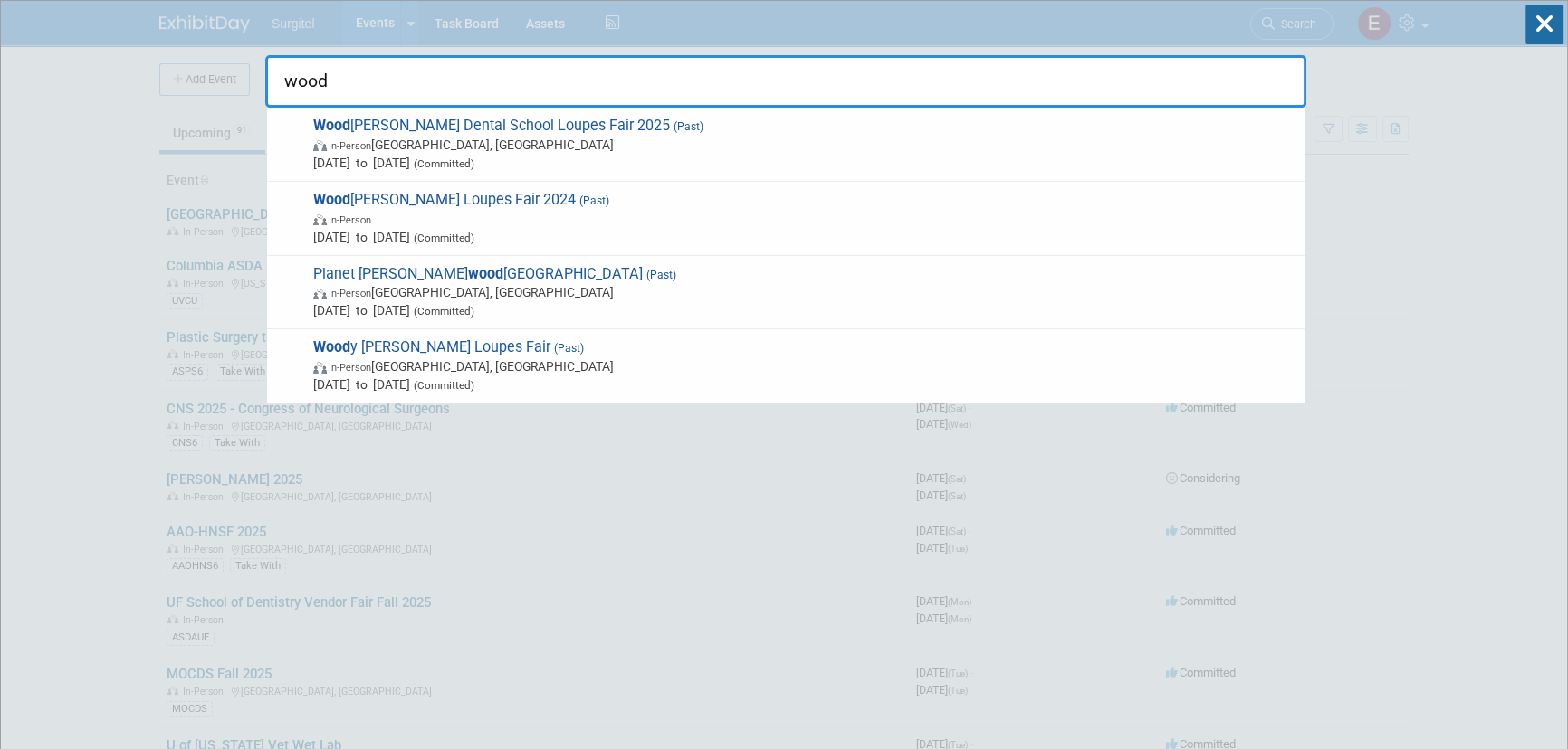
type input "wood"
drag, startPoint x: 94, startPoint y: 363, endPoint x: 107, endPoint y: 350, distance: 18.4
